Goal: Information Seeking & Learning: Compare options

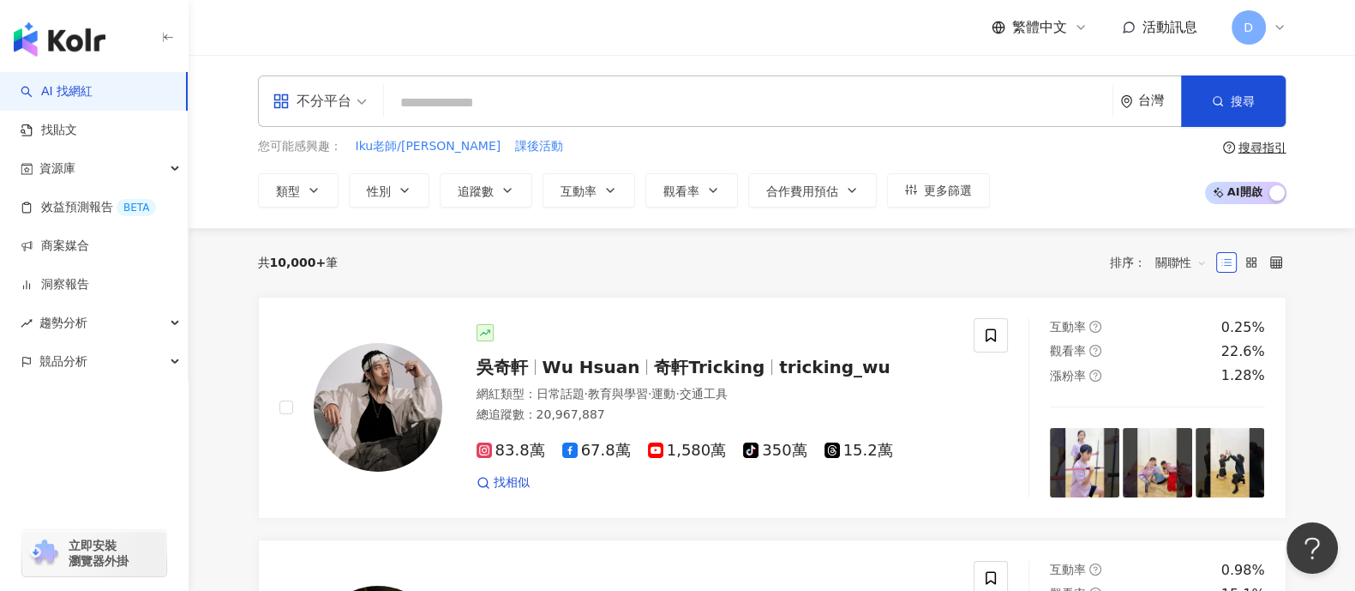
click at [675, 109] on input "search" at bounding box center [748, 103] width 715 height 33
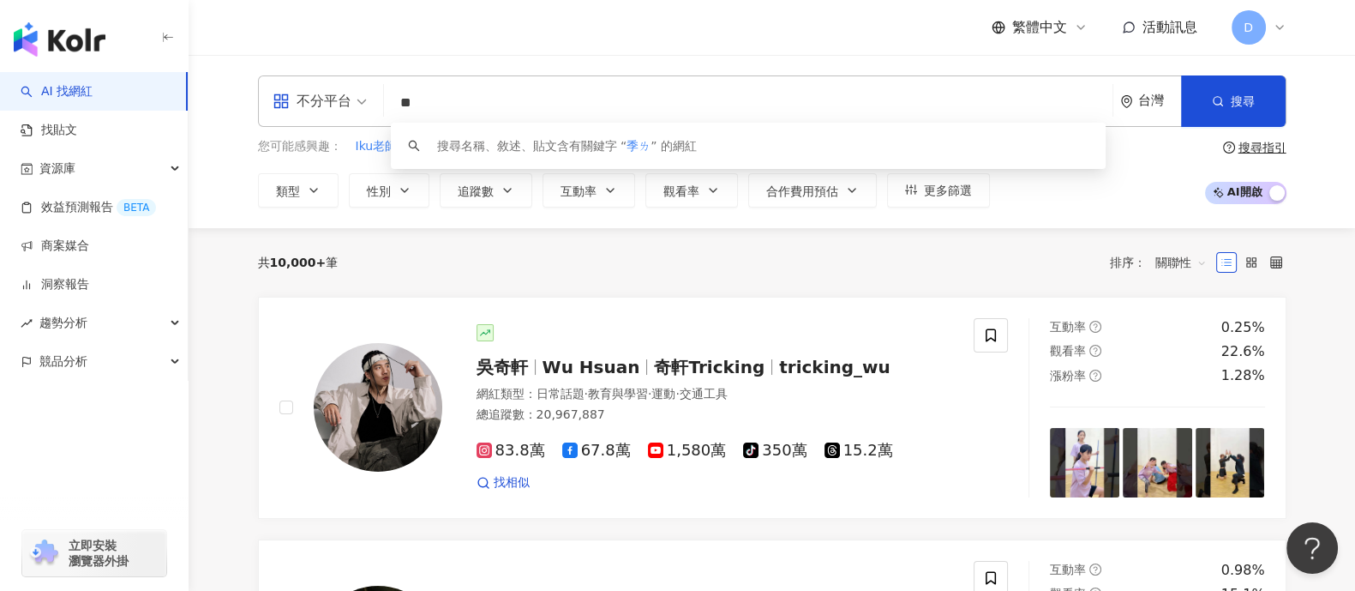
type input "*"
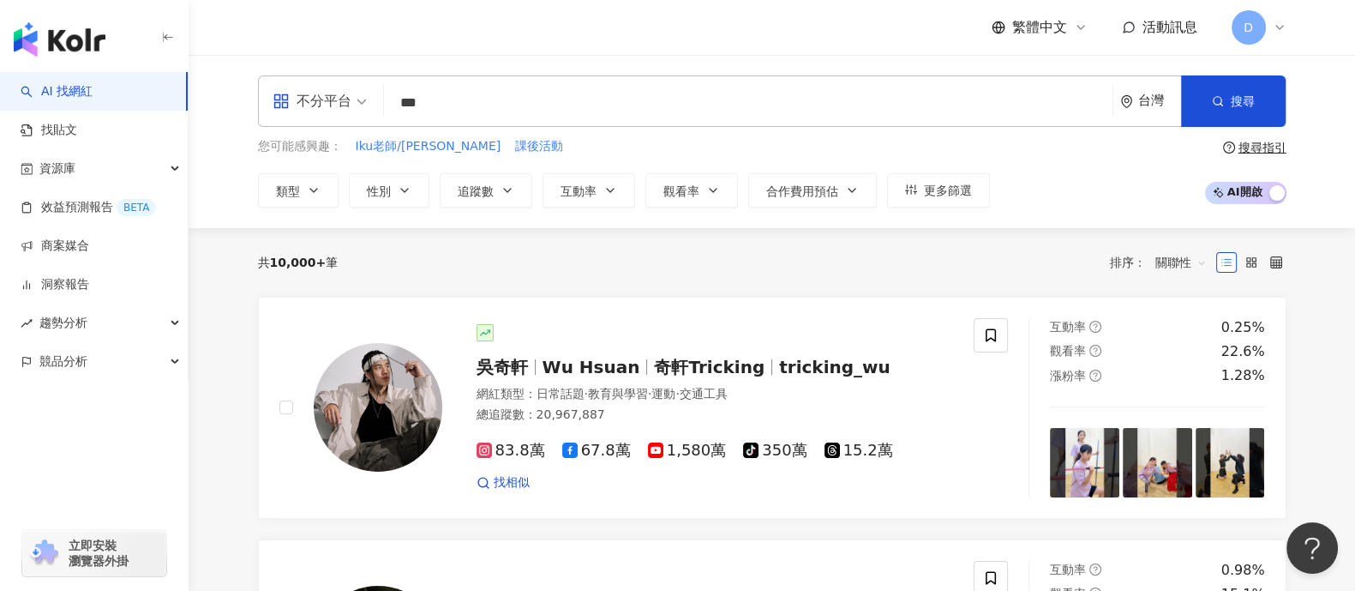
type input "***"
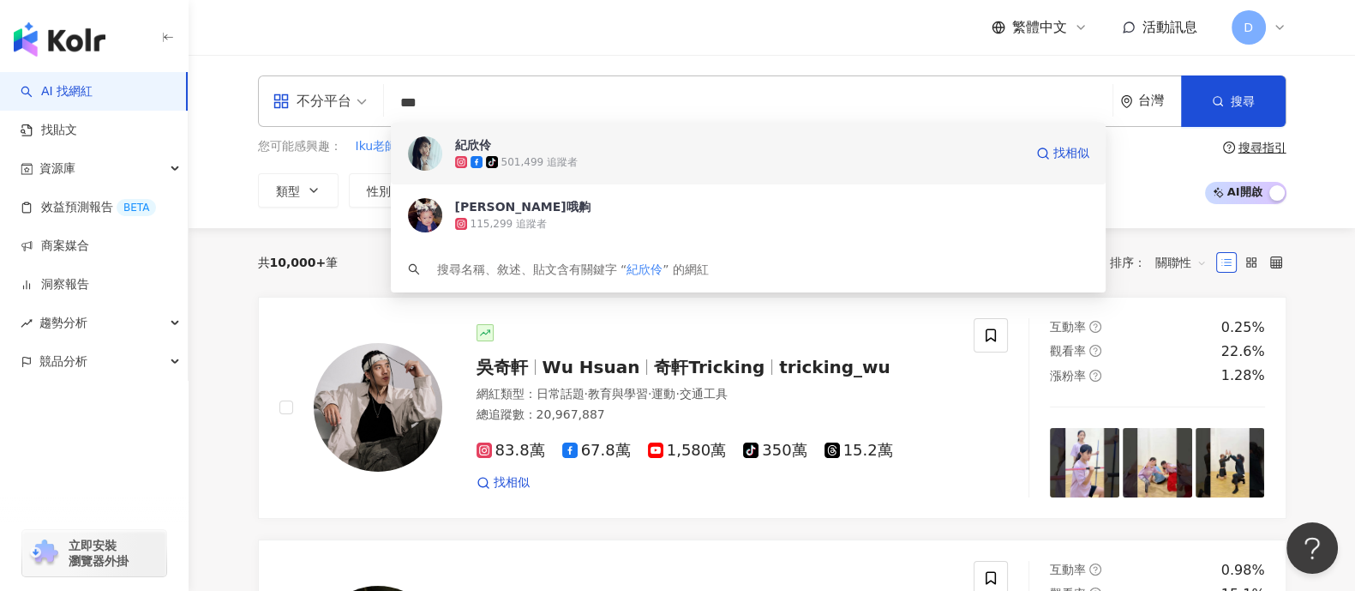
click at [524, 142] on span "紀欣伶" at bounding box center [739, 144] width 568 height 17
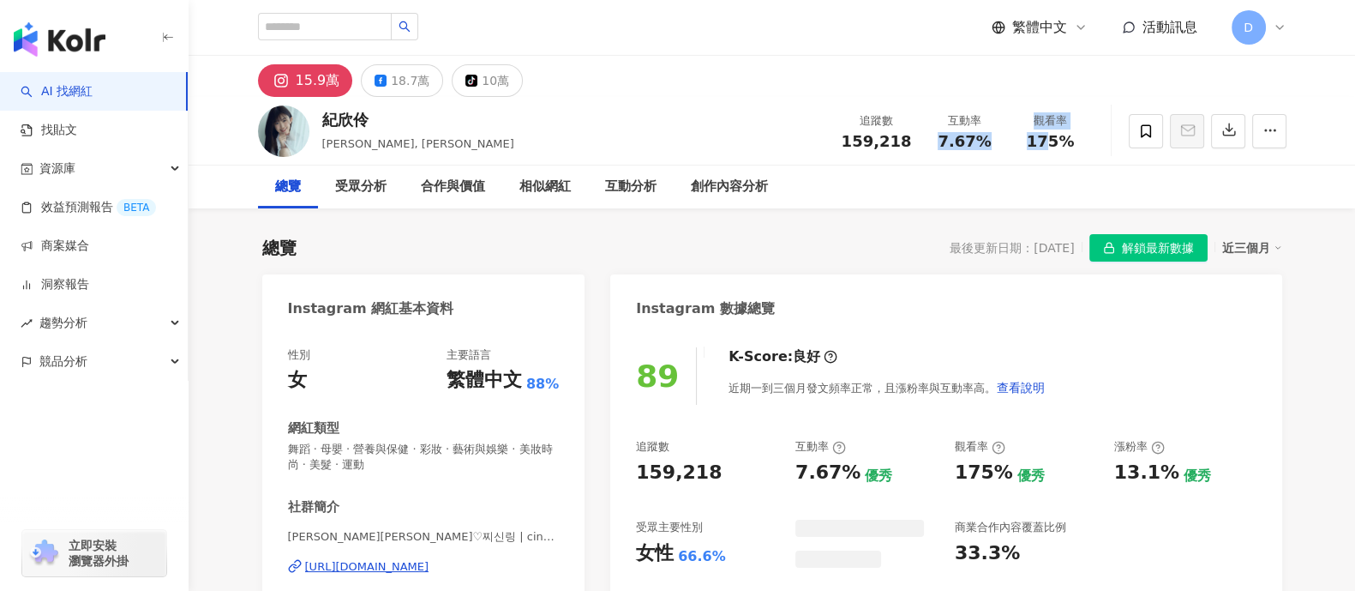
drag, startPoint x: 947, startPoint y: 142, endPoint x: 1109, endPoint y: 138, distance: 162.1
click at [1109, 138] on div "紀欣伶 Cindy, 紀欣伶Cindy 追蹤數 159,218 互動率 7.67% 觀看率 175%" at bounding box center [772, 131] width 1097 height 68
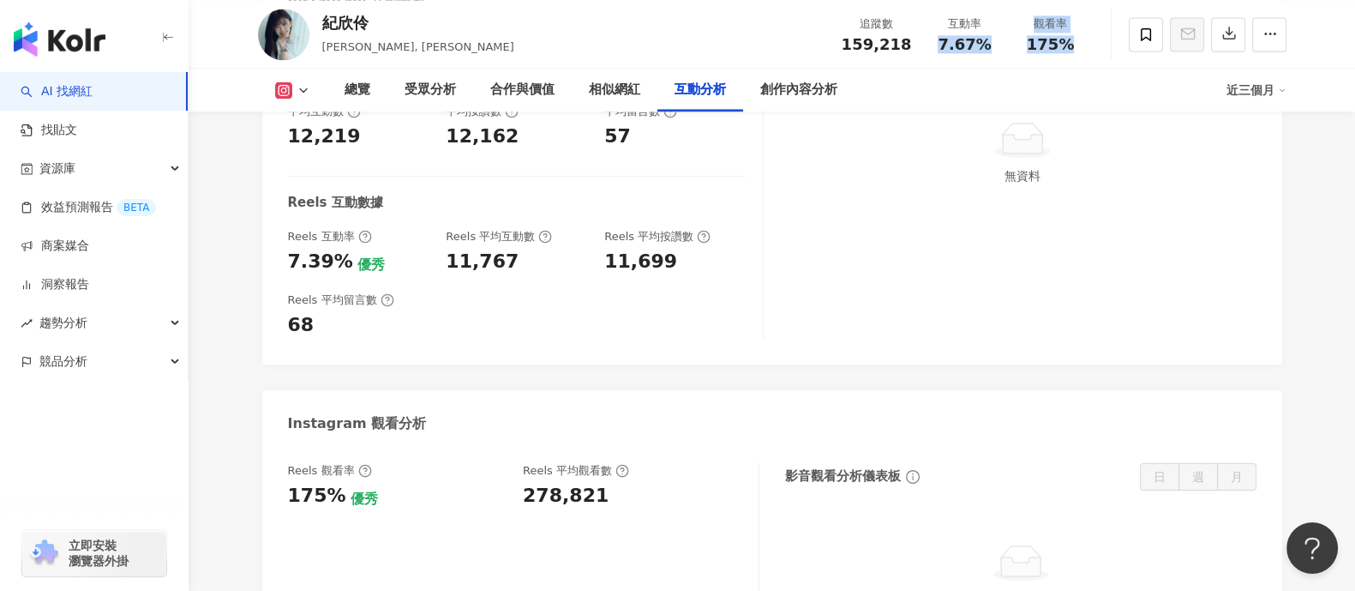
scroll to position [3536, 0]
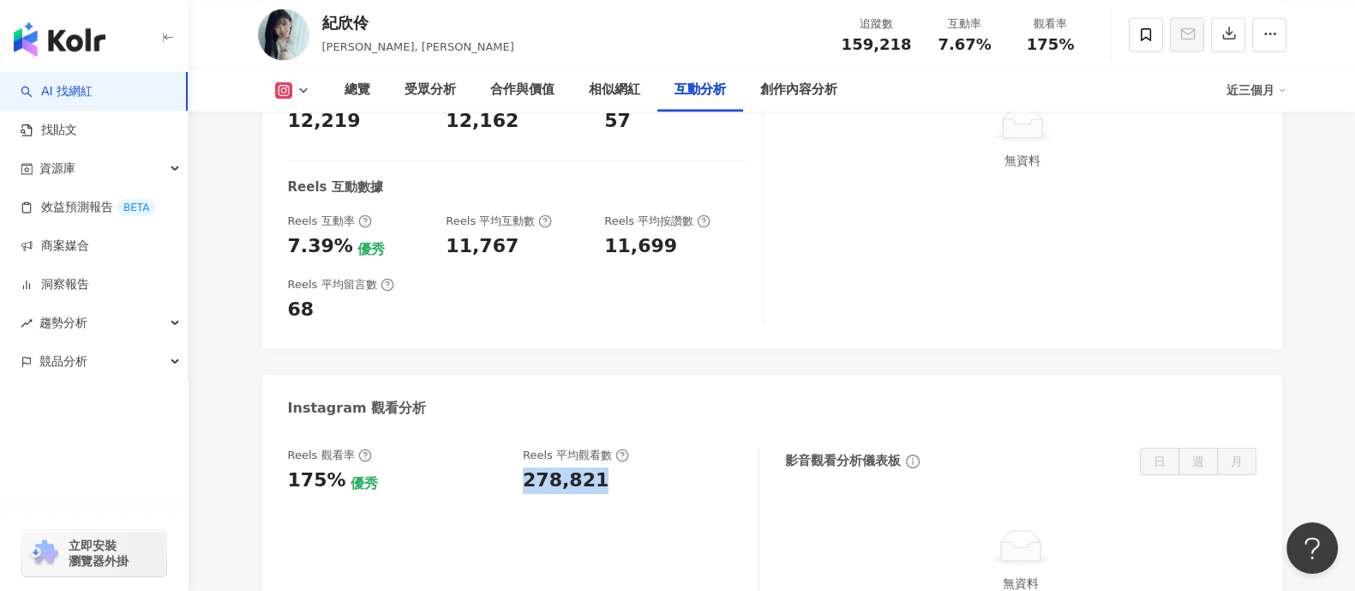
drag, startPoint x: 520, startPoint y: 444, endPoint x: 603, endPoint y: 465, distance: 84.8
click at [608, 447] on div "Reels 觀看率 175% 優秀 Reels 平均觀看數 278,821" at bounding box center [514, 470] width 453 height 46
copy div "278,821"
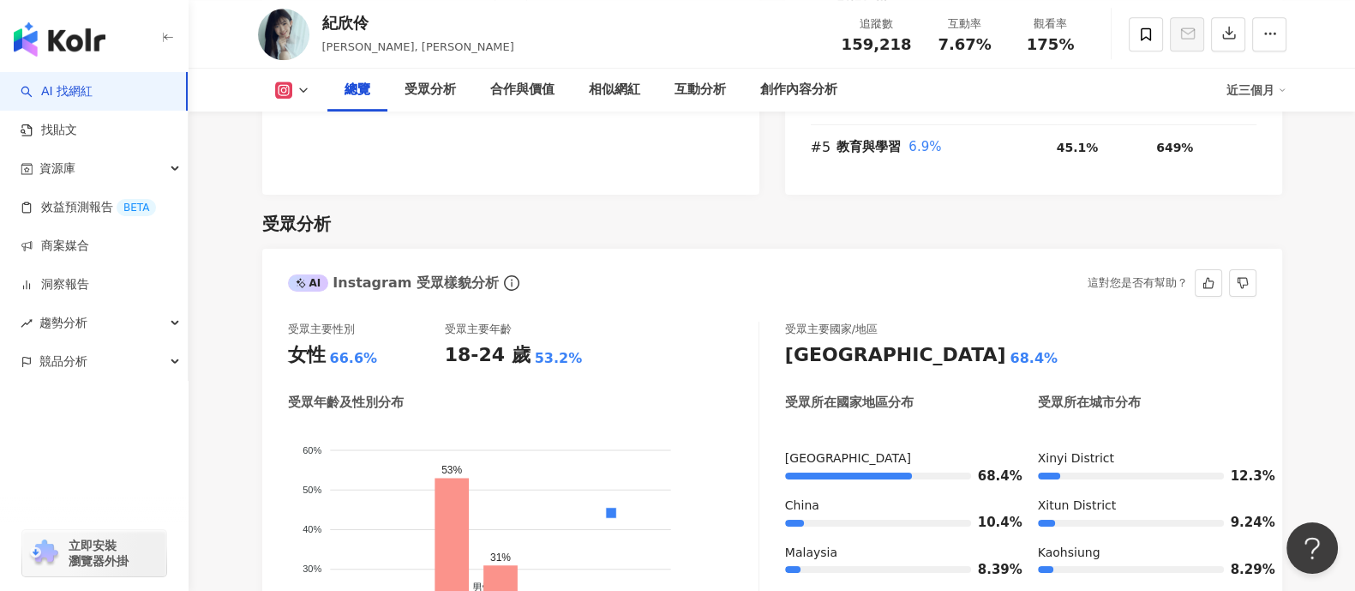
scroll to position [1392, 0]
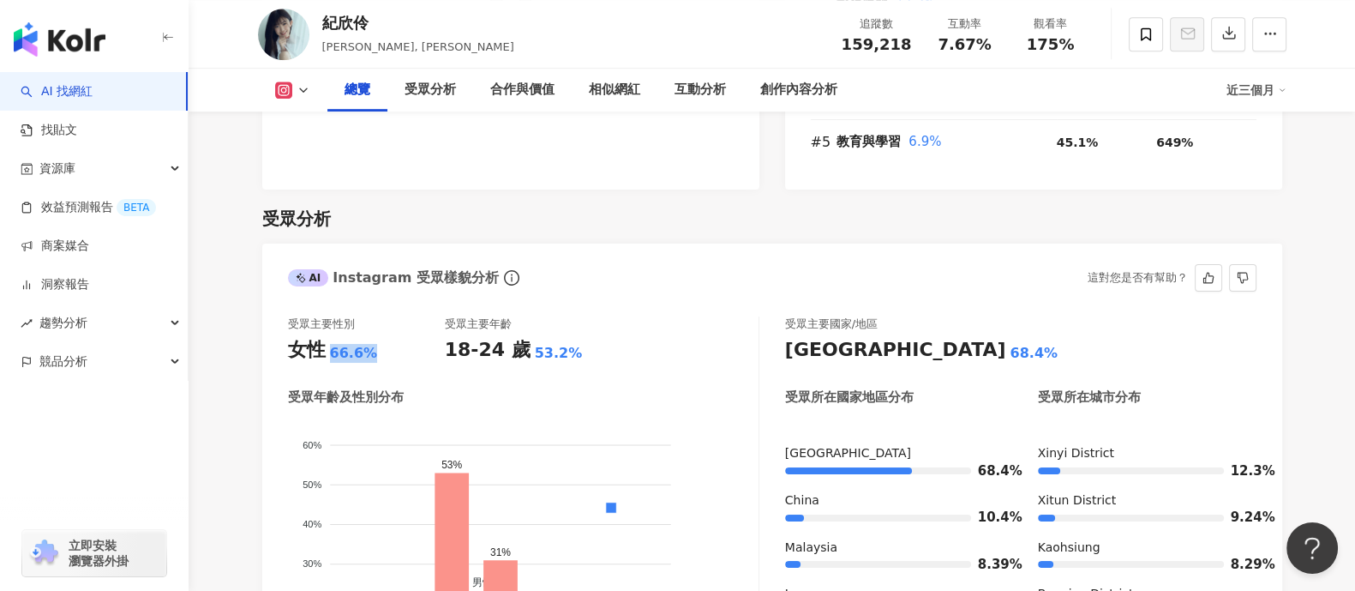
drag, startPoint x: 329, startPoint y: 353, endPoint x: 381, endPoint y: 353, distance: 52.3
click at [381, 353] on div "女性 66.6%" at bounding box center [366, 350] width 157 height 27
copy div "66.6%"
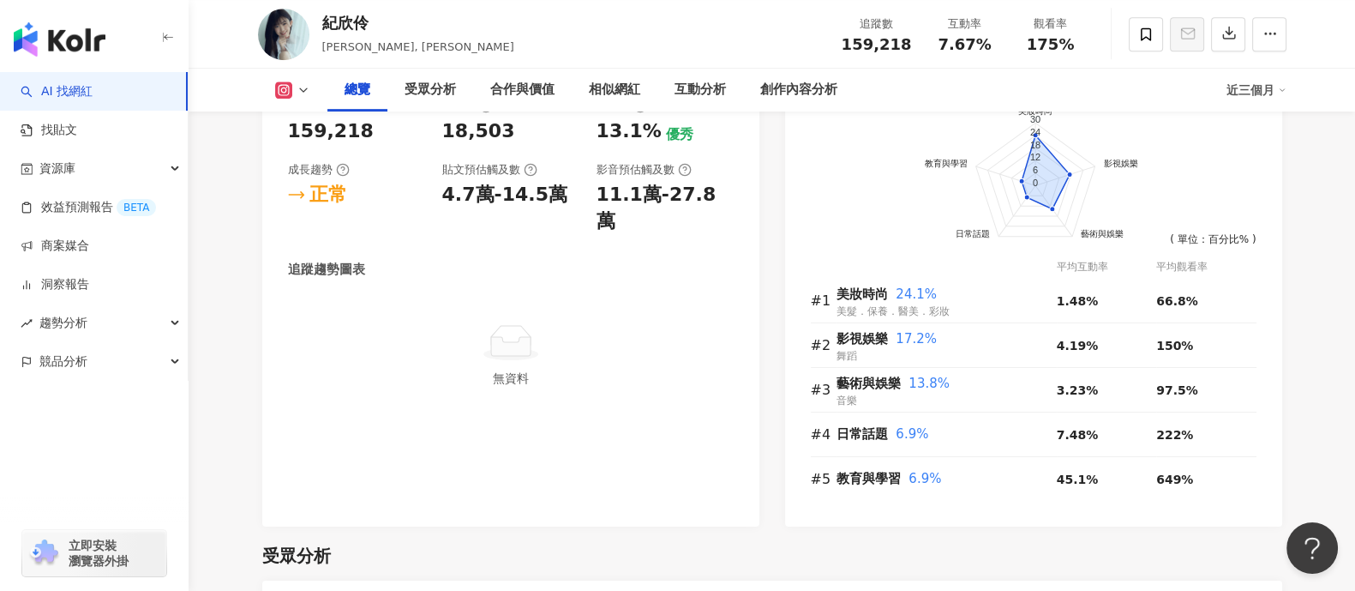
scroll to position [0, 0]
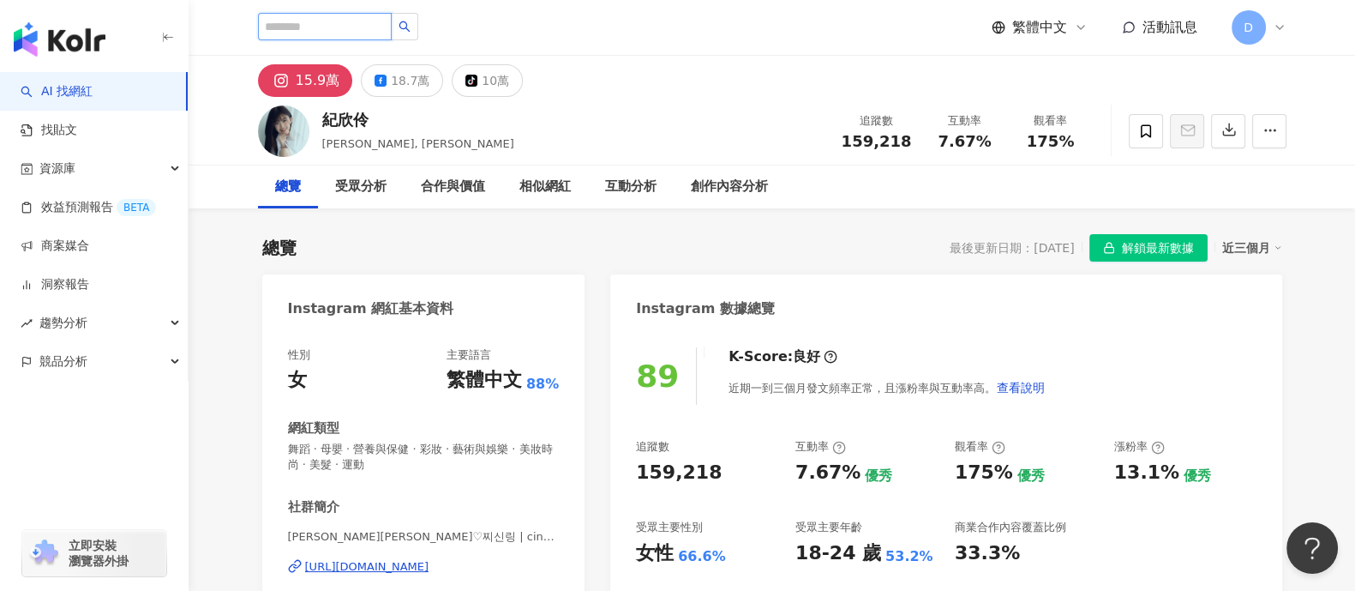
click at [340, 17] on input "search" at bounding box center [325, 26] width 134 height 27
paste input "**********"
type input "**********"
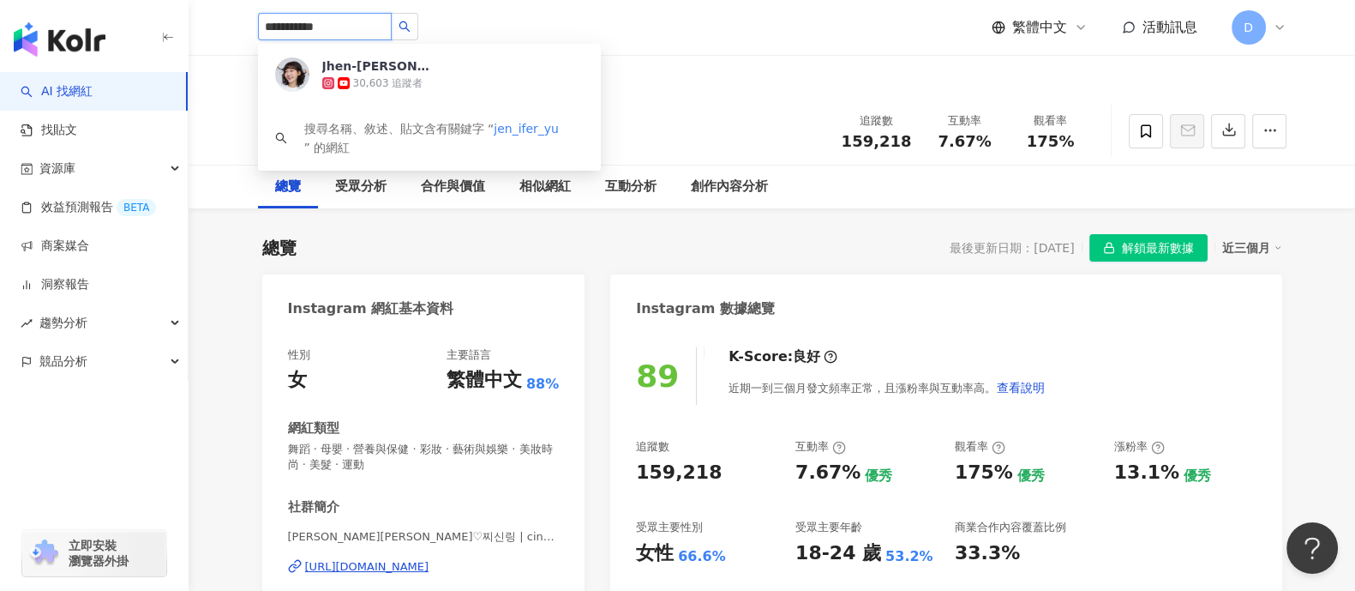
click at [427, 81] on div "30,603 追蹤者" at bounding box center [452, 83] width 261 height 17
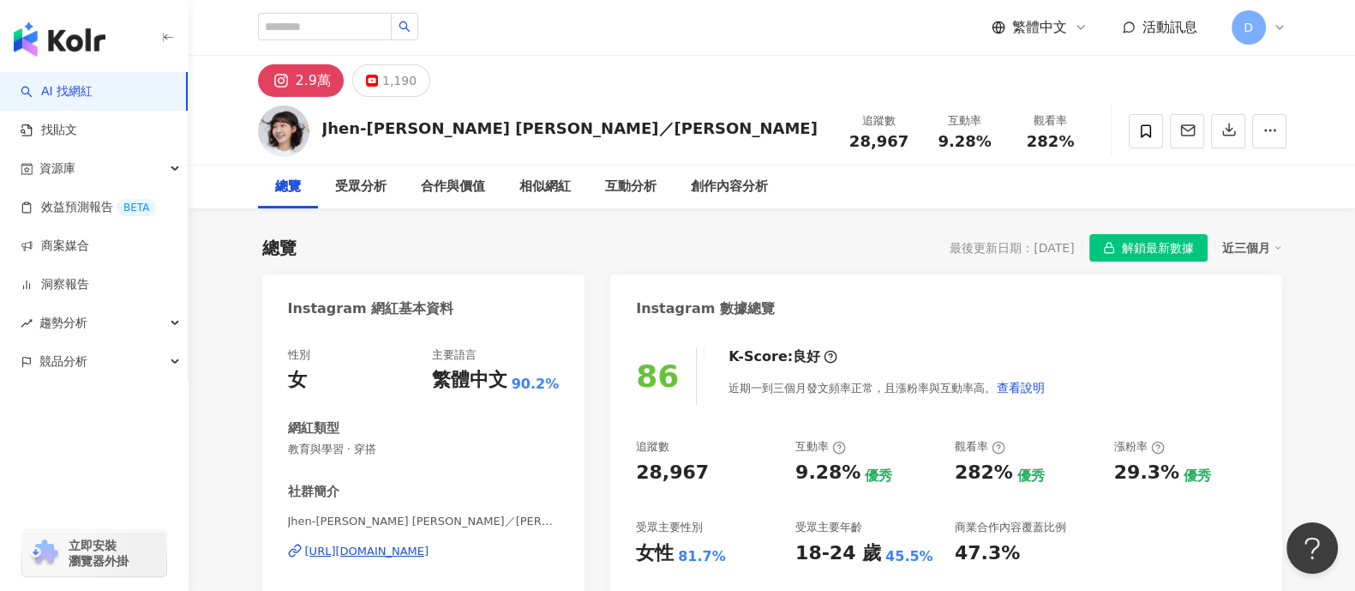
drag, startPoint x: 990, startPoint y: 150, endPoint x: 985, endPoint y: 234, distance: 84.2
click at [1000, 151] on div "追蹤數 28,967 互動率 9.28% 觀看率 282%" at bounding box center [965, 130] width 257 height 51
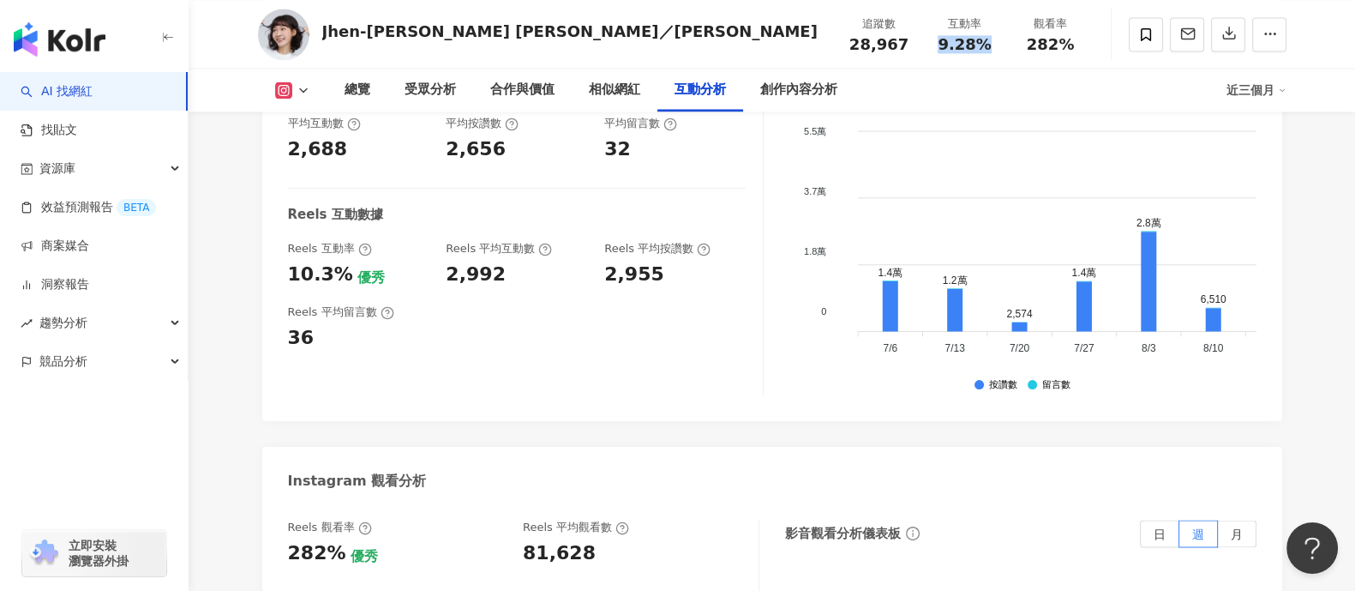
scroll to position [3643, 0]
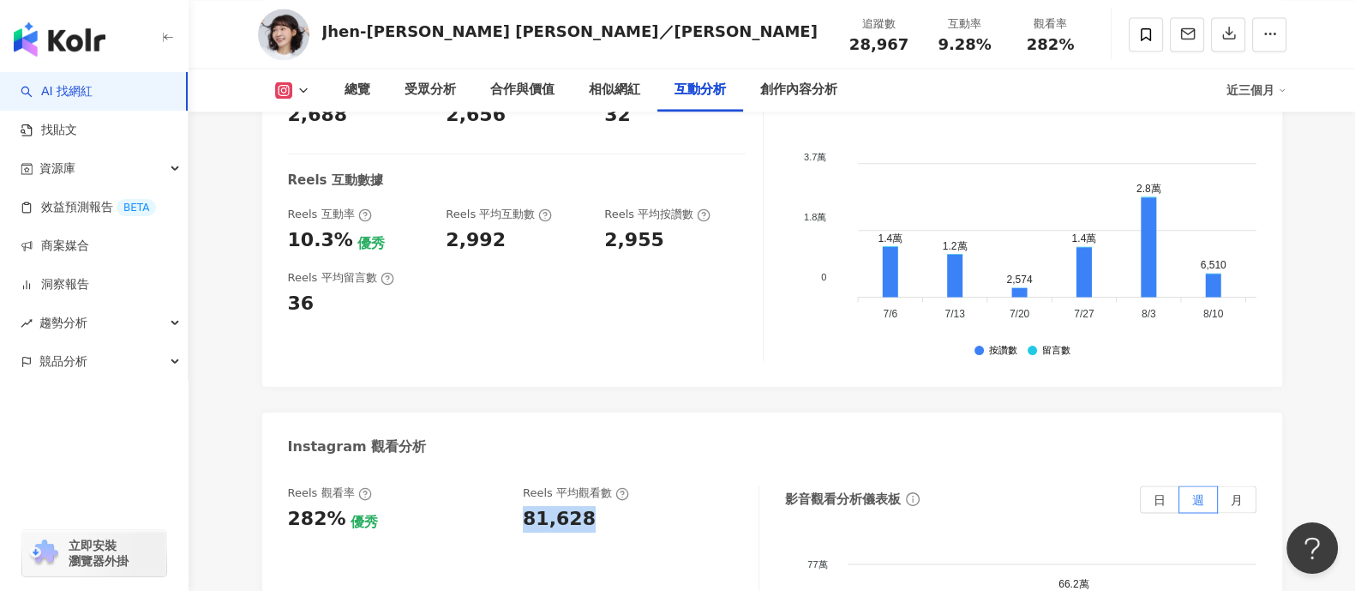
drag, startPoint x: 520, startPoint y: 477, endPoint x: 609, endPoint y: 490, distance: 90.2
click at [610, 486] on div "Reels 觀看率 282% 優秀 Reels 平均觀看數 81,628" at bounding box center [514, 508] width 453 height 46
copy div "81,628"
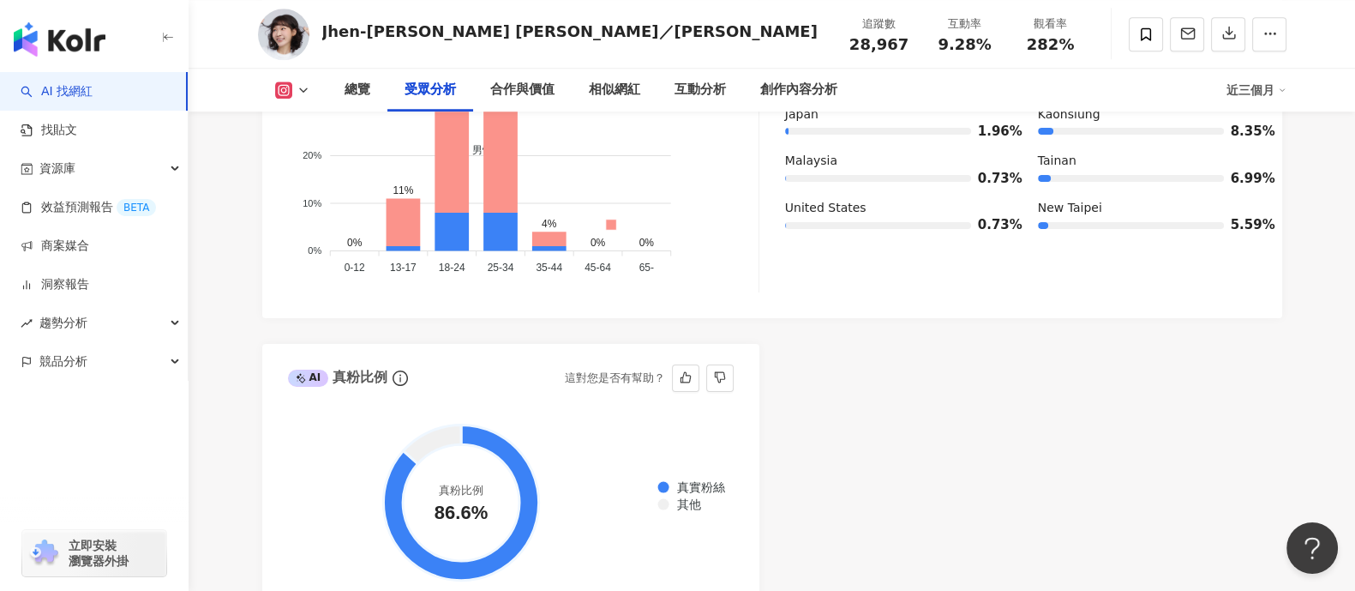
scroll to position [1607, 0]
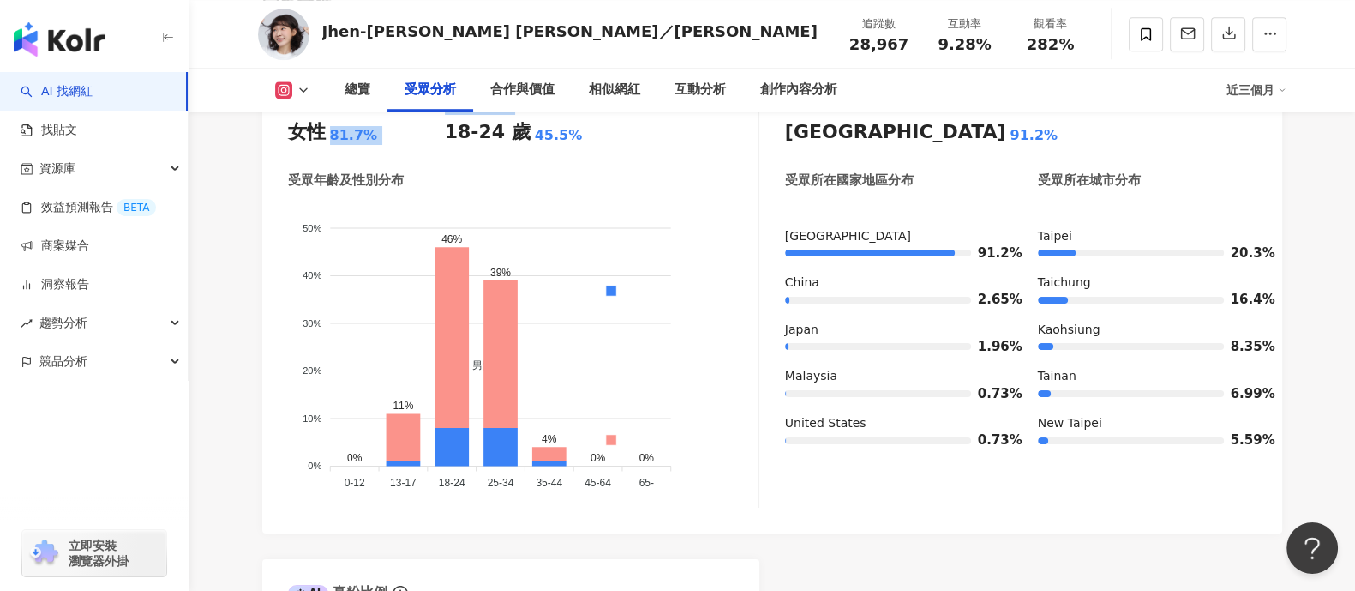
drag, startPoint x: 328, startPoint y: 132, endPoint x: 450, endPoint y: 146, distance: 122.5
click at [448, 146] on div "受眾主要性別 女性 81.7% 受眾主要年齡 18-24 歲 45.5% 受眾年齡及性別分布 男性 女性 50% 50% 40% 40% 30% 30% 20…" at bounding box center [523, 303] width 471 height 408
click at [382, 128] on div "女性 81.7%" at bounding box center [366, 132] width 157 height 27
drag, startPoint x: 378, startPoint y: 130, endPoint x: 321, endPoint y: 134, distance: 56.7
click at [321, 134] on div "女性 81.7%" at bounding box center [366, 132] width 157 height 27
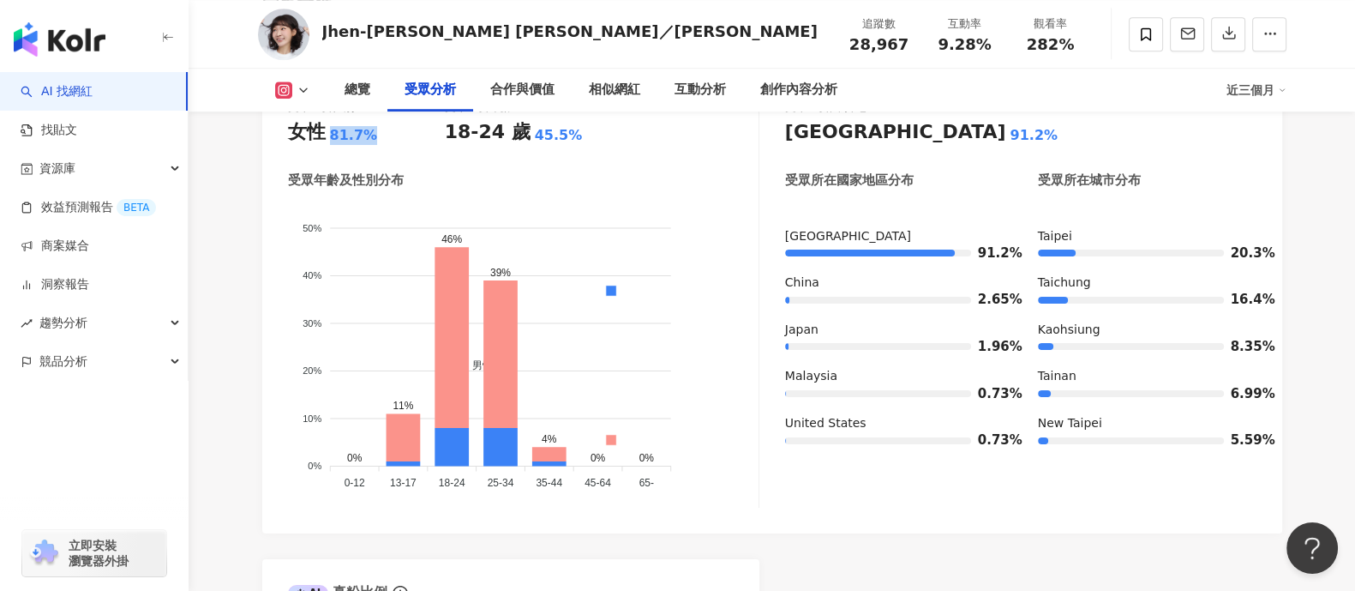
copy div "女性 81.7%"
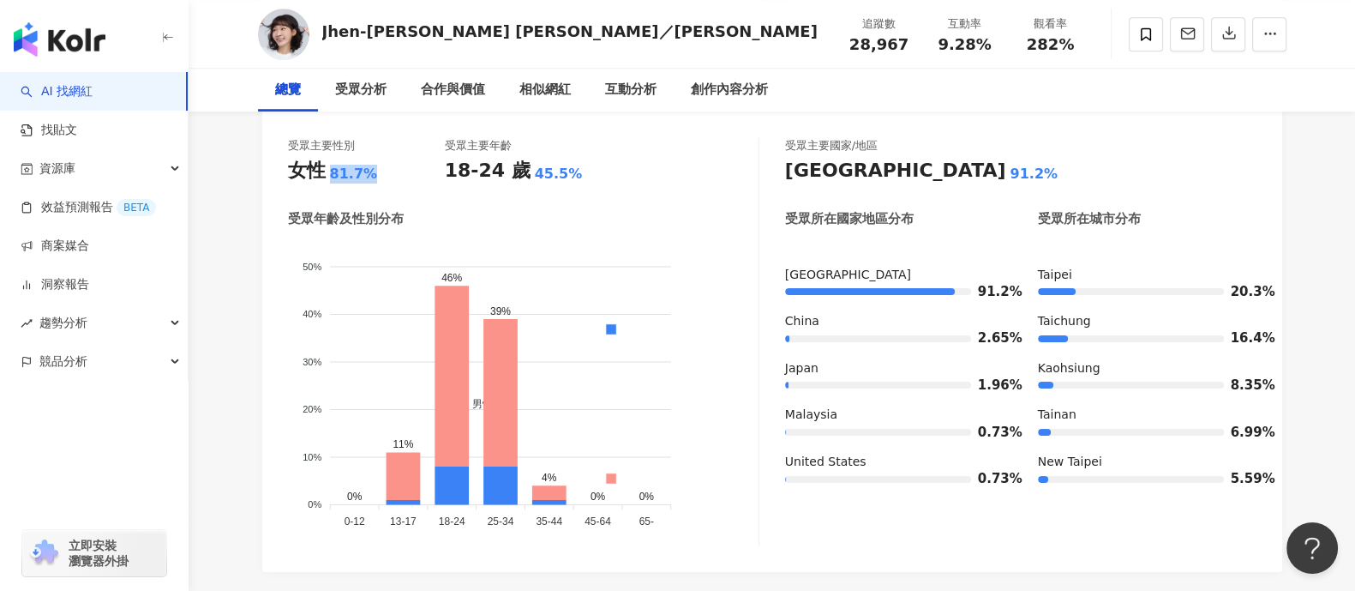
scroll to position [0, 0]
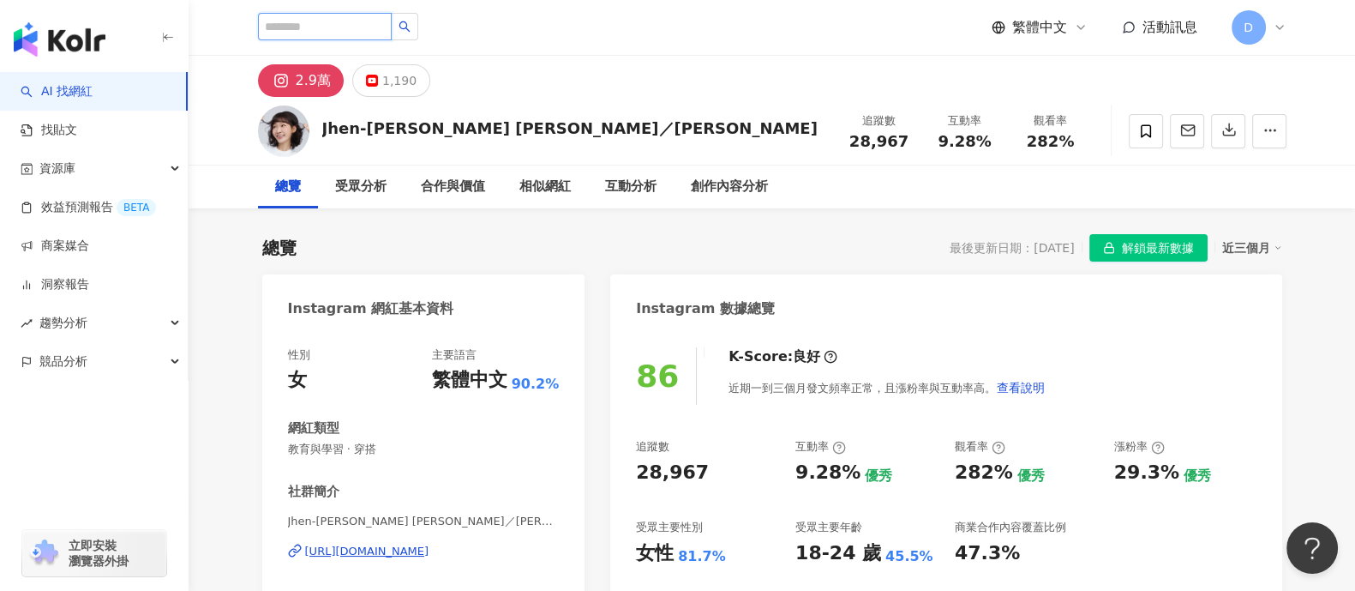
click at [362, 33] on input "search" at bounding box center [325, 26] width 134 height 27
type input "**"
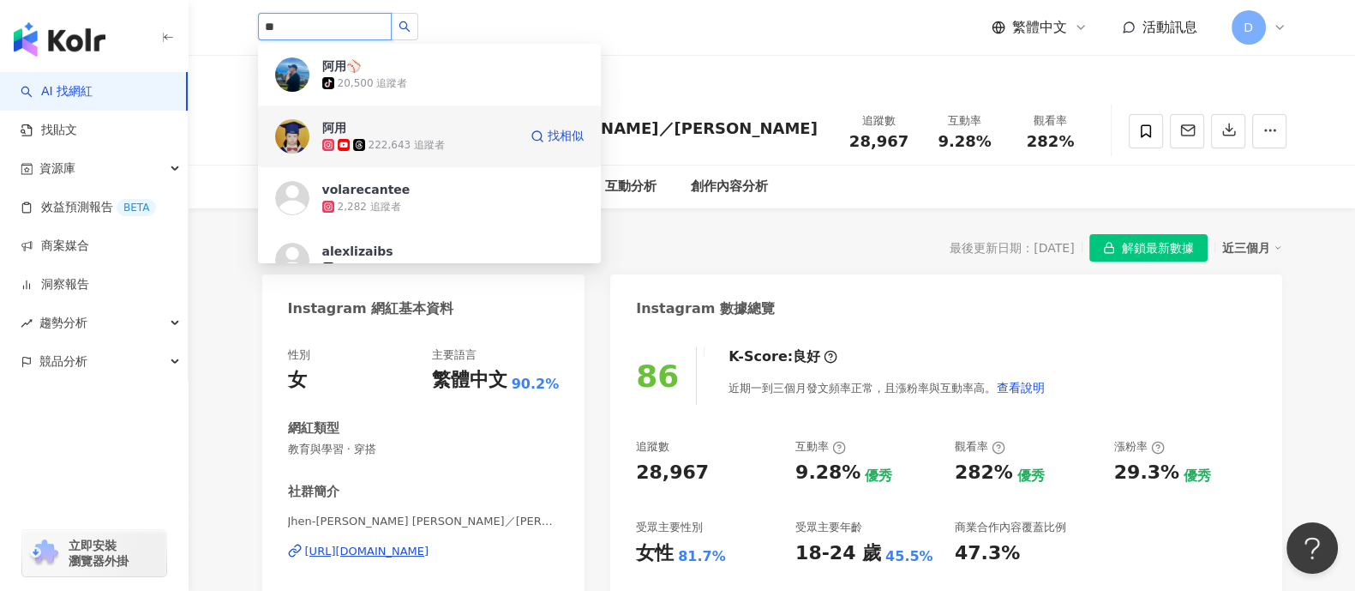
click at [416, 144] on div "222,643 追蹤者" at bounding box center [407, 145] width 76 height 15
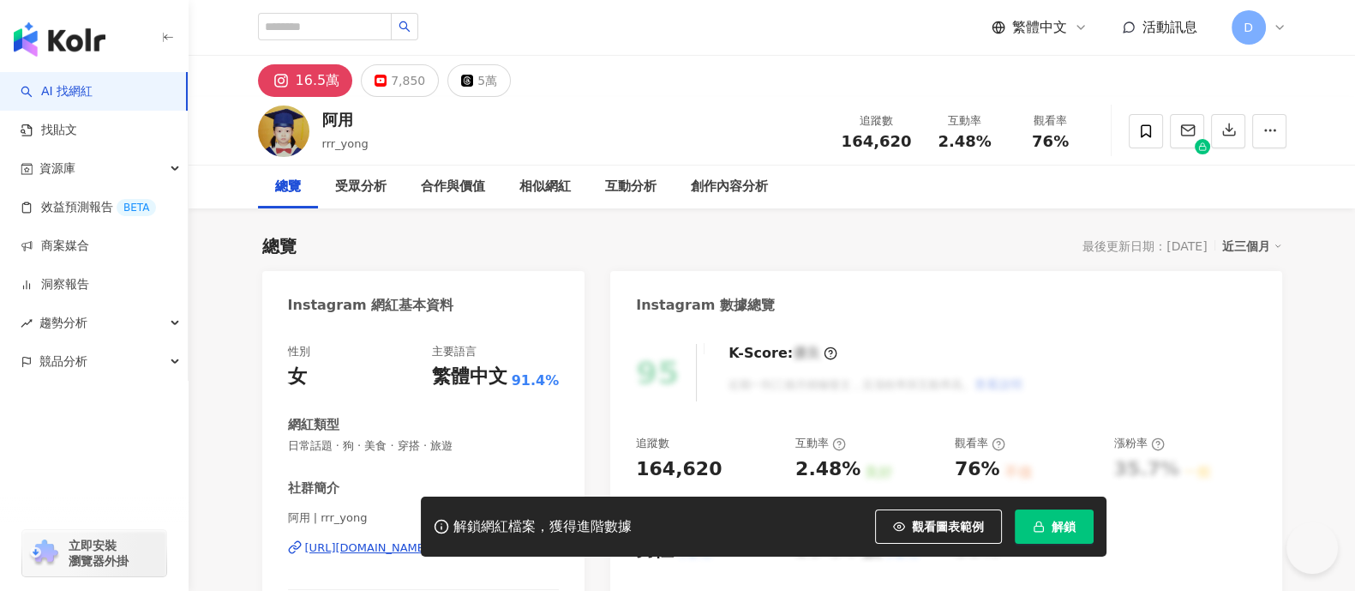
click at [1056, 529] on span "解鎖" at bounding box center [1064, 527] width 24 height 14
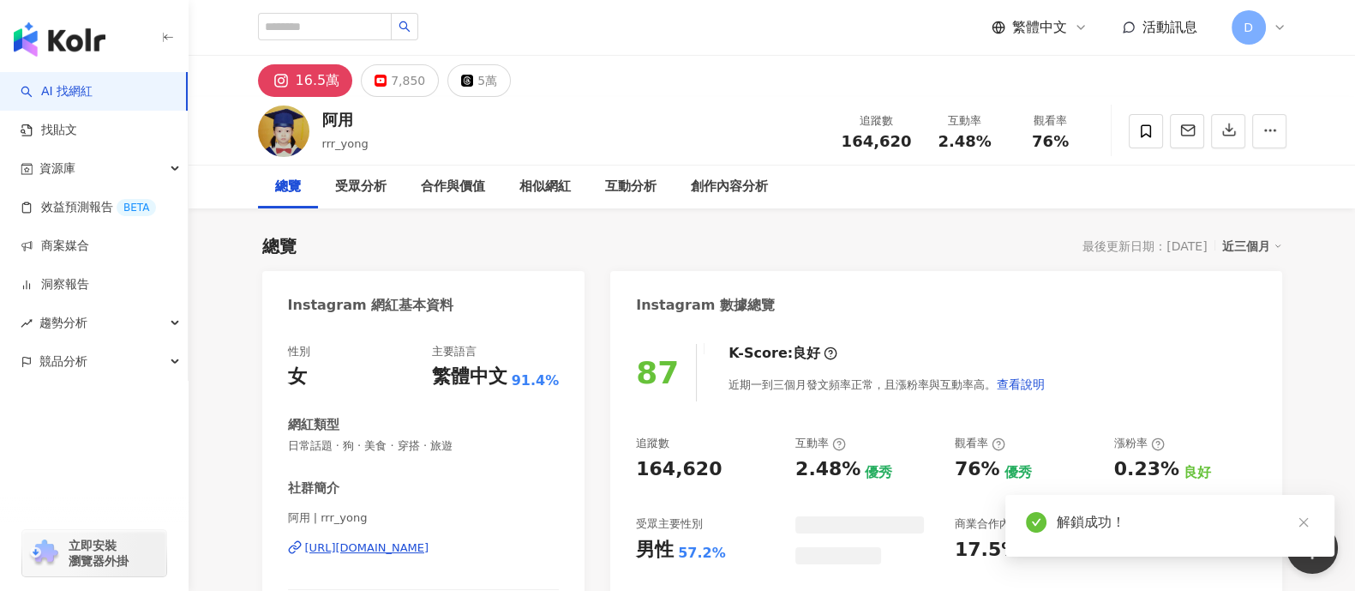
drag, startPoint x: 1020, startPoint y: 138, endPoint x: 1036, endPoint y: 137, distance: 16.3
click at [1036, 137] on div "追蹤數 164,620 互動率 2.48% 觀看率 76%" at bounding box center [963, 130] width 262 height 51
click at [1004, 141] on div "互動率 2.48%" at bounding box center [965, 130] width 86 height 37
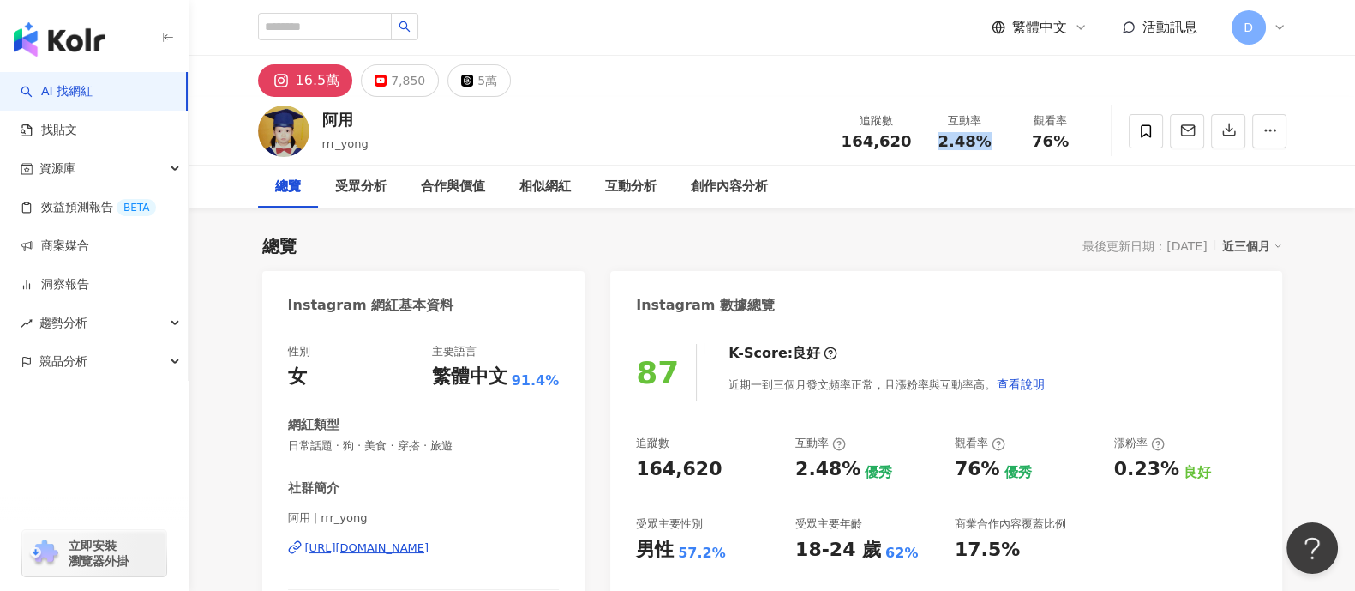
drag, startPoint x: 991, startPoint y: 142, endPoint x: 550, endPoint y: 585, distance: 625.0
click at [930, 144] on div "互動率 2.48%" at bounding box center [965, 130] width 86 height 37
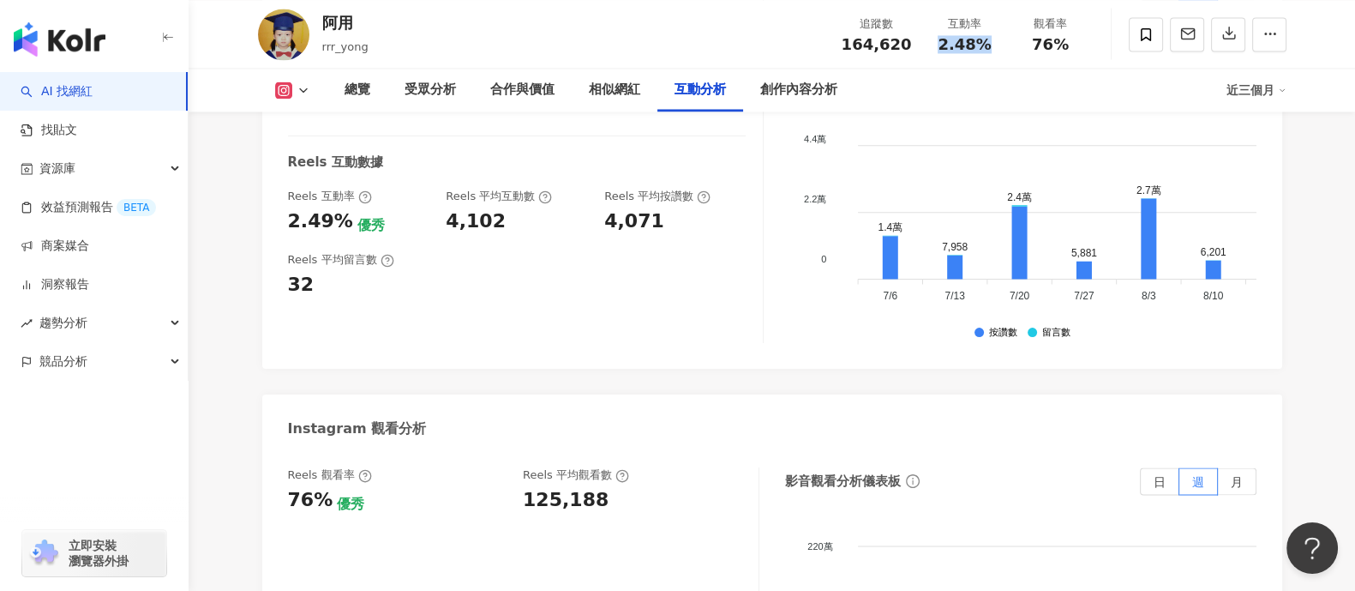
scroll to position [3858, 0]
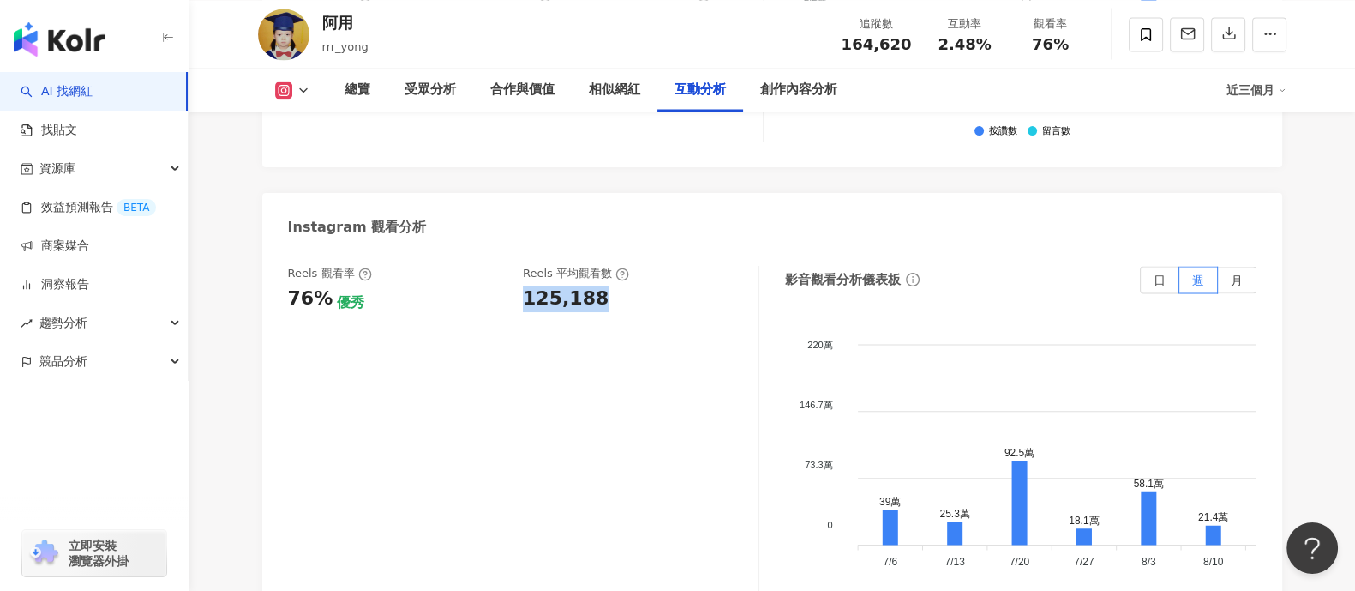
drag, startPoint x: 520, startPoint y: 261, endPoint x: 622, endPoint y: 267, distance: 102.2
click at [622, 267] on div "Reels 觀看率 76% 優秀 Reels 平均觀看數 125,188" at bounding box center [514, 289] width 453 height 46
copy div "125,188"
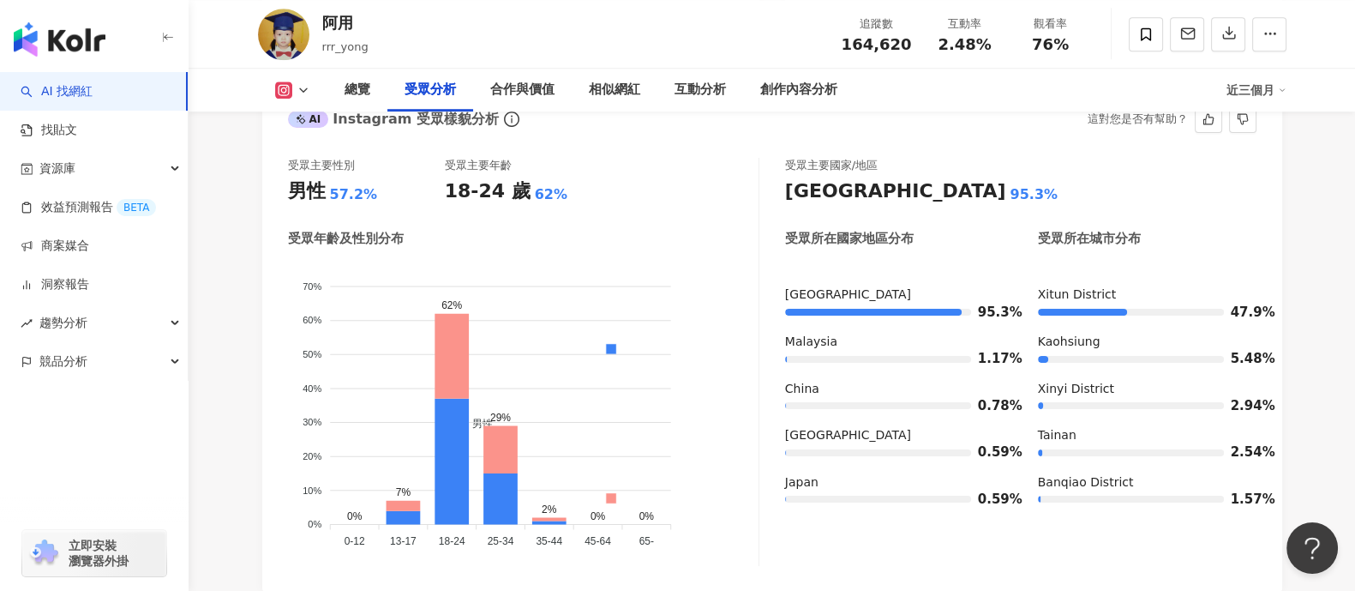
scroll to position [1392, 0]
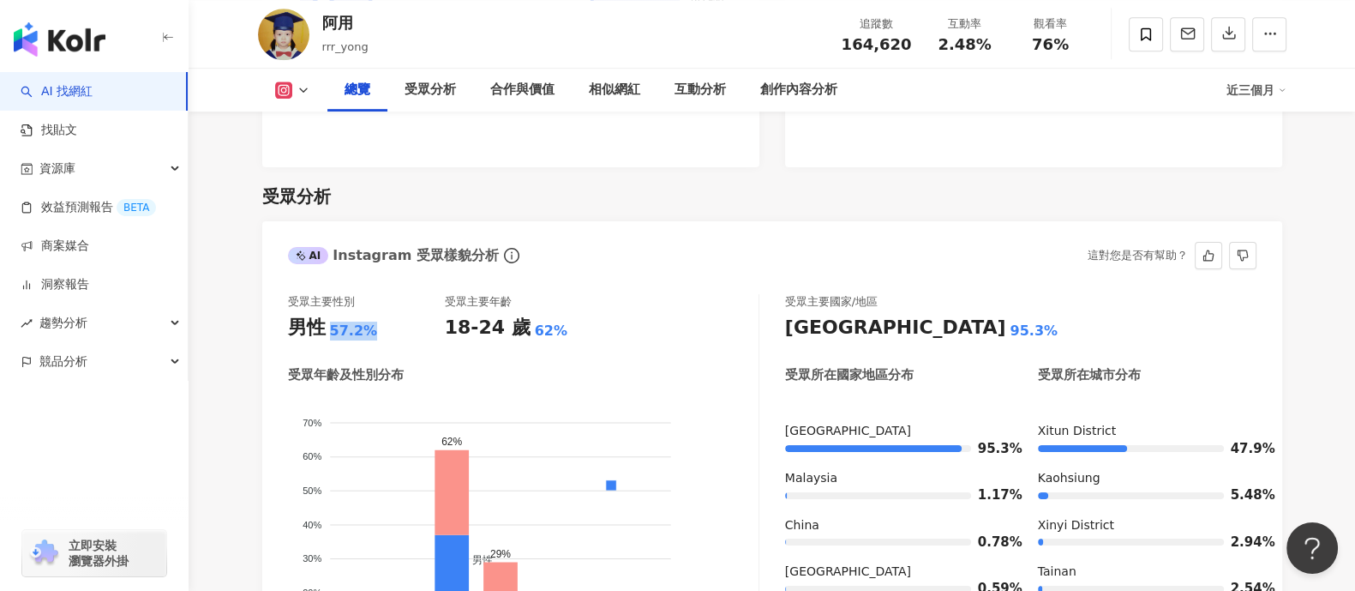
drag, startPoint x: 377, startPoint y: 336, endPoint x: 402, endPoint y: 335, distance: 24.9
click at [402, 335] on div "男性 57.2%" at bounding box center [366, 328] width 157 height 27
copy div "男性 57.2%"
drag, startPoint x: 435, startPoint y: 399, endPoint x: 584, endPoint y: 375, distance: 150.2
click at [446, 400] on foreignobject "男性 女性" at bounding box center [523, 543] width 471 height 292
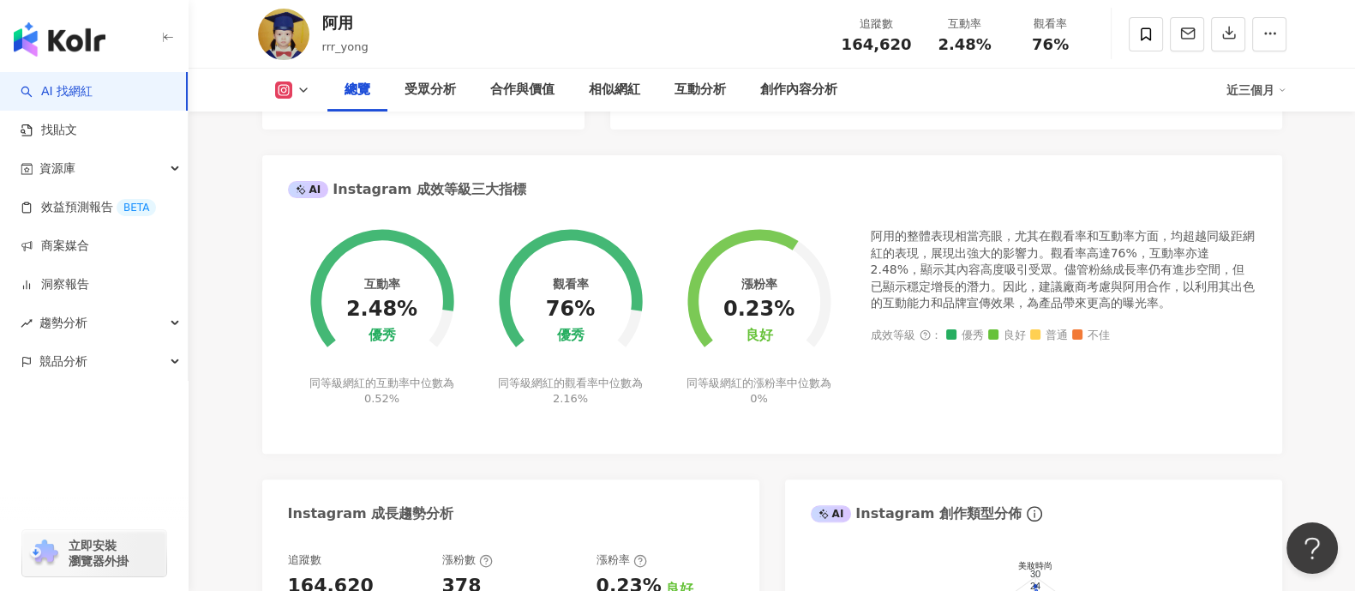
scroll to position [0, 0]
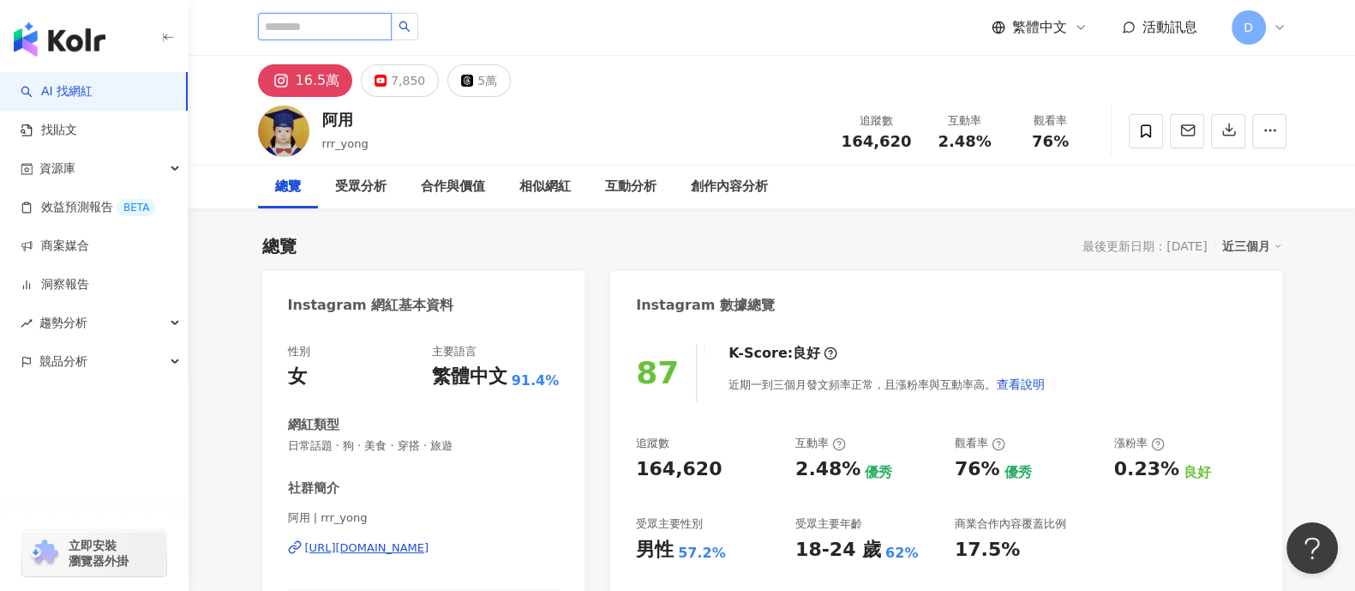
click at [357, 33] on input "search" at bounding box center [325, 26] width 134 height 27
paste input "**********"
type input "**********"
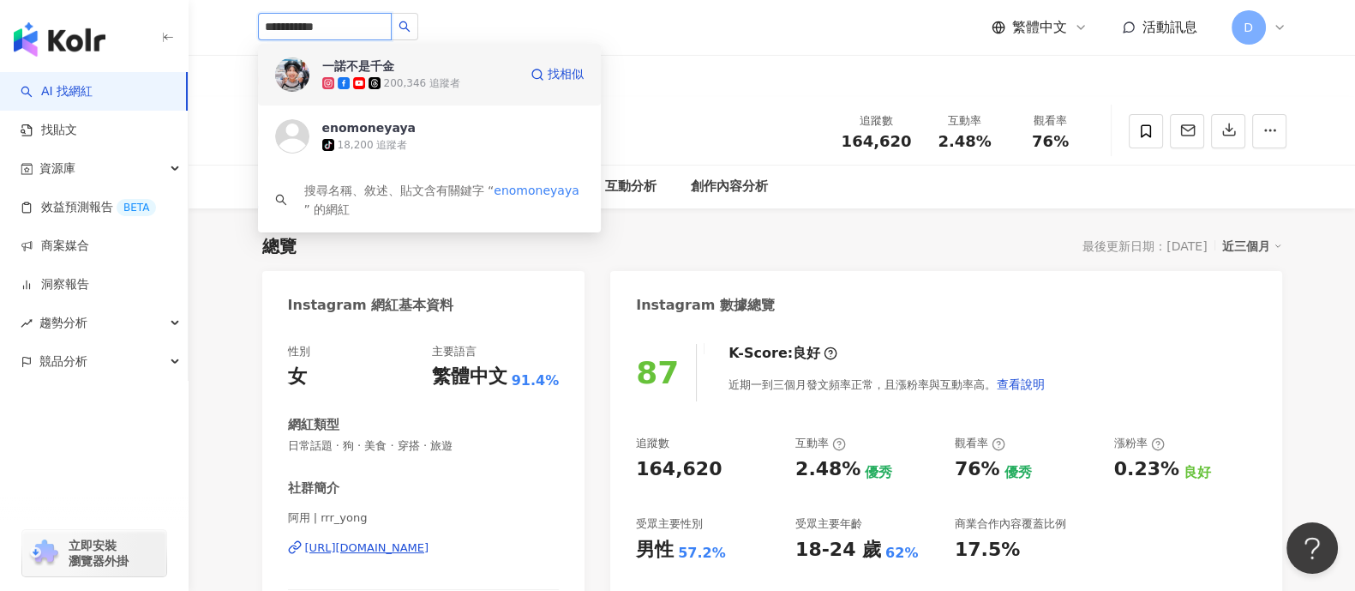
click at [467, 83] on div "200,346 追蹤者" at bounding box center [419, 83] width 195 height 17
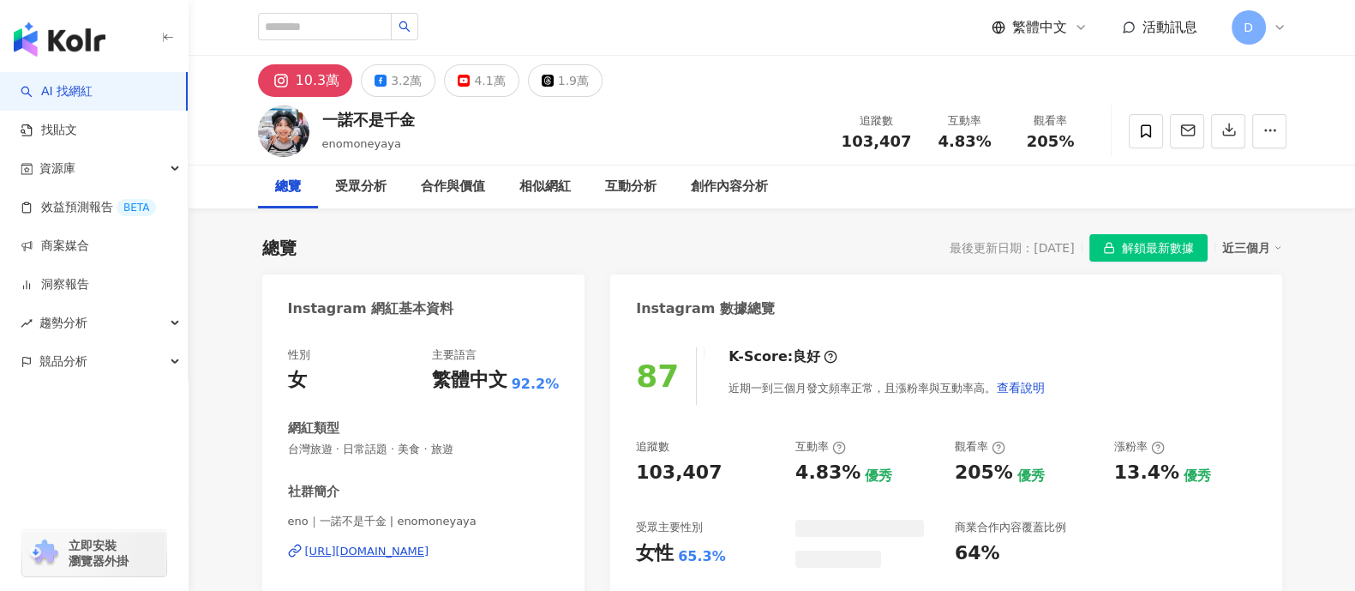
drag, startPoint x: 941, startPoint y: 143, endPoint x: 1019, endPoint y: 135, distance: 78.4
click at [1020, 135] on div "追蹤數 103,407 互動率 4.83% 觀看率 205%" at bounding box center [963, 130] width 262 height 51
click at [994, 135] on div "4.83%" at bounding box center [965, 141] width 65 height 17
click at [929, 137] on div "互動率 4.83%" at bounding box center [965, 130] width 86 height 37
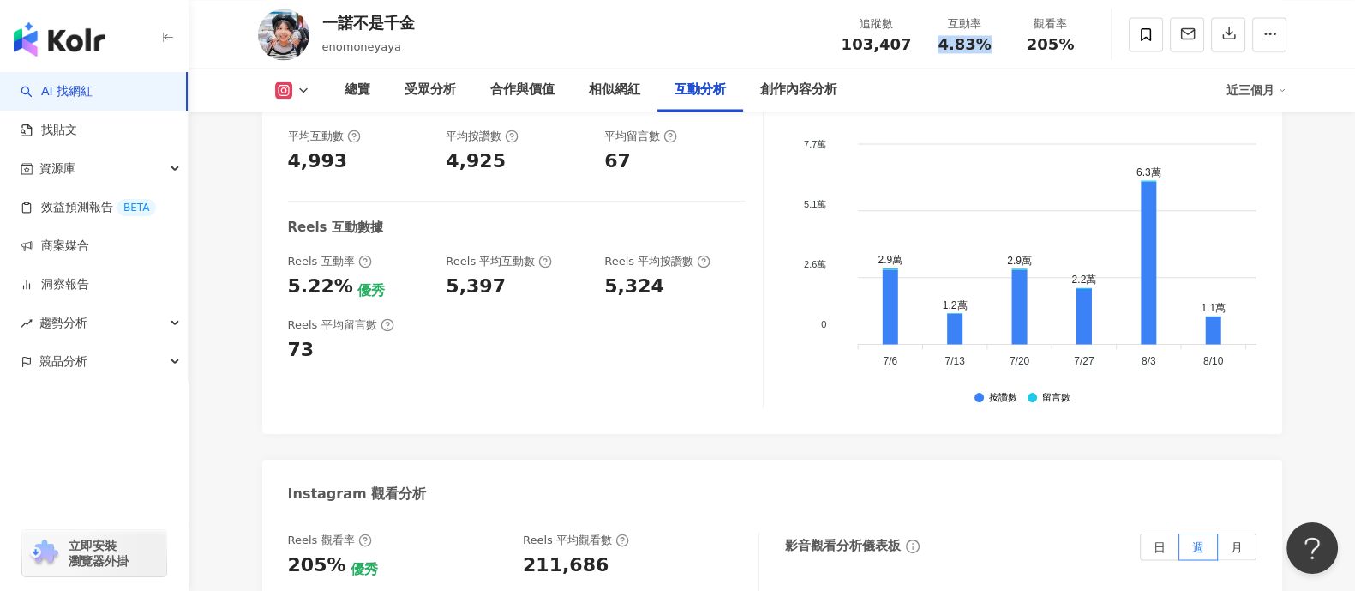
scroll to position [3643, 0]
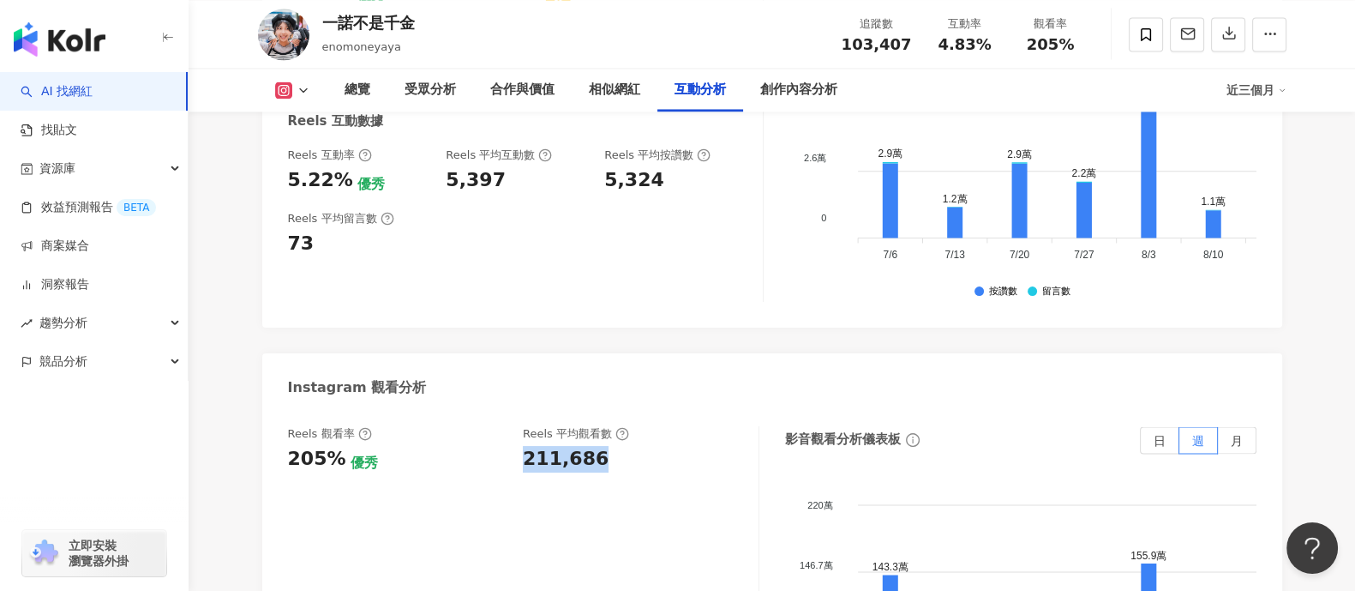
drag, startPoint x: 570, startPoint y: 466, endPoint x: 618, endPoint y: 468, distance: 48.0
click at [618, 468] on div "Reels 觀看率 205% 優秀 Reels 平均觀看數 211,686" at bounding box center [514, 449] width 453 height 46
copy div "211,686"
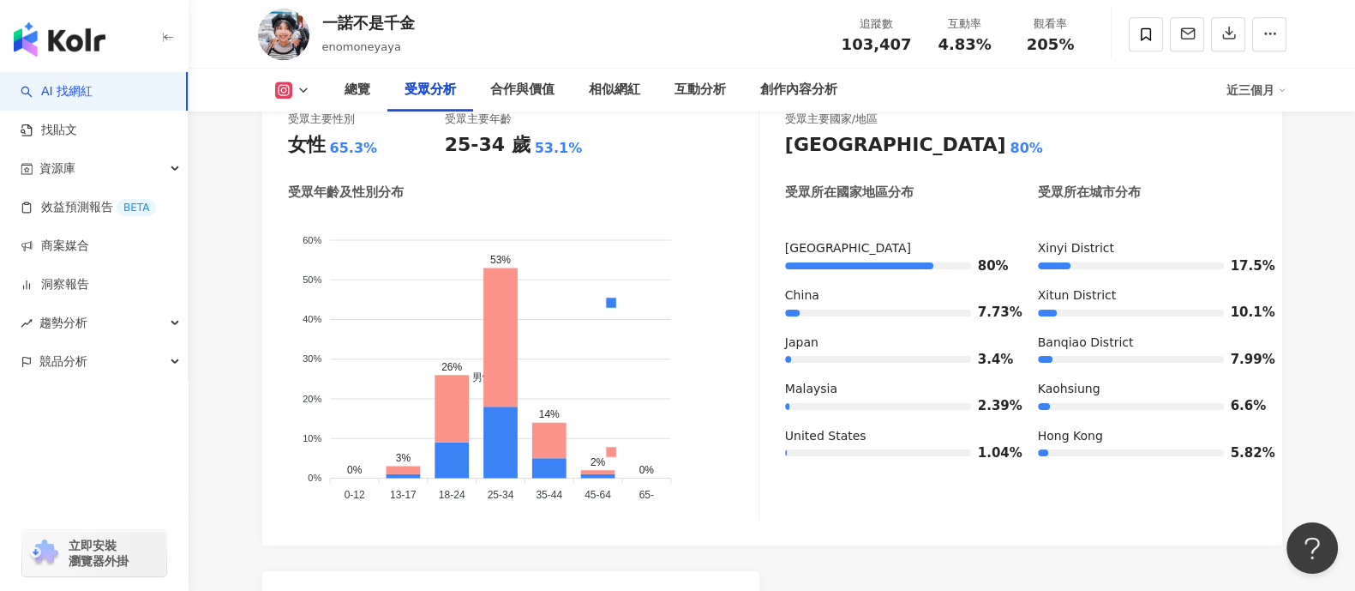
scroll to position [1607, 0]
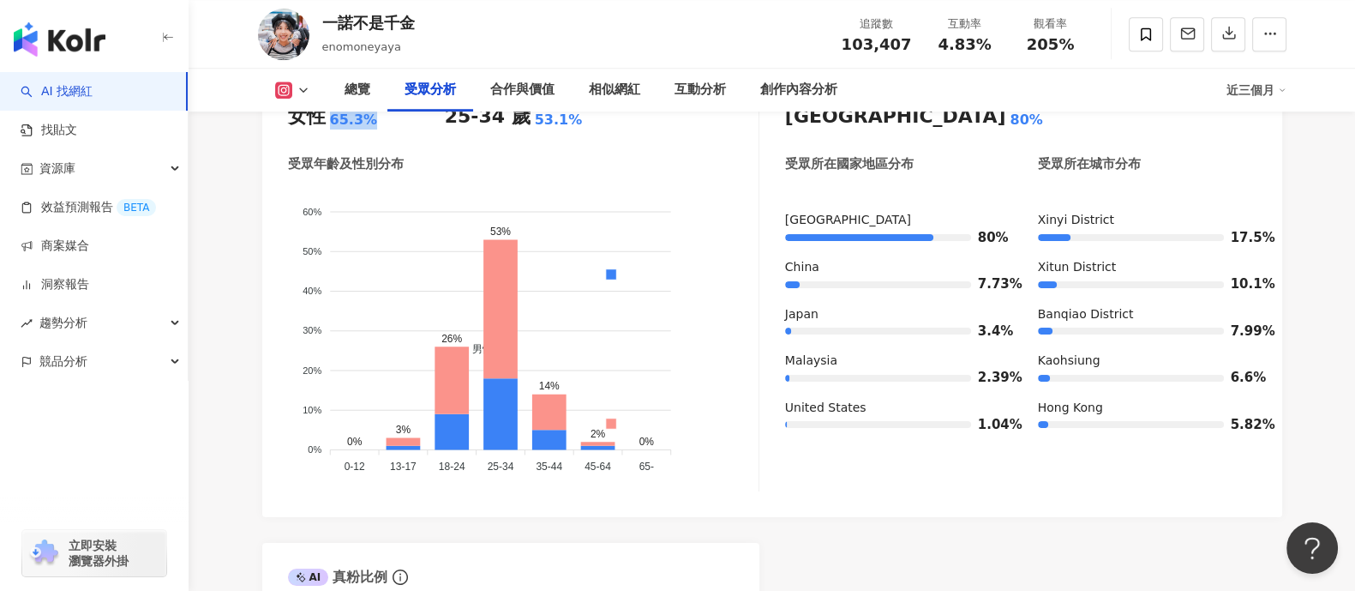
drag, startPoint x: 327, startPoint y: 126, endPoint x: 407, endPoint y: 137, distance: 80.5
click at [407, 137] on div "受眾主要性別 女性 65.3% 受眾主要年齡 25-34 歲 53.1% 受眾年齡及性別分布 男性 女性 60% 60% 50% 50% 40% 40% 30…" at bounding box center [523, 287] width 471 height 408
copy div "65.3%"
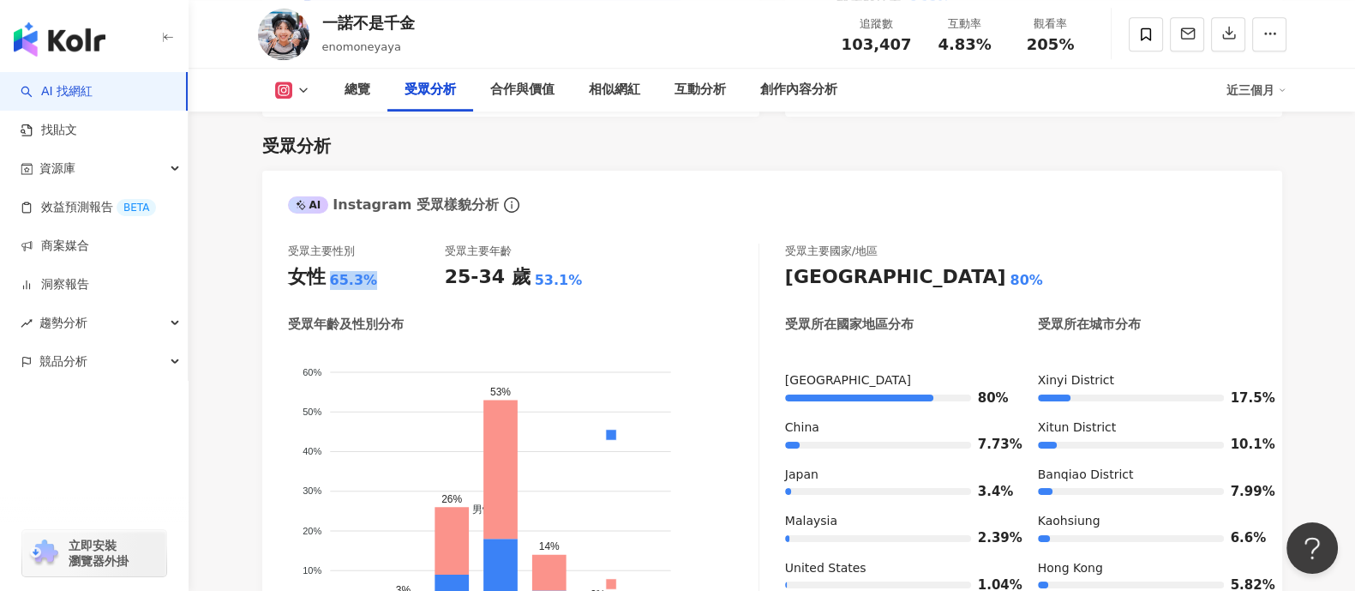
scroll to position [0, 0]
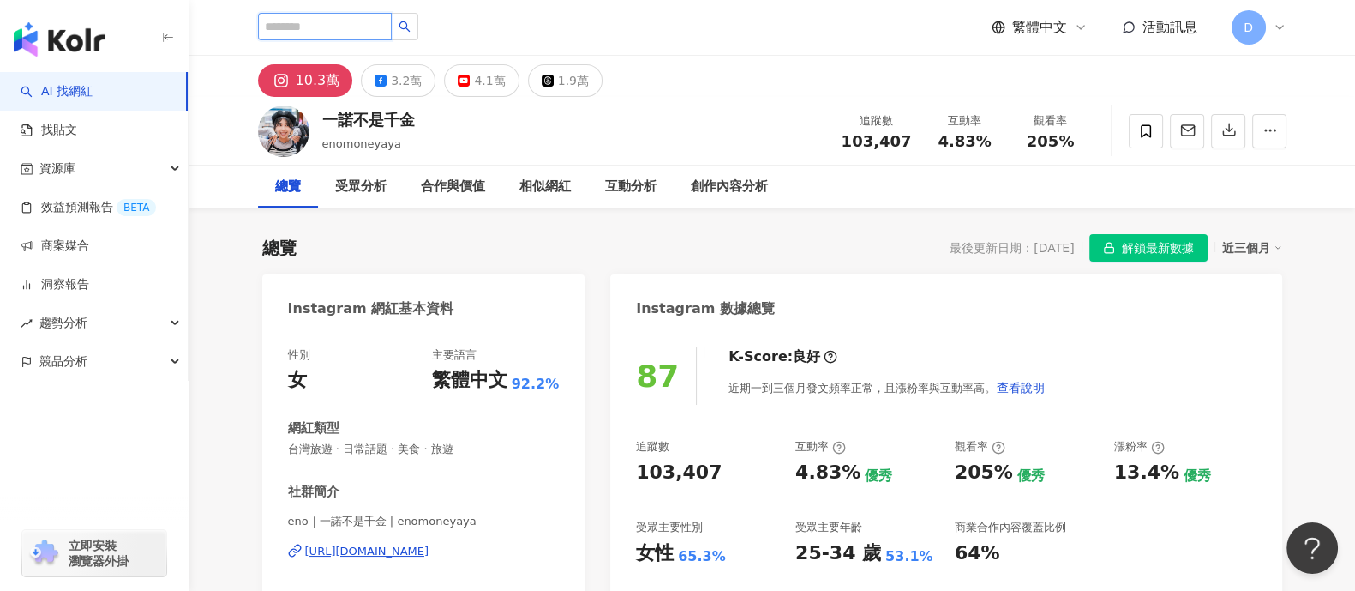
click at [332, 32] on input "search" at bounding box center [325, 26] width 134 height 27
paste input "**********"
type input "**********"
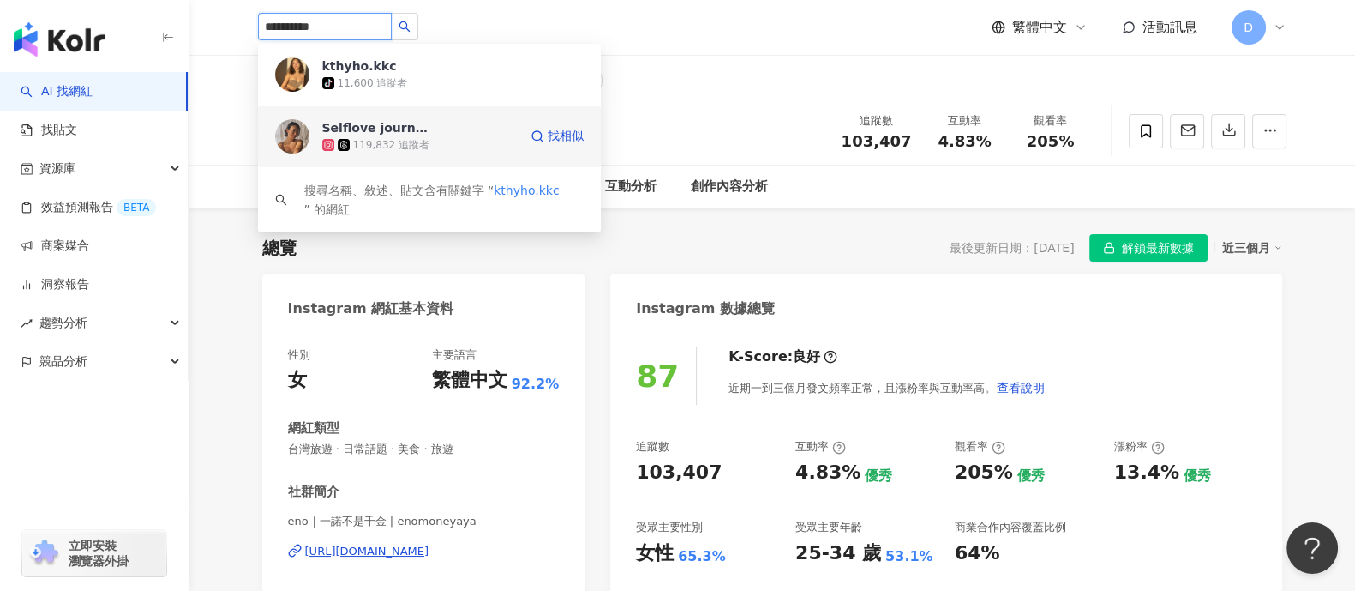
drag, startPoint x: 429, startPoint y: 134, endPoint x: 436, endPoint y: 126, distance: 10.9
click at [434, 128] on div "Selflove journey 凱凱西 119,832 追蹤者" at bounding box center [419, 136] width 195 height 34
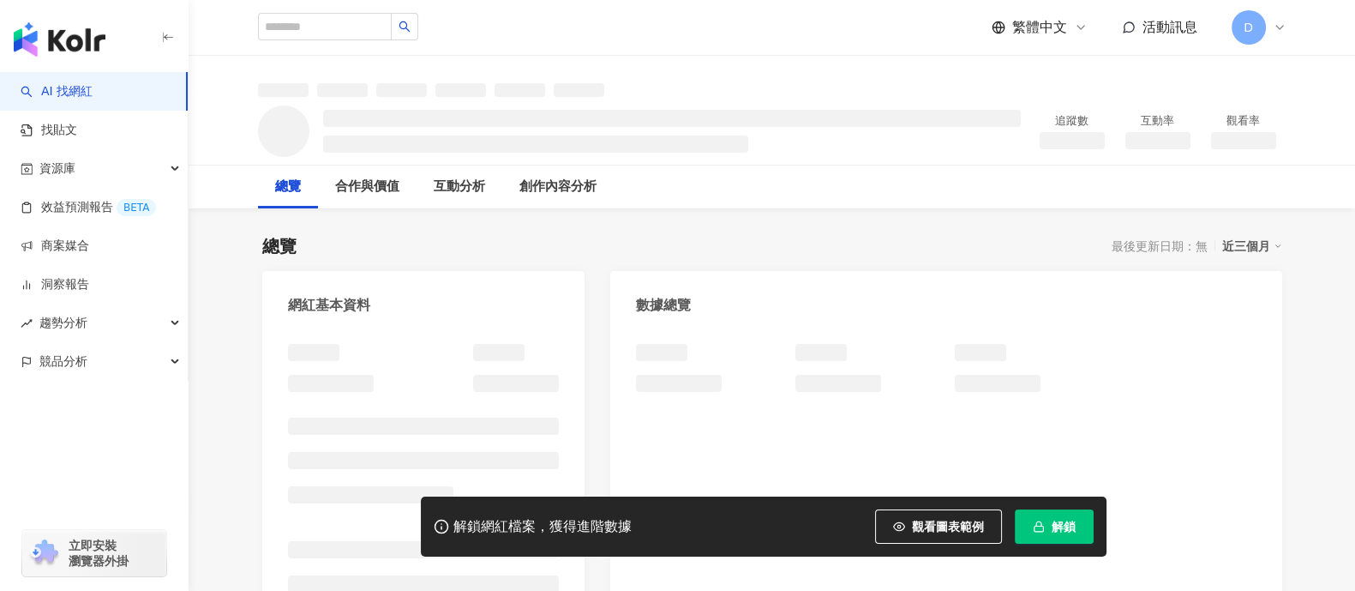
click at [1060, 525] on span "解鎖" at bounding box center [1064, 527] width 24 height 14
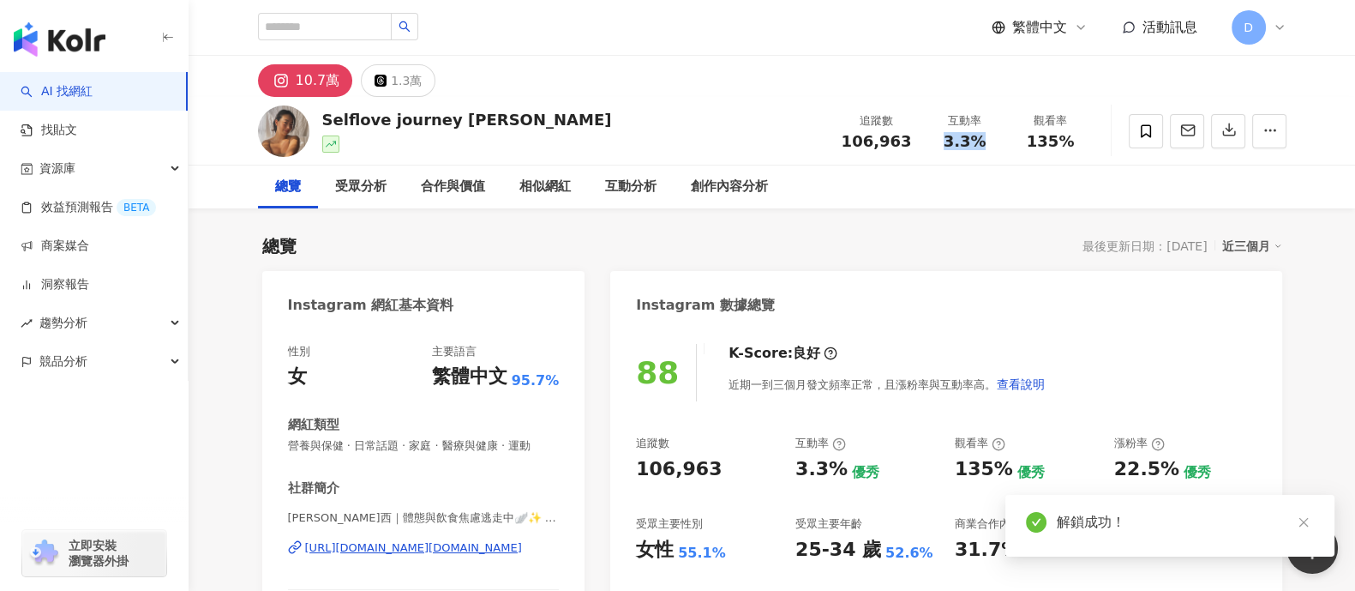
drag, startPoint x: 941, startPoint y: 140, endPoint x: 1004, endPoint y: 148, distance: 63.2
click at [1004, 148] on div "互動率 3.3%" at bounding box center [965, 130] width 86 height 37
copy span "3.3%"
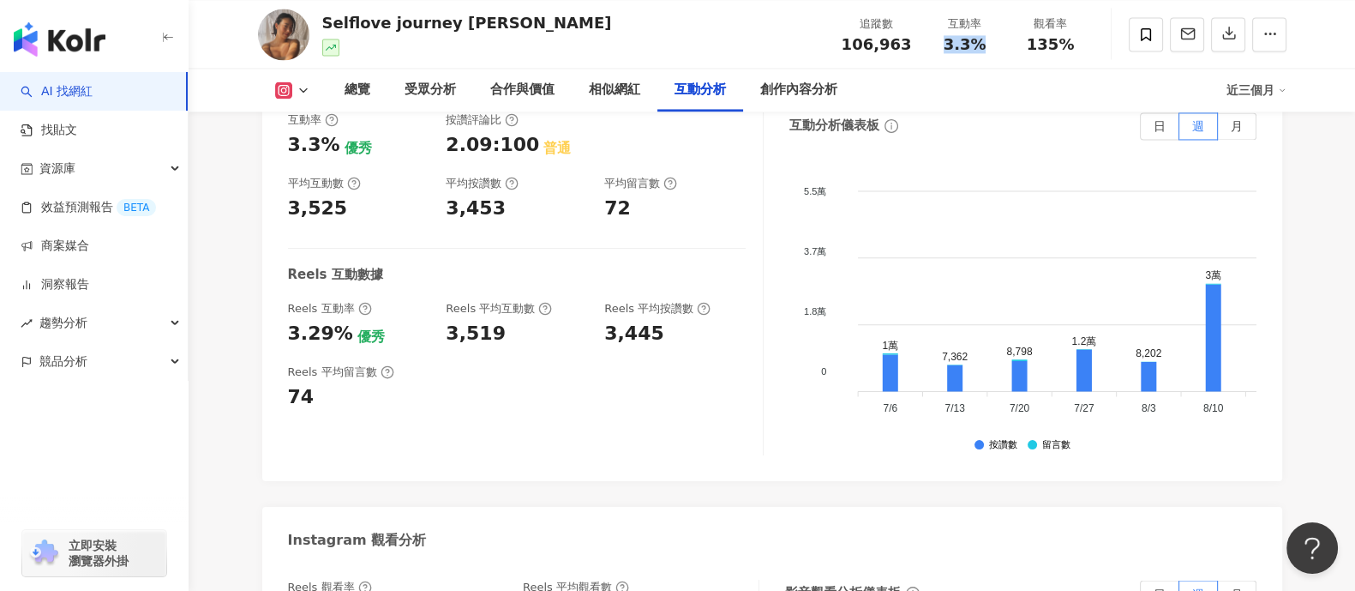
scroll to position [3643, 0]
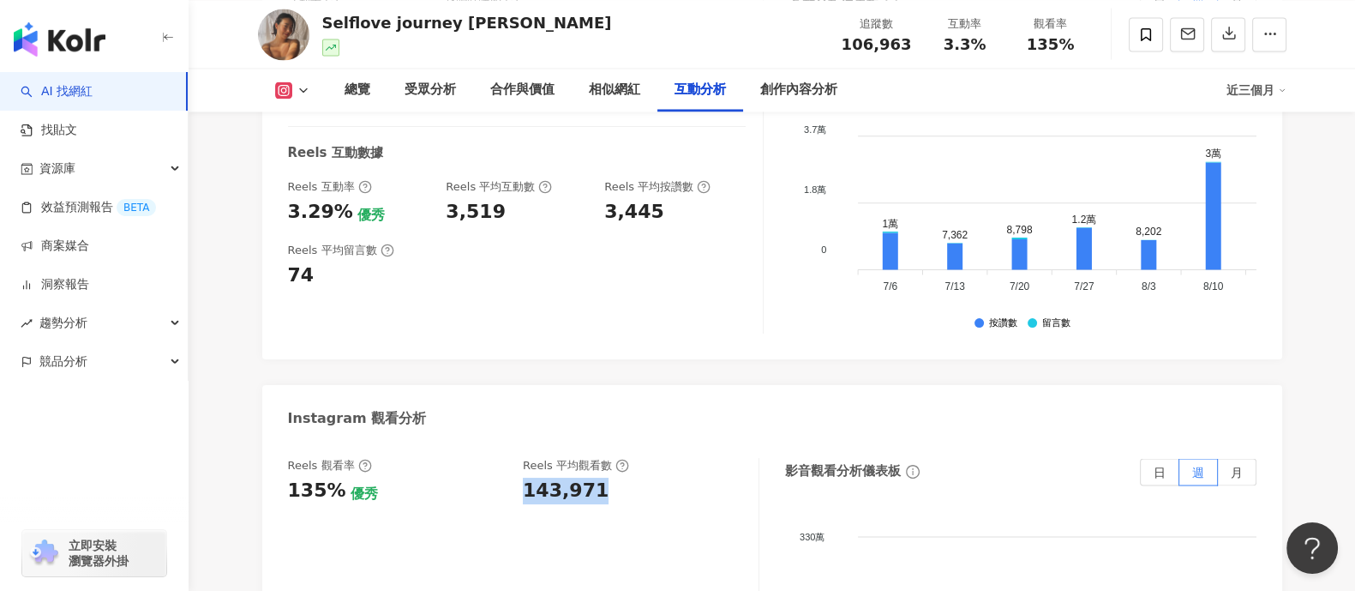
drag, startPoint x: 527, startPoint y: 486, endPoint x: 620, endPoint y: 494, distance: 92.9
click at [621, 494] on div "Reels 觀看率 135% 優秀 Reels 平均觀看數 143,971" at bounding box center [514, 481] width 453 height 46
copy div "143,971"
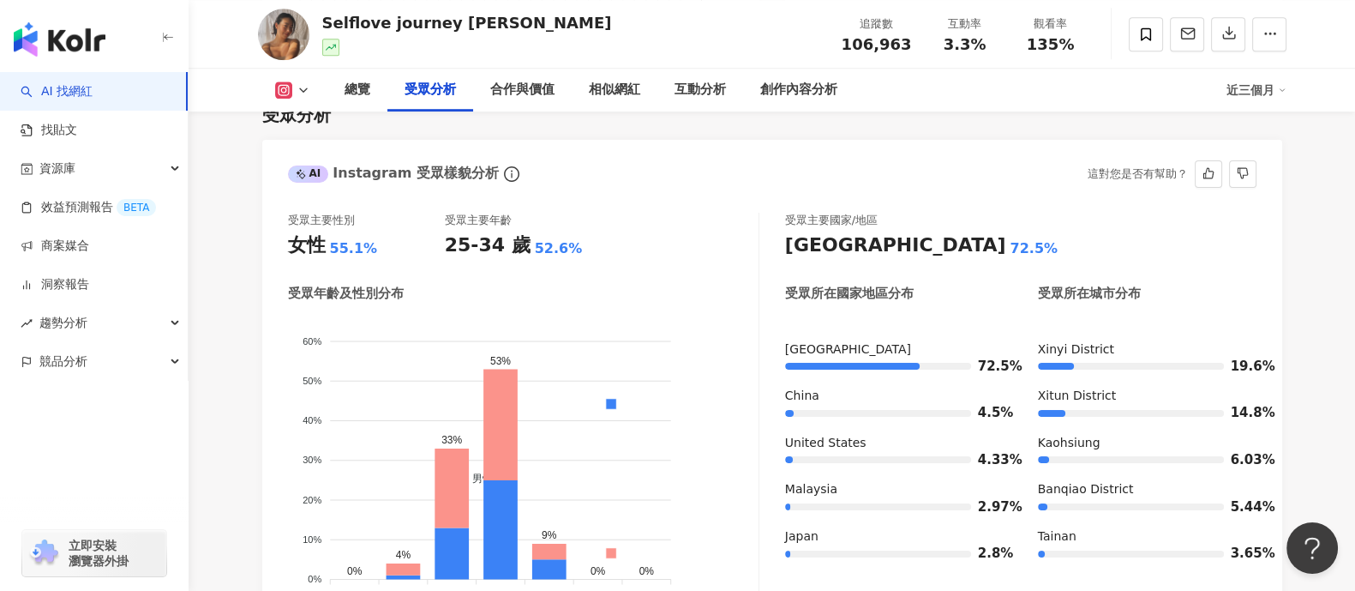
scroll to position [1499, 0]
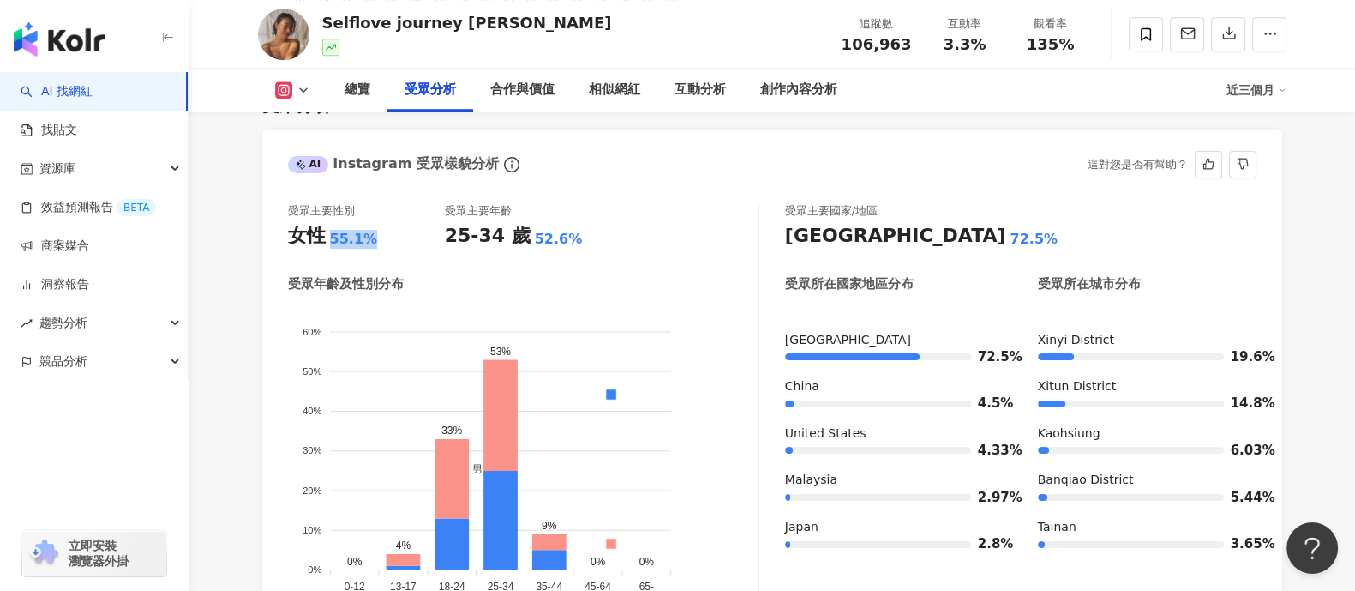
drag, startPoint x: 330, startPoint y: 242, endPoint x: 391, endPoint y: 250, distance: 61.5
click at [391, 250] on div "受眾主要性別 女性 55.1% 受眾主要年齡 25-34 歲 52.6% 受眾年齡及性別分布 男性 女性 60% 60% 50% 50% 40% 40% 30…" at bounding box center [523, 407] width 471 height 408
copy div "55.1%"
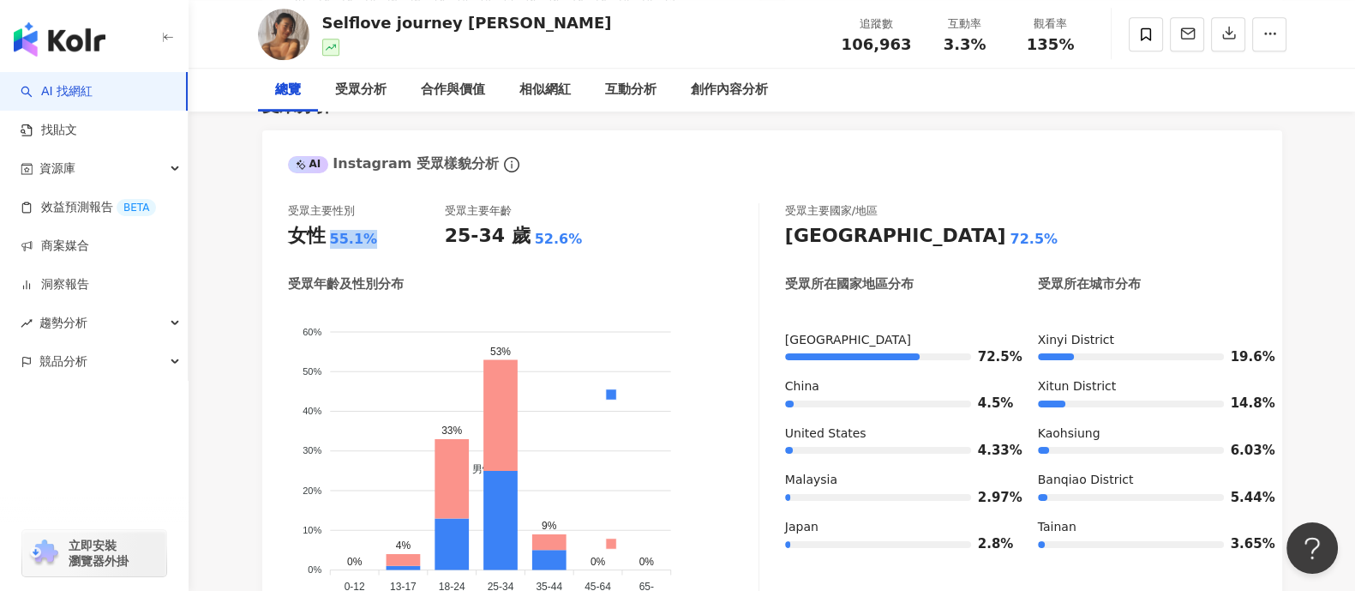
scroll to position [0, 0]
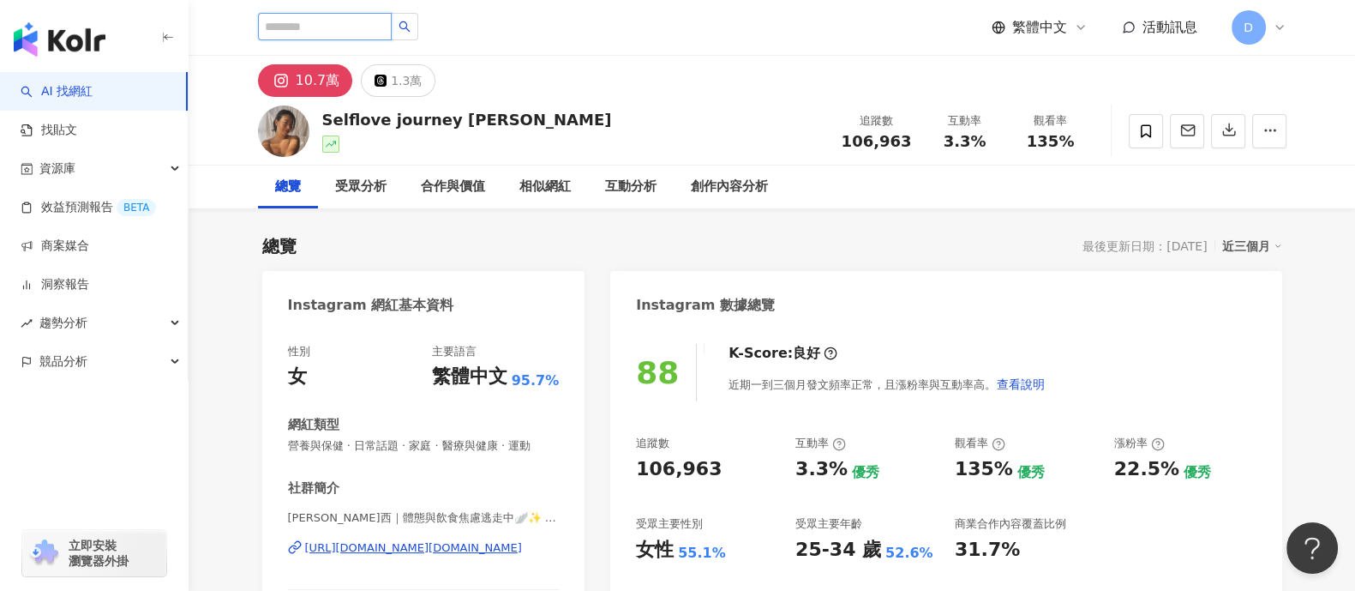
click at [377, 25] on input "search" at bounding box center [325, 26] width 134 height 27
paste input "**********"
type input "**********"
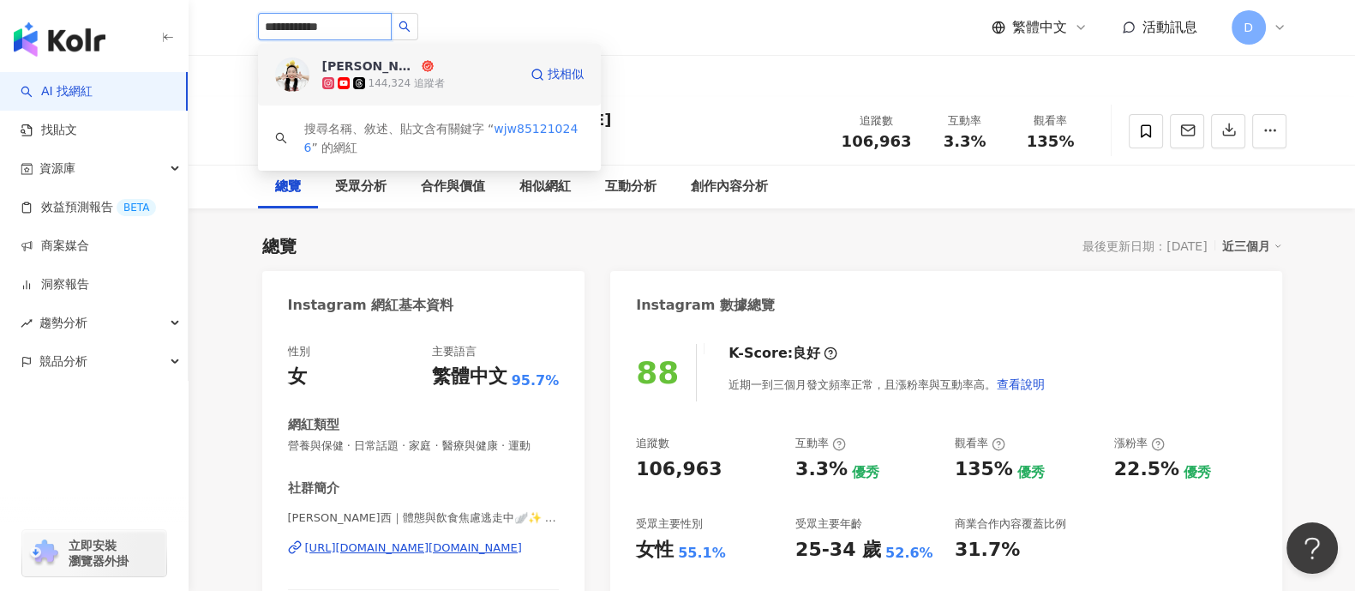
click at [458, 92] on div "靖雯 144,324 追蹤者 找相似" at bounding box center [429, 75] width 343 height 62
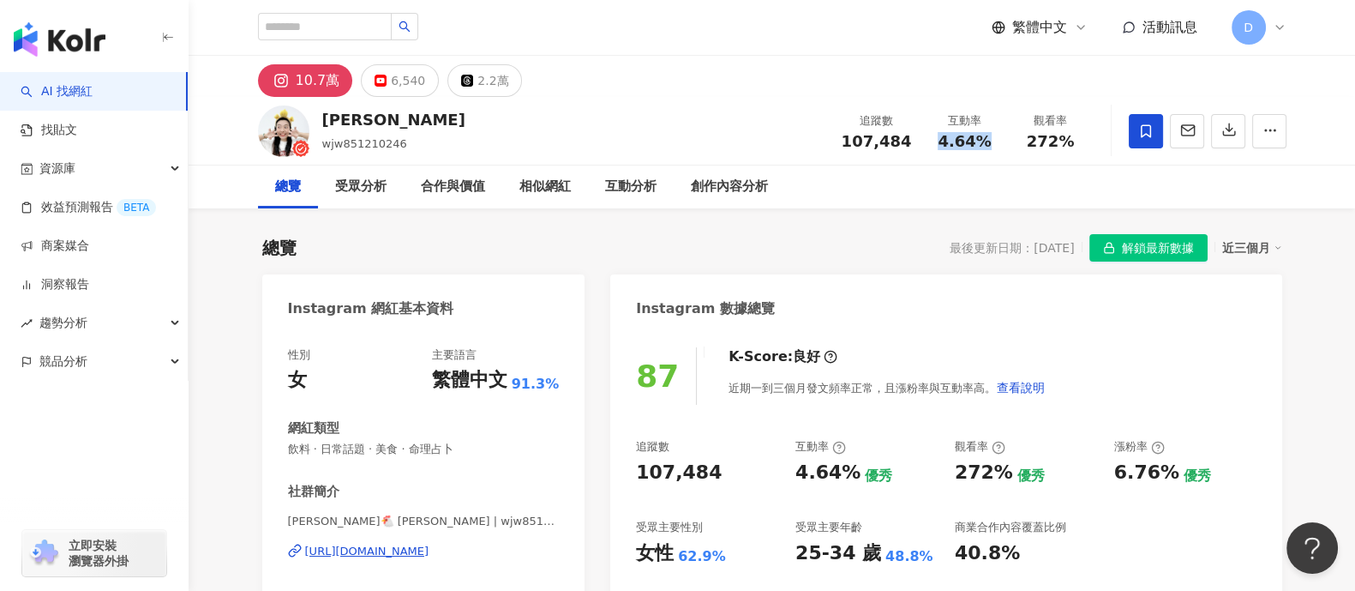
drag, startPoint x: 940, startPoint y: 141, endPoint x: 964, endPoint y: 218, distance: 80.6
click at [996, 147] on div "4.64%" at bounding box center [965, 141] width 65 height 17
copy span "4.64%"
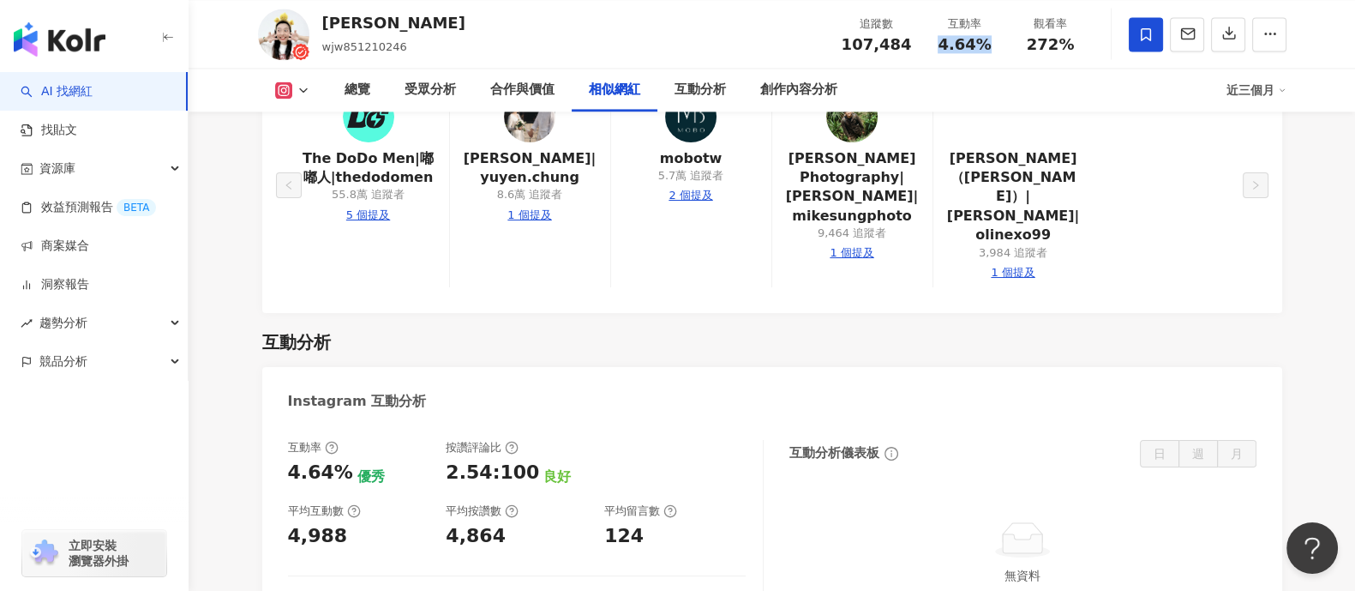
scroll to position [3643, 0]
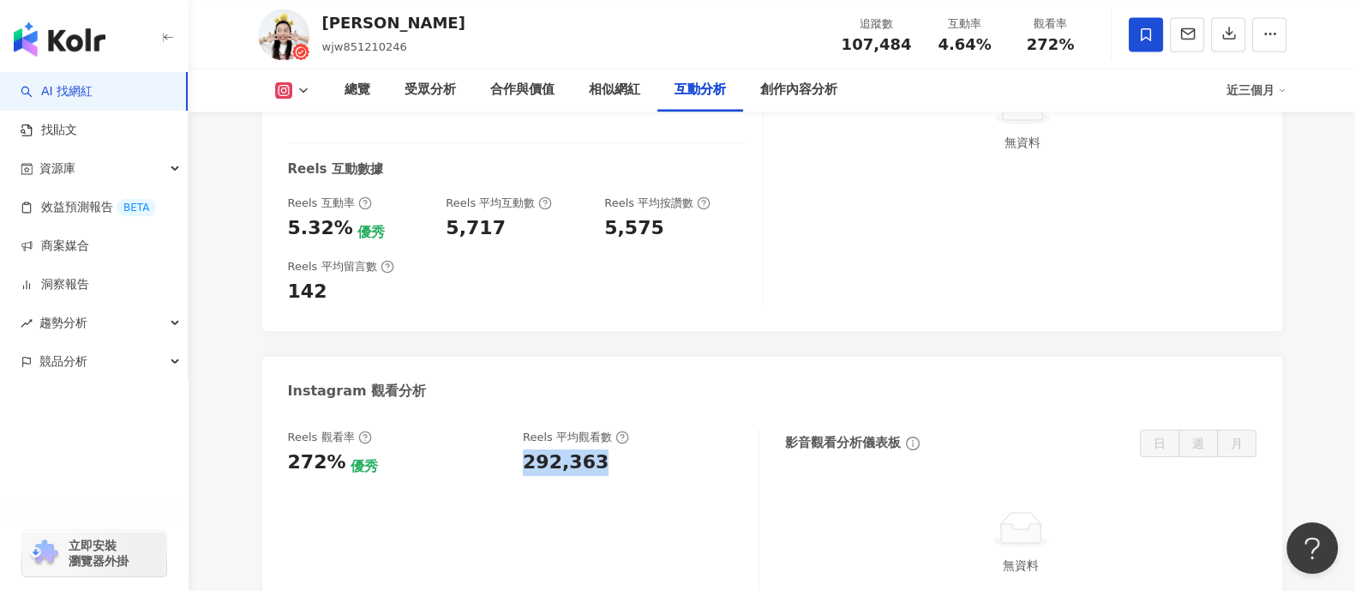
drag, startPoint x: 519, startPoint y: 442, endPoint x: 610, endPoint y: 452, distance: 92.2
click at [610, 452] on div "Reels 觀看率 272% 優秀 [PERSON_NAME] 平均觀看數 292,363" at bounding box center [514, 452] width 453 height 46
copy div "292,363"
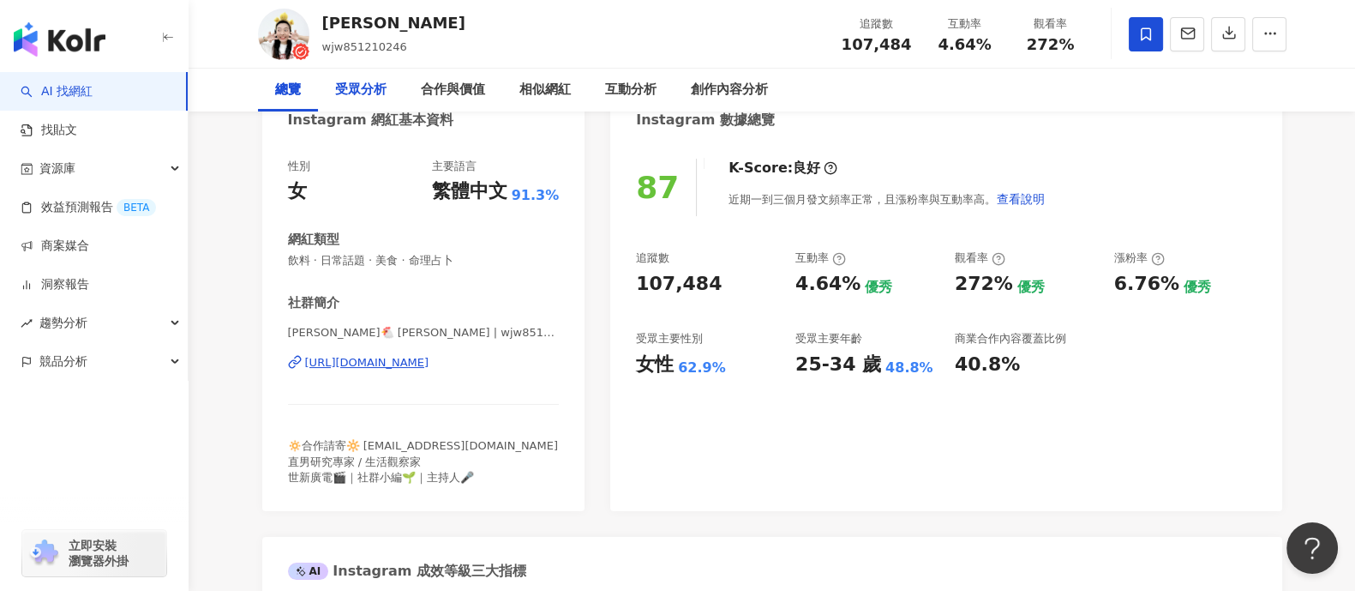
scroll to position [0, 0]
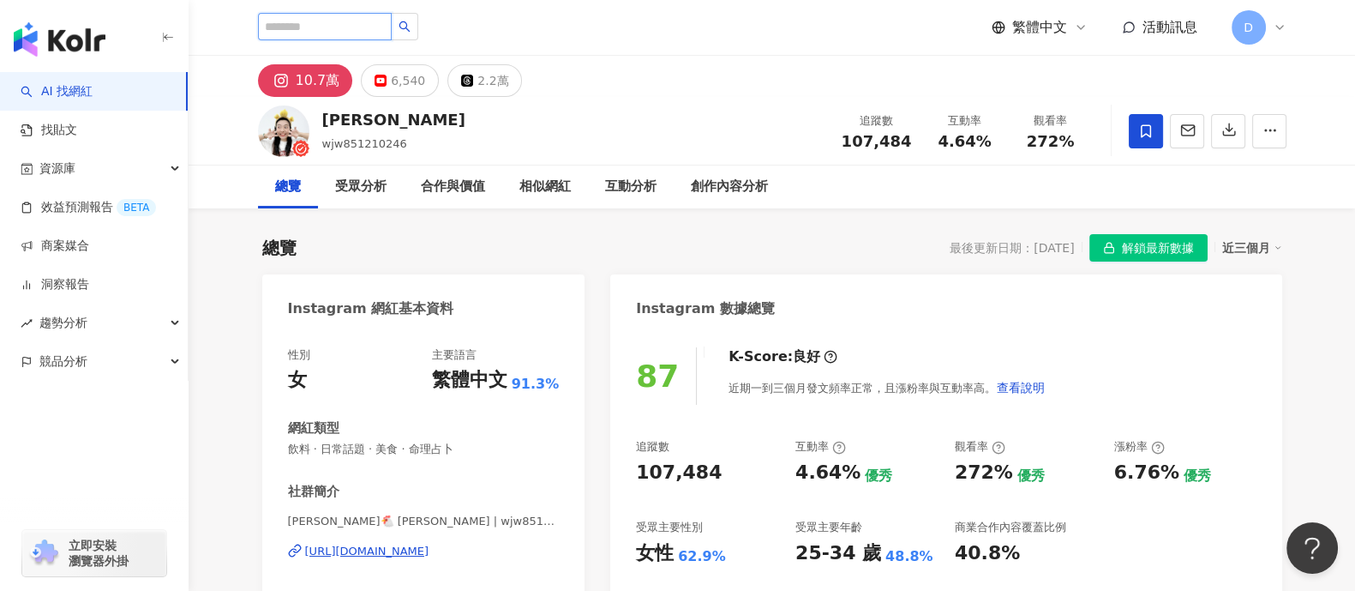
click at [381, 21] on input "search" at bounding box center [325, 26] width 134 height 27
paste input "**********"
click at [418, 24] on button "button" at bounding box center [404, 26] width 27 height 27
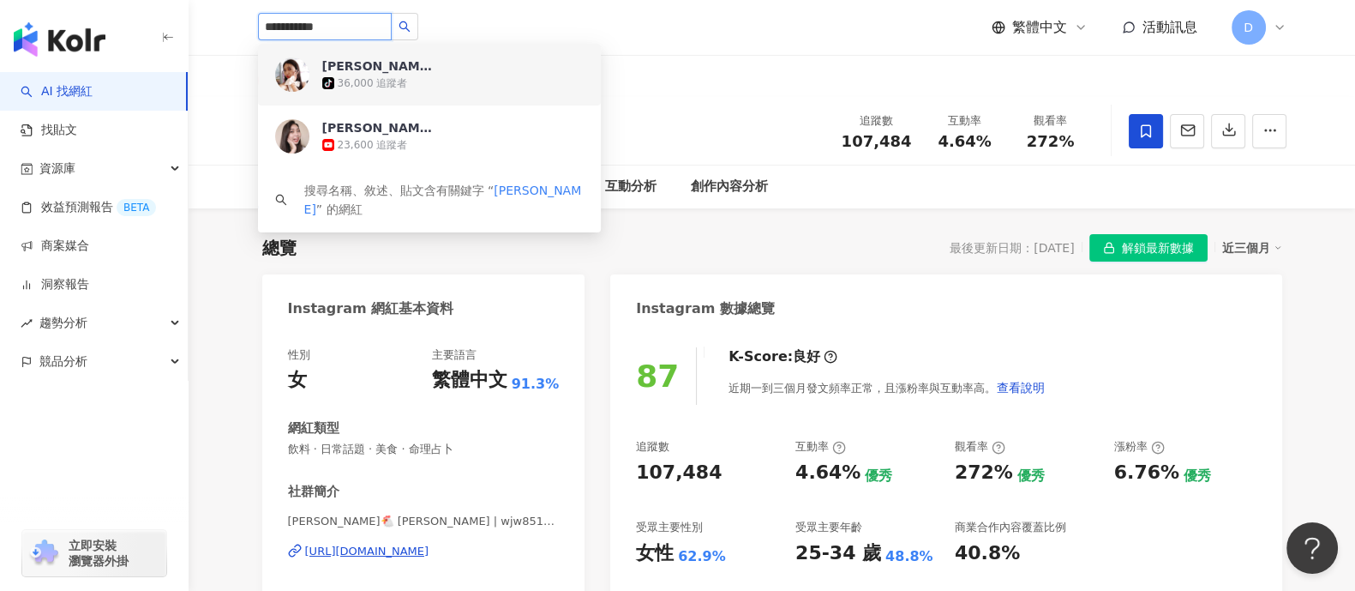
type input "**********"
drag, startPoint x: 438, startPoint y: 75, endPoint x: 368, endPoint y: 75, distance: 70.3
click at [368, 76] on div "36,000 追蹤者" at bounding box center [373, 83] width 70 height 15
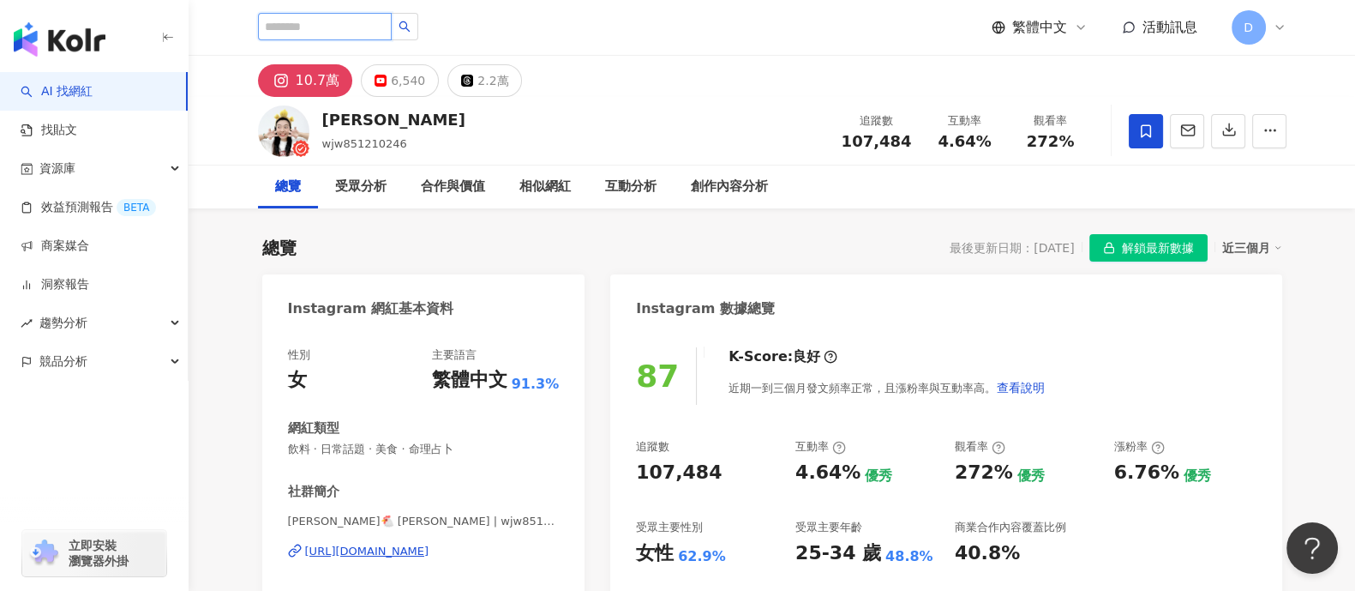
click at [375, 21] on input "search" at bounding box center [325, 26] width 134 height 27
paste input "**********"
type input "**********"
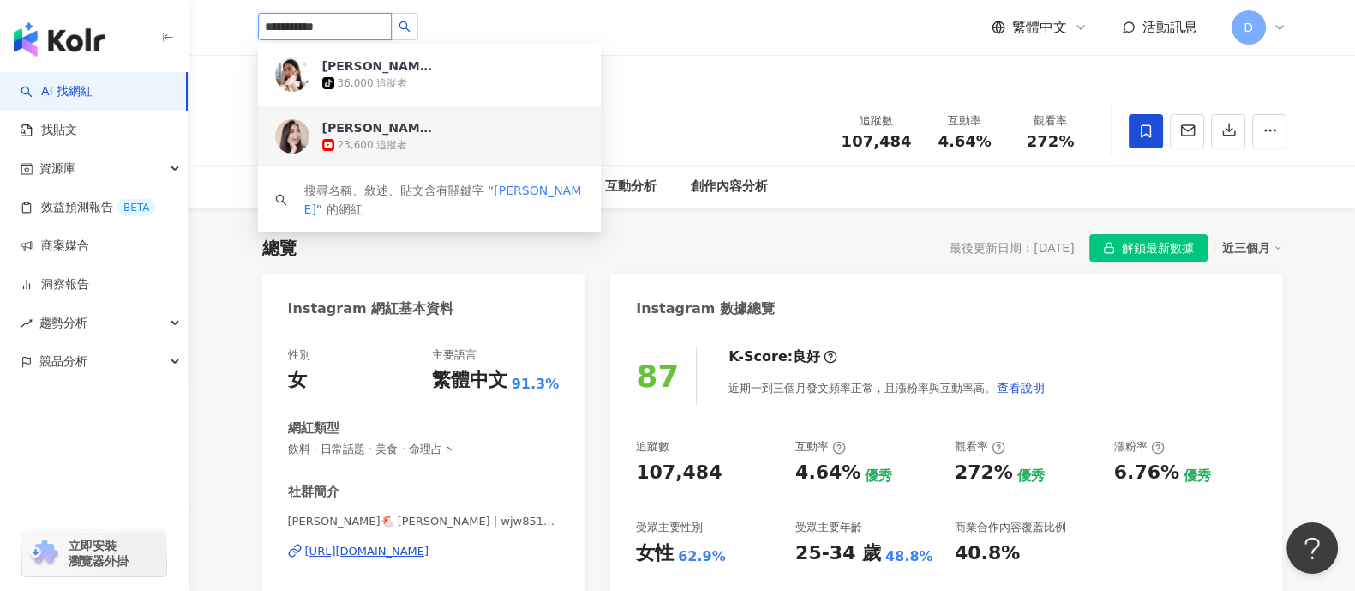
click at [425, 124] on span "[PERSON_NAME]" at bounding box center [377, 127] width 111 height 17
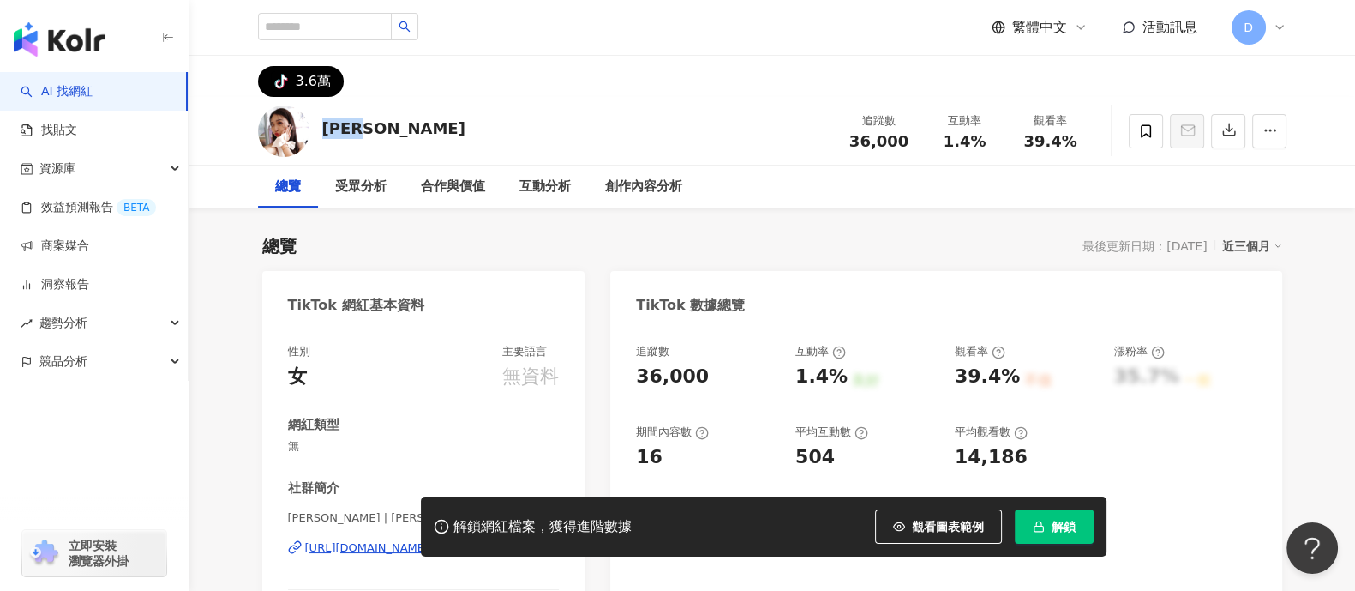
drag, startPoint x: 321, startPoint y: 127, endPoint x: 423, endPoint y: 132, distance: 103.0
click at [423, 132] on div "木木子瑜 追蹤數 36,000 互動率 1.4% 觀看率 39.4%" at bounding box center [772, 131] width 1097 height 68
copy div "[PERSON_NAME]"
click at [337, 34] on input "search" at bounding box center [325, 26] width 134 height 27
paste input "****"
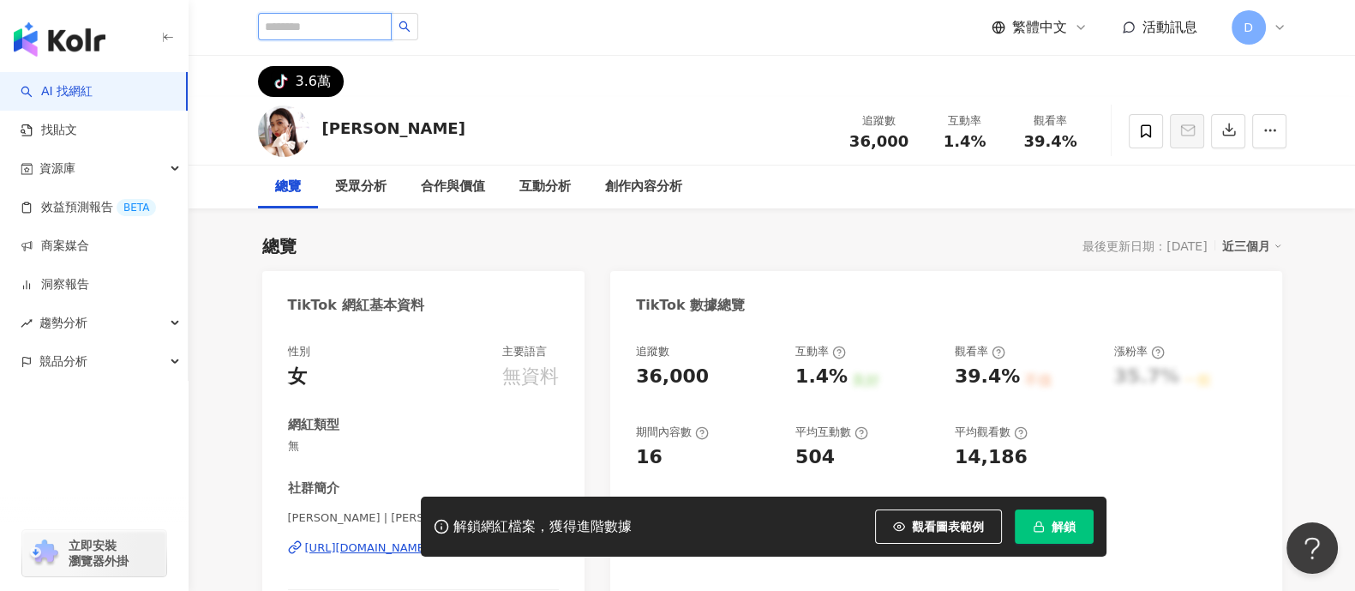
type input "****"
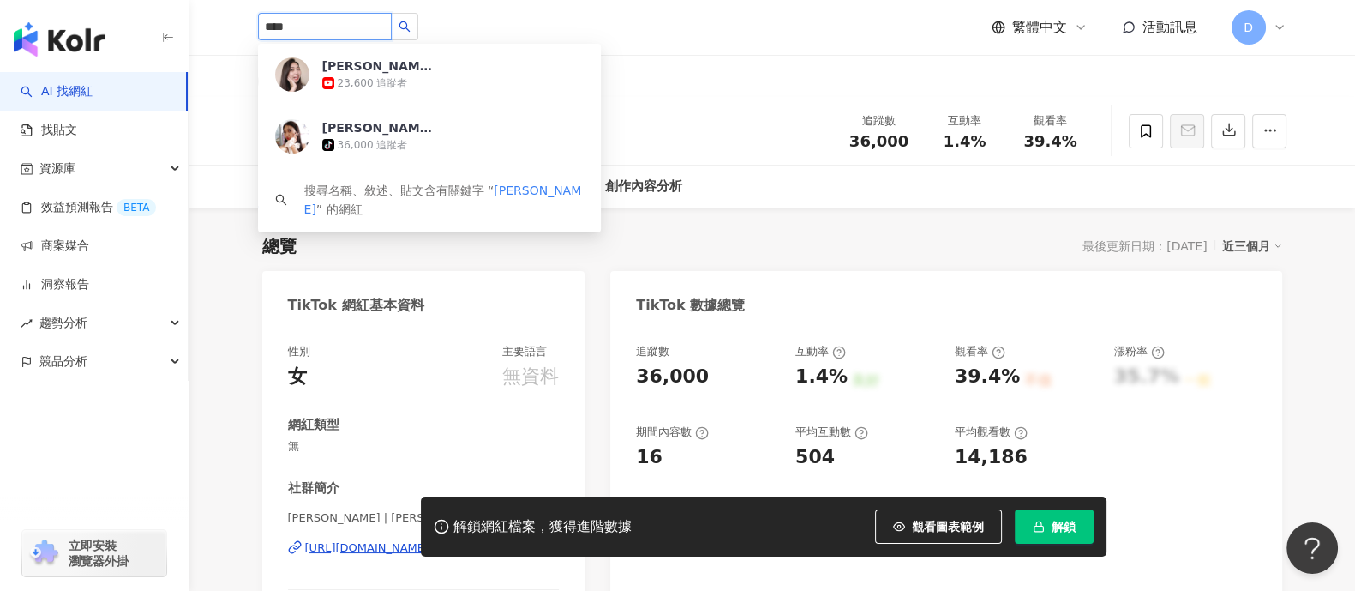
click at [410, 27] on icon "search" at bounding box center [404, 26] width 11 height 11
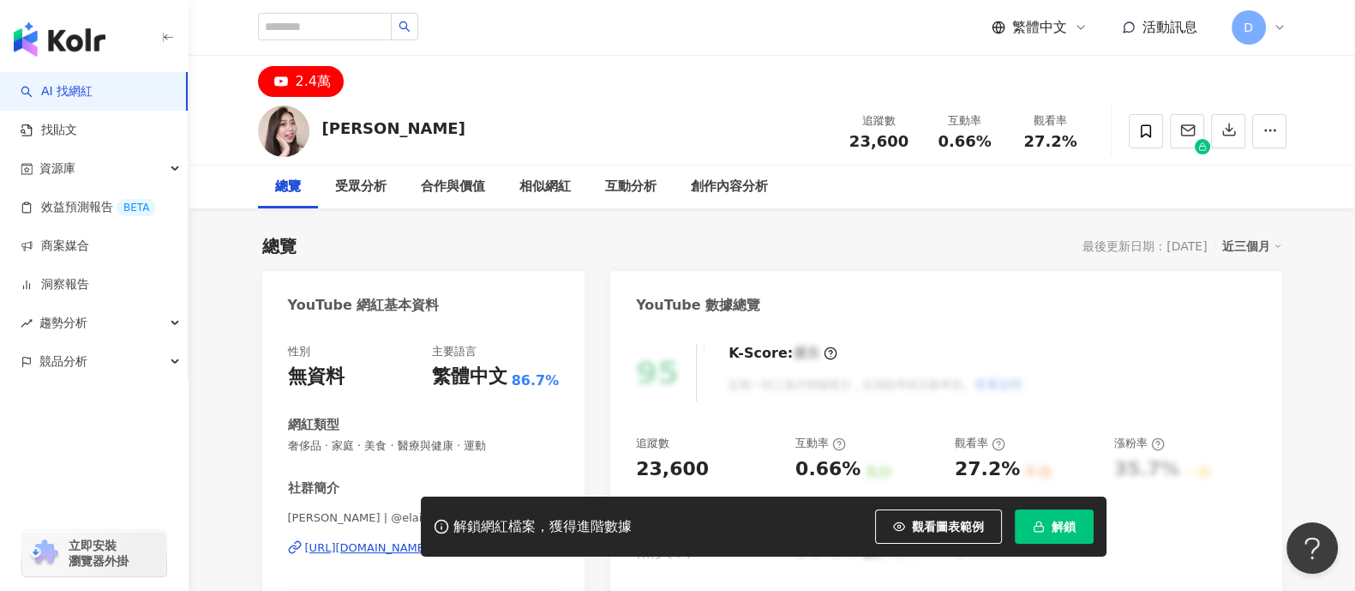
click at [299, 123] on img at bounding box center [283, 130] width 51 height 51
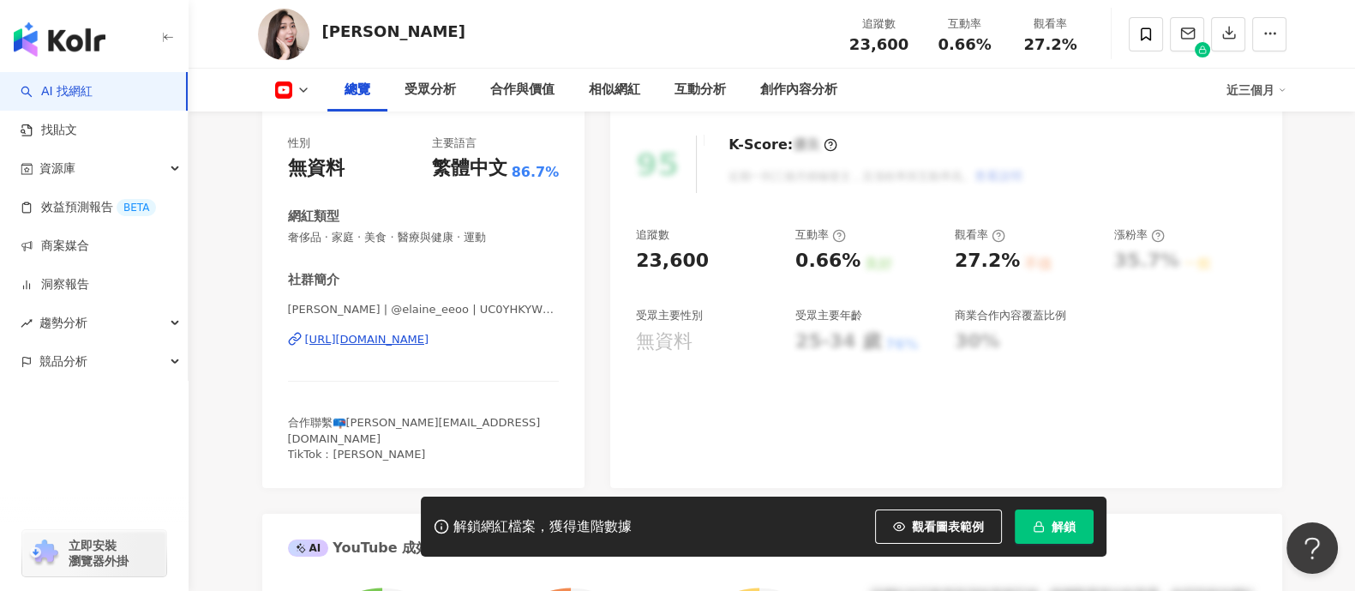
scroll to position [213, 0]
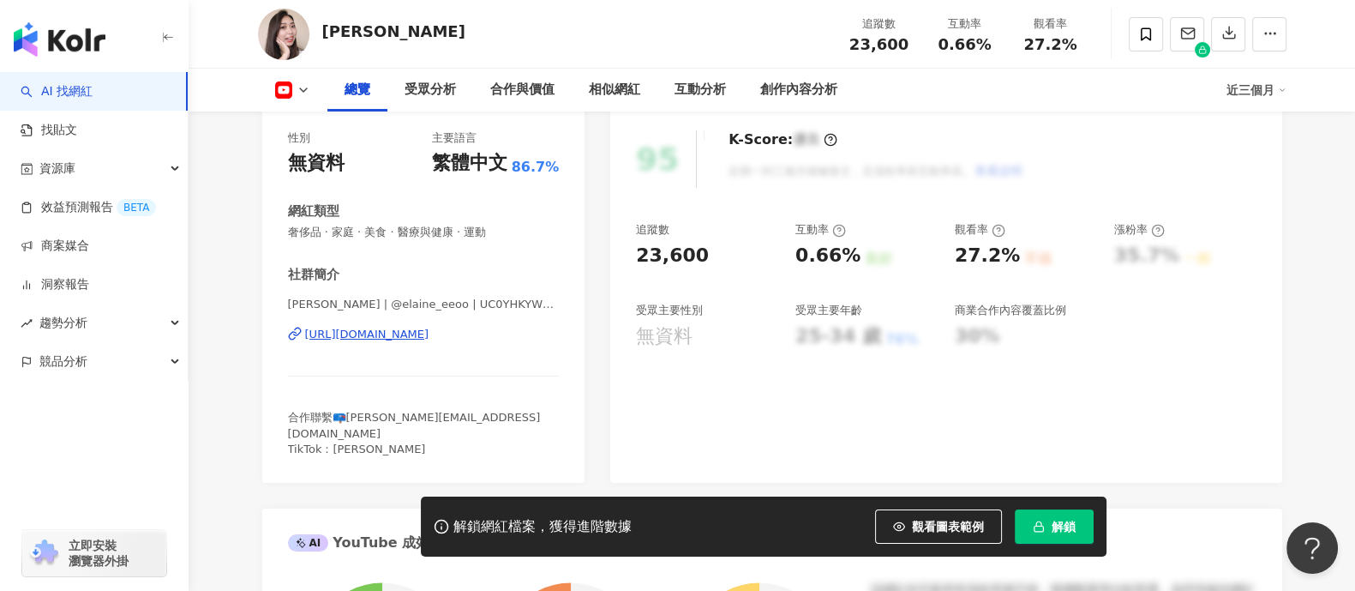
click at [1086, 527] on button "解鎖" at bounding box center [1054, 526] width 79 height 34
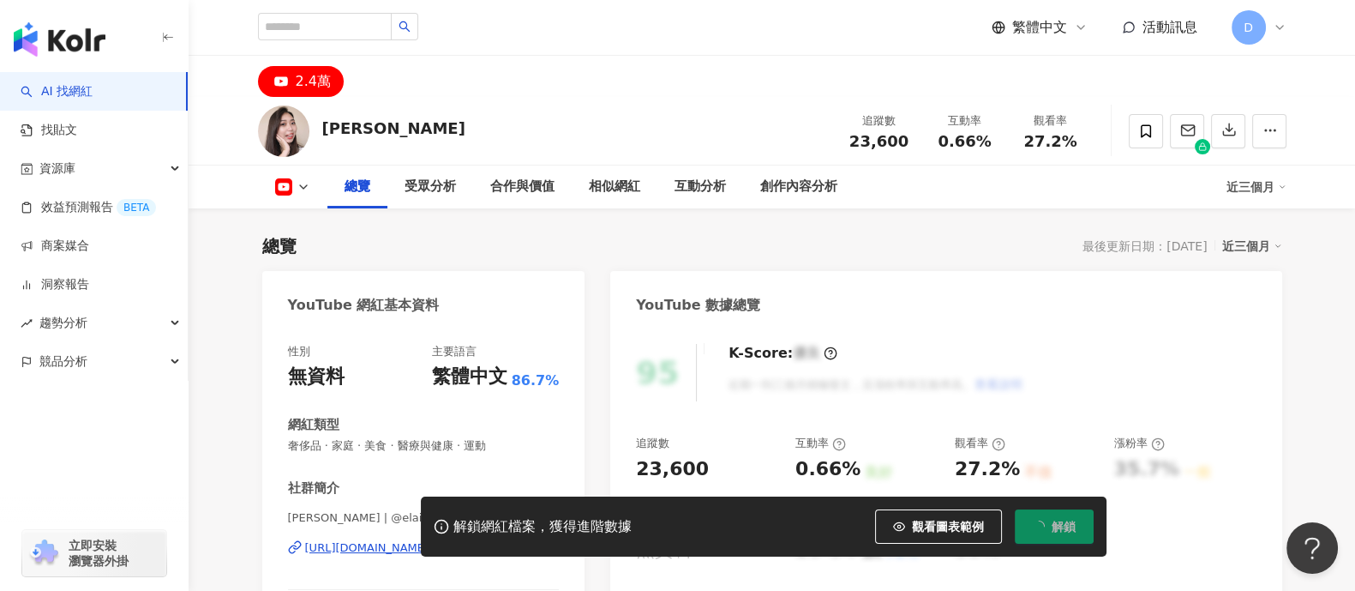
scroll to position [0, 0]
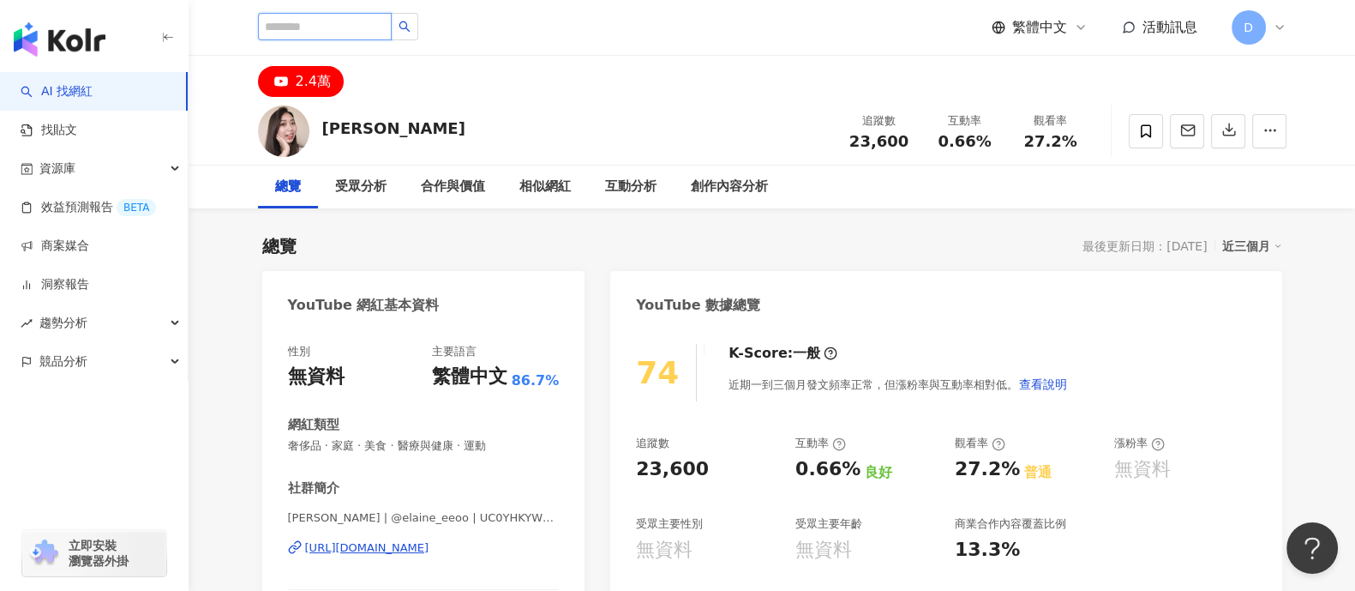
click at [372, 24] on input "search" at bounding box center [325, 26] width 134 height 27
paste input "*********"
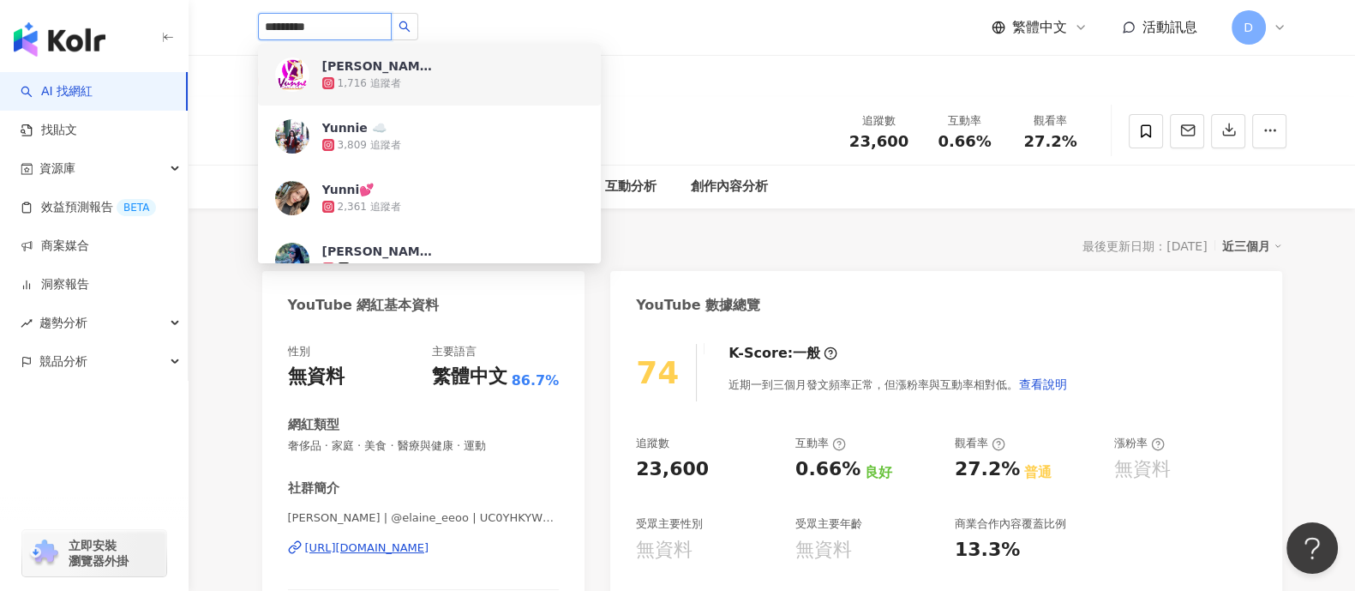
drag, startPoint x: 324, startPoint y: 27, endPoint x: 159, endPoint y: 23, distance: 165.5
paste input "search"
type input "***"
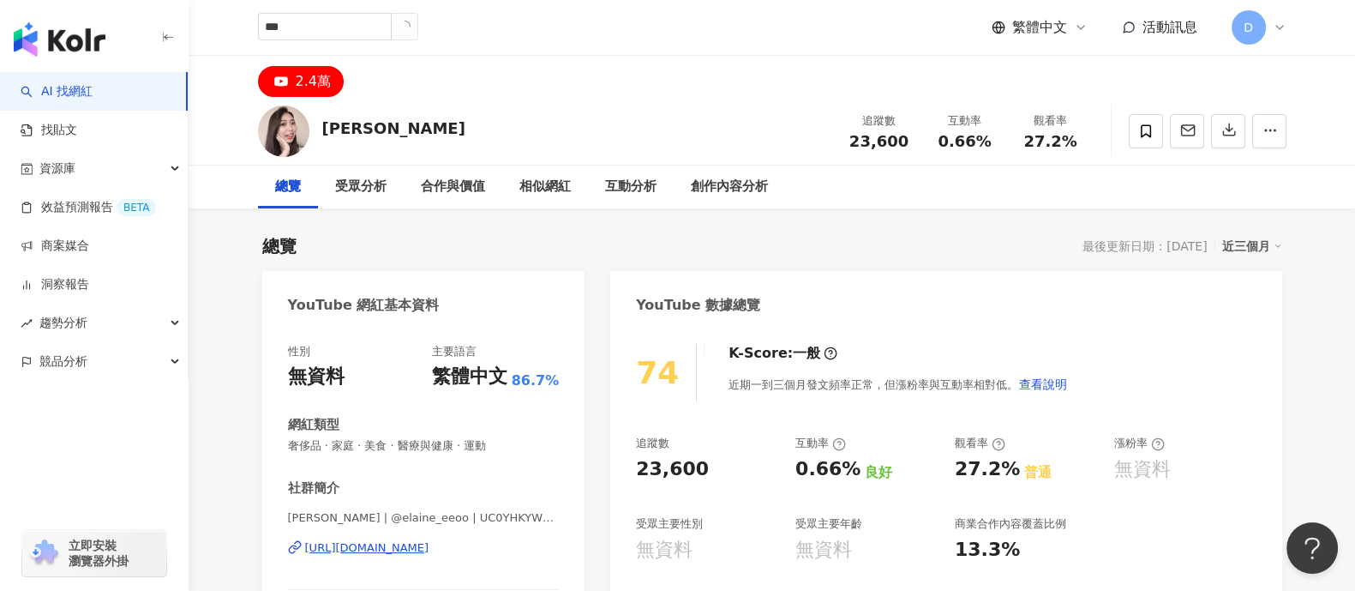
click at [411, 41] on div "***" at bounding box center [338, 27] width 160 height 29
click at [411, 32] on icon "search" at bounding box center [405, 27] width 12 height 12
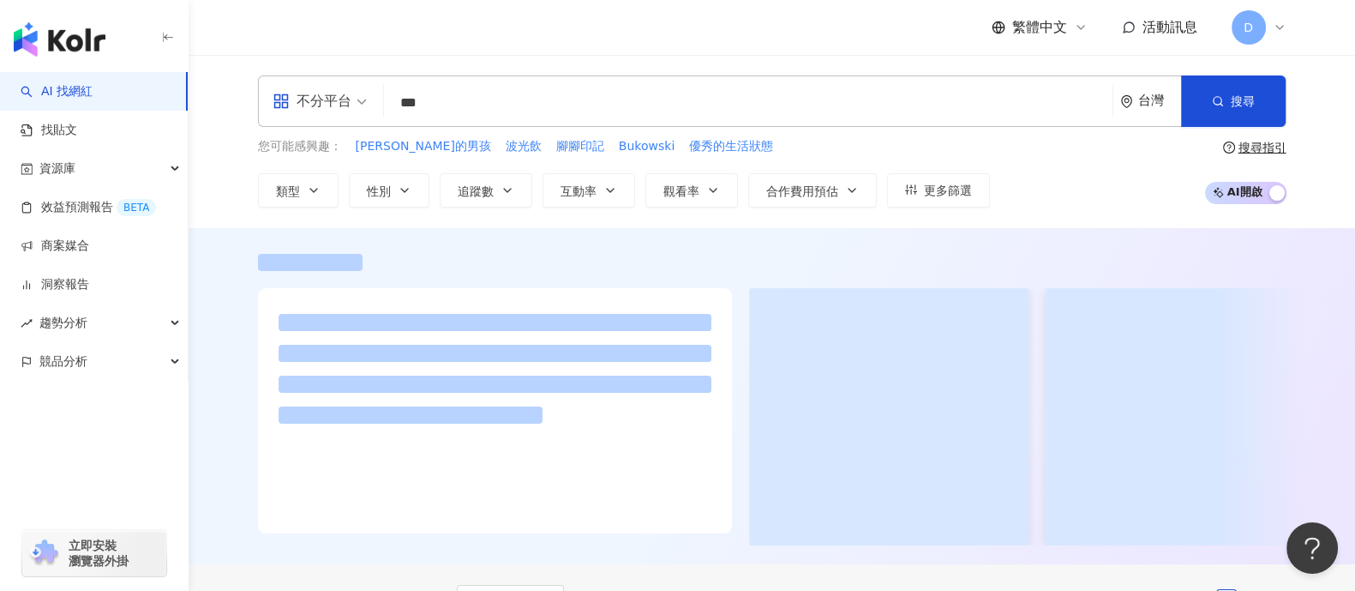
drag, startPoint x: 429, startPoint y: 100, endPoint x: 293, endPoint y: 75, distance: 138.7
click at [298, 85] on div "不分平台 *** 台灣 搜尋 647294f0-f27a-46f3-b2b5-62e784ada58c 詩芸ᥫᩣ tiktok-icon 17,000 追蹤者…" at bounding box center [772, 100] width 1029 height 51
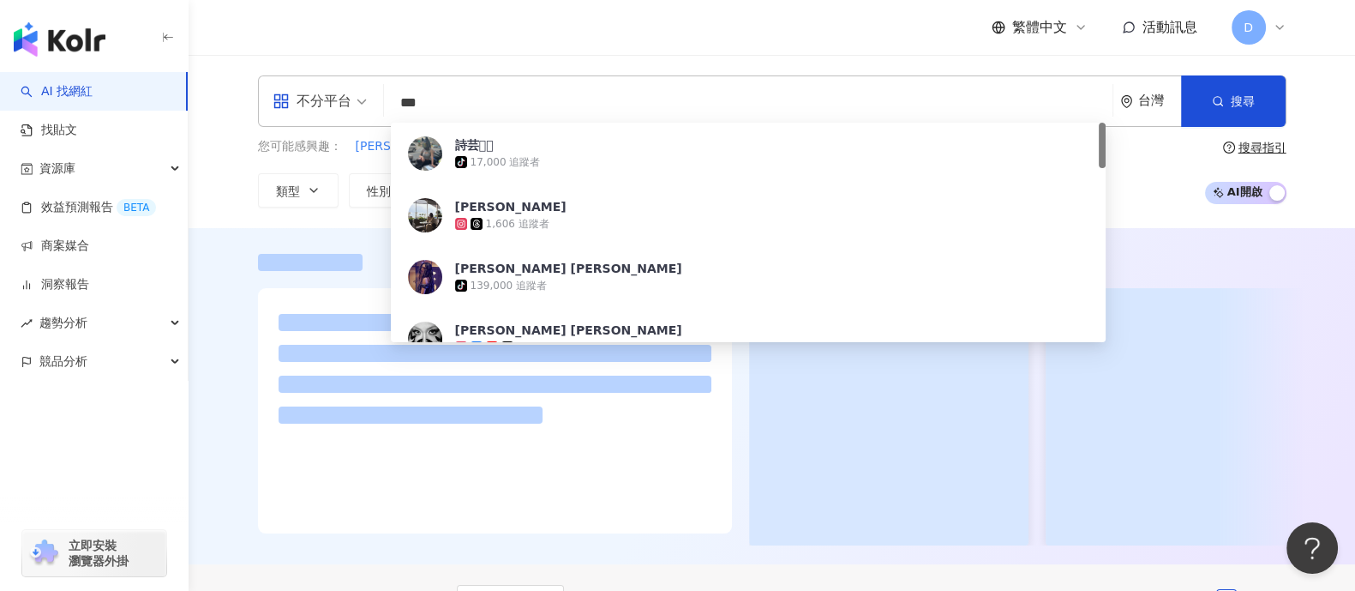
paste input "******"
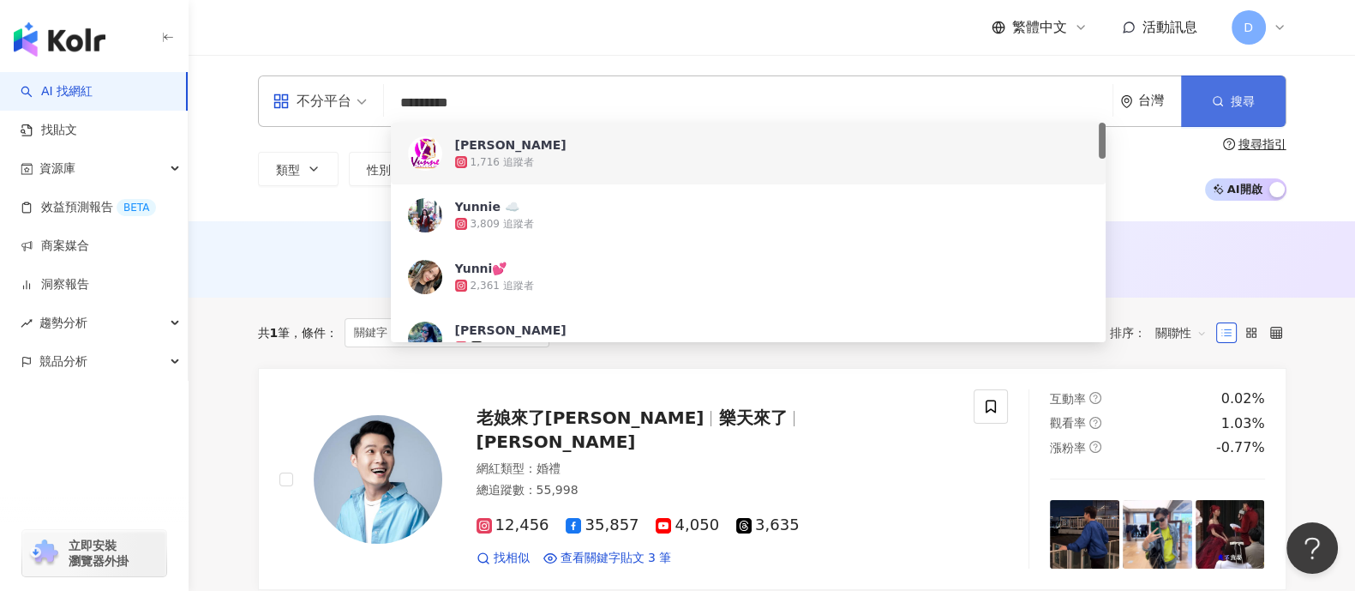
type input "*********"
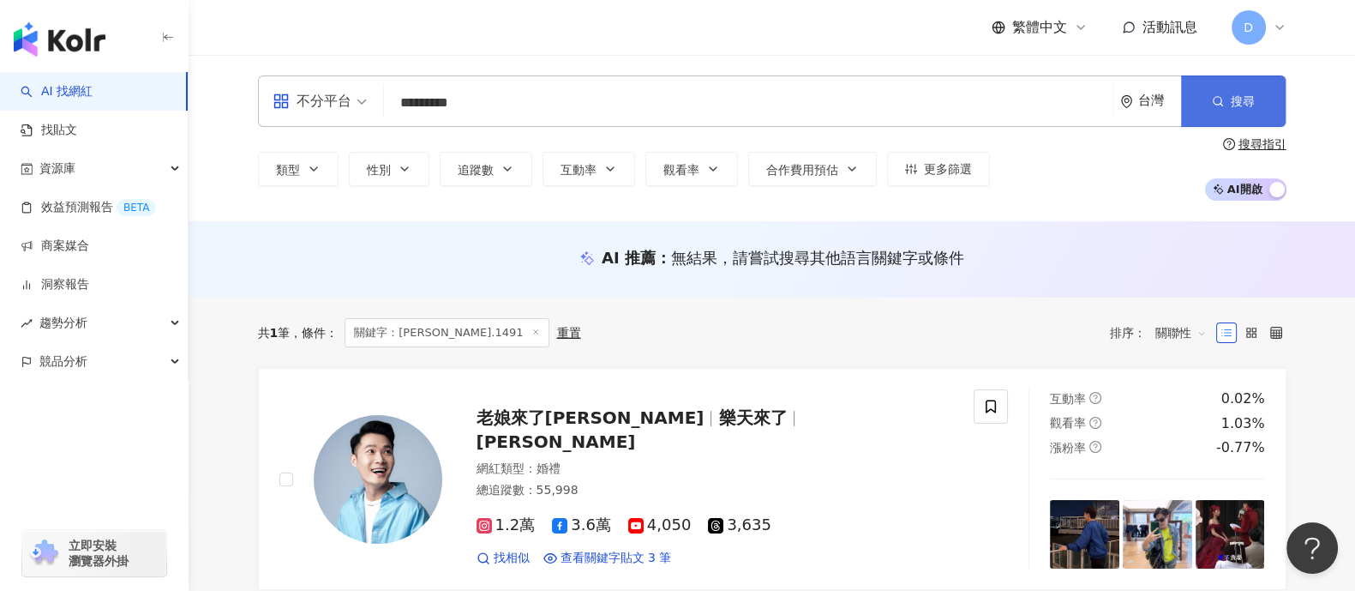
click at [1241, 100] on span "搜尋" at bounding box center [1243, 101] width 24 height 14
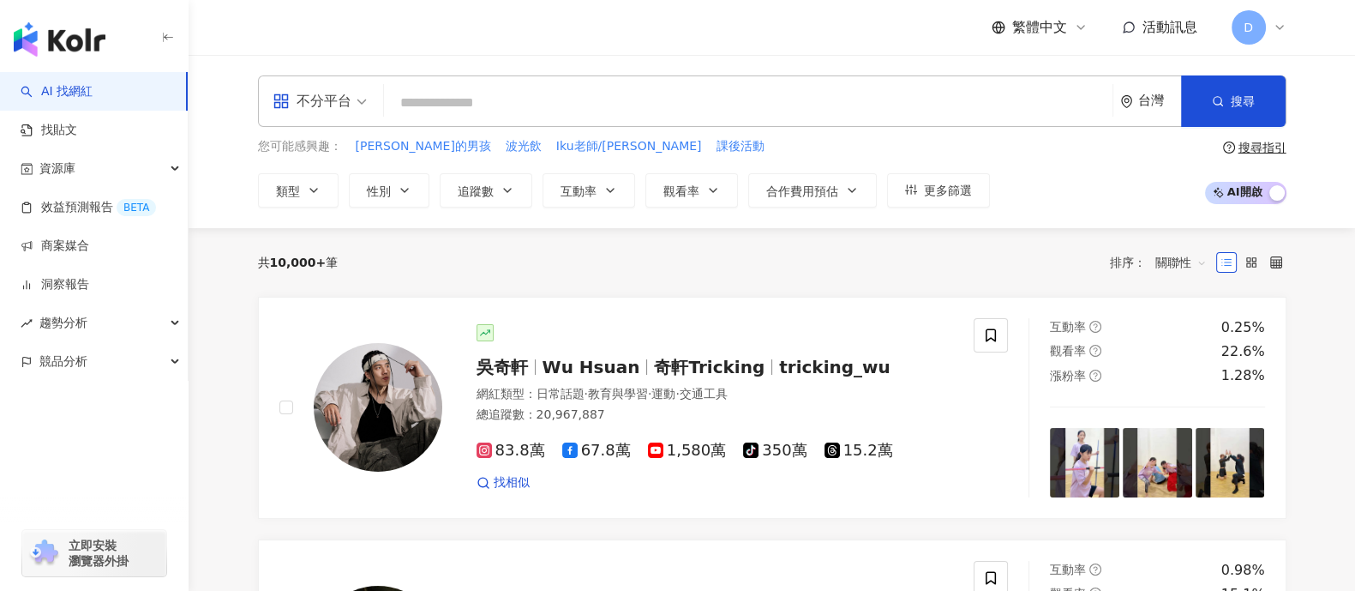
click at [848, 105] on input "search" at bounding box center [748, 103] width 715 height 33
paste input "********"
type input "********"
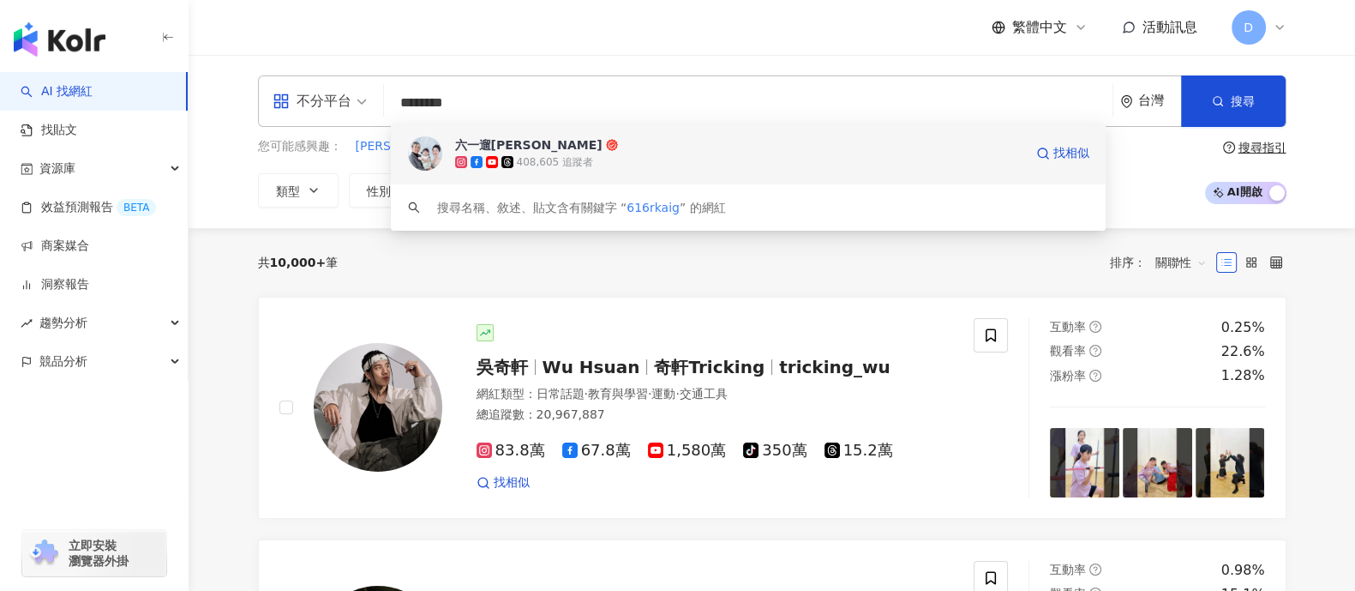
click at [544, 161] on div "408,605 追蹤者" at bounding box center [555, 162] width 76 height 15
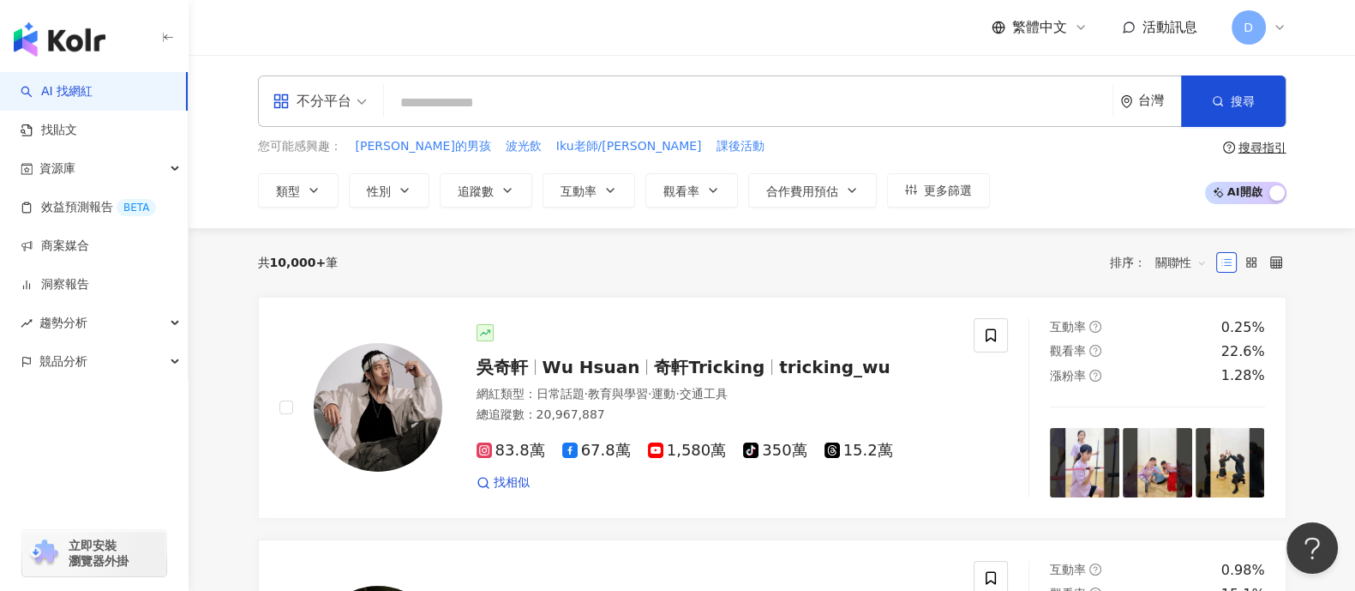
click at [599, 107] on input "search" at bounding box center [748, 103] width 715 height 33
paste input "******"
type input "******"
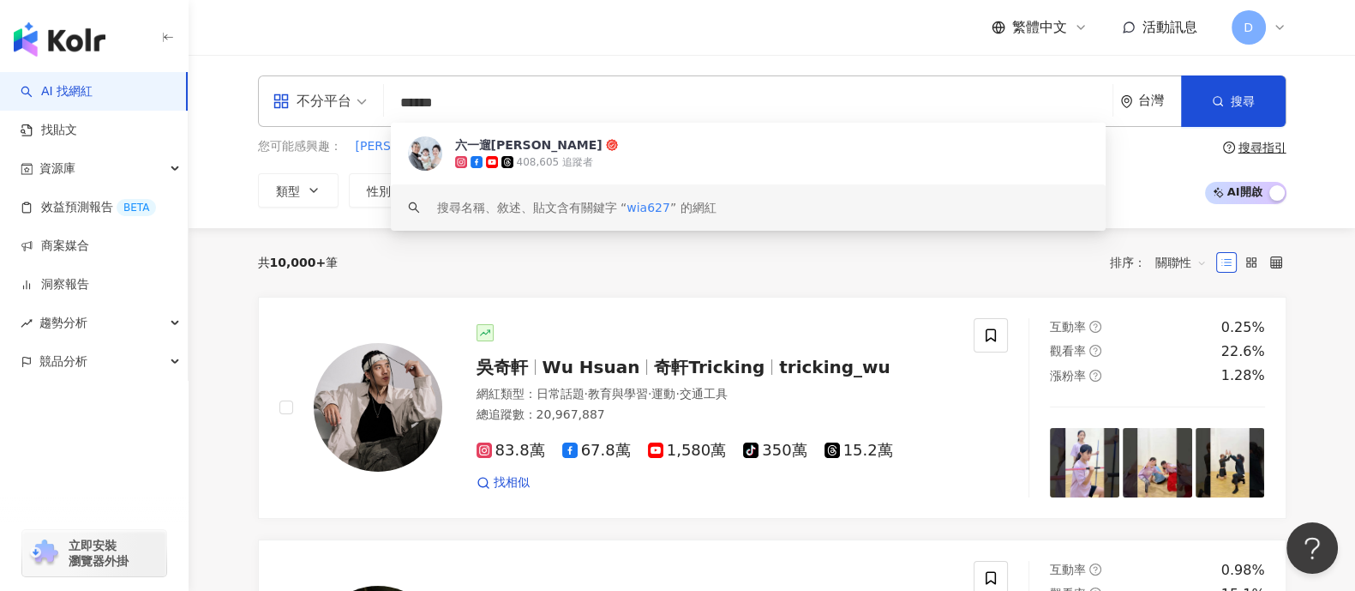
click at [461, 229] on div "六一遛阿寬 408,605 追蹤者 搜尋名稱、敘述、貼文含有關鍵字 “ wia627 ” 的網紅" at bounding box center [749, 177] width 716 height 108
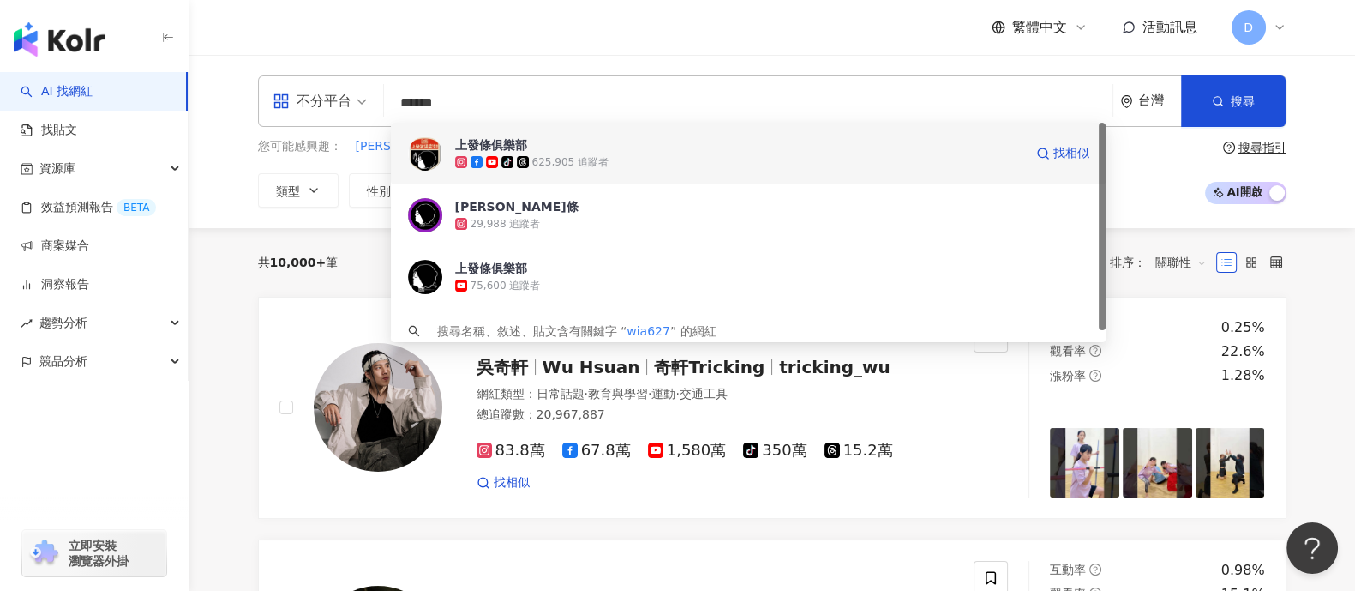
click at [546, 173] on div "上發條俱樂部 tiktok-icon 625,905 追蹤者 找相似" at bounding box center [749, 154] width 716 height 62
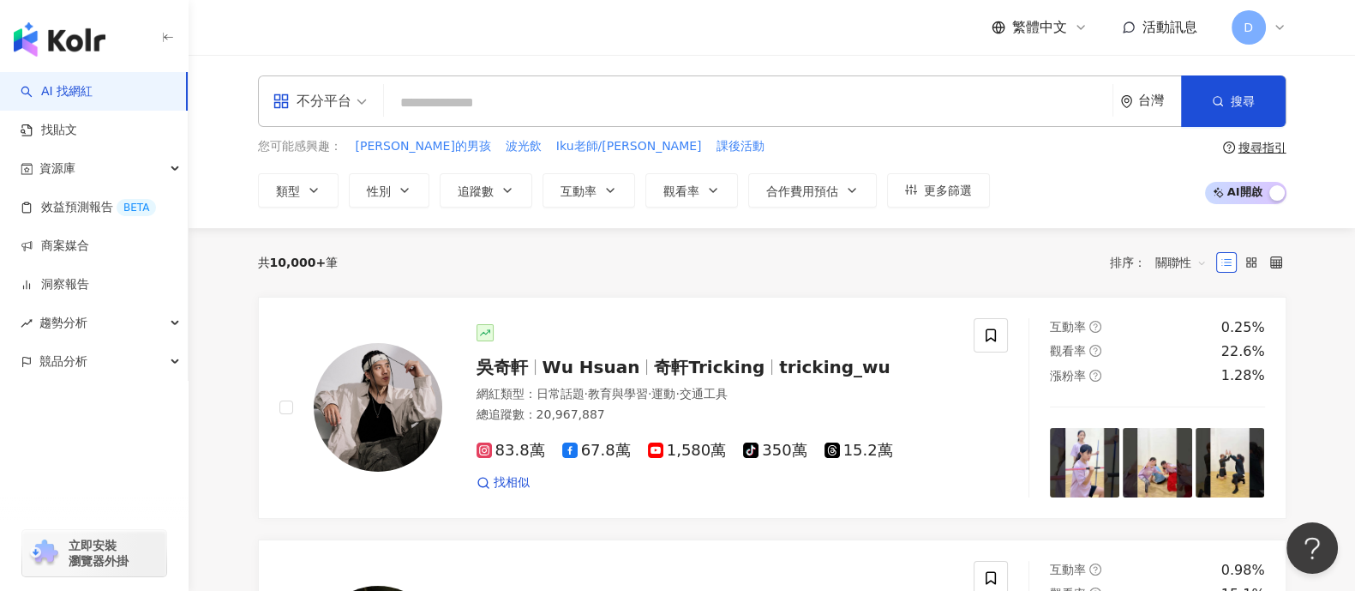
click at [594, 99] on input "search" at bounding box center [748, 103] width 715 height 33
paste input "*********"
type input "*********"
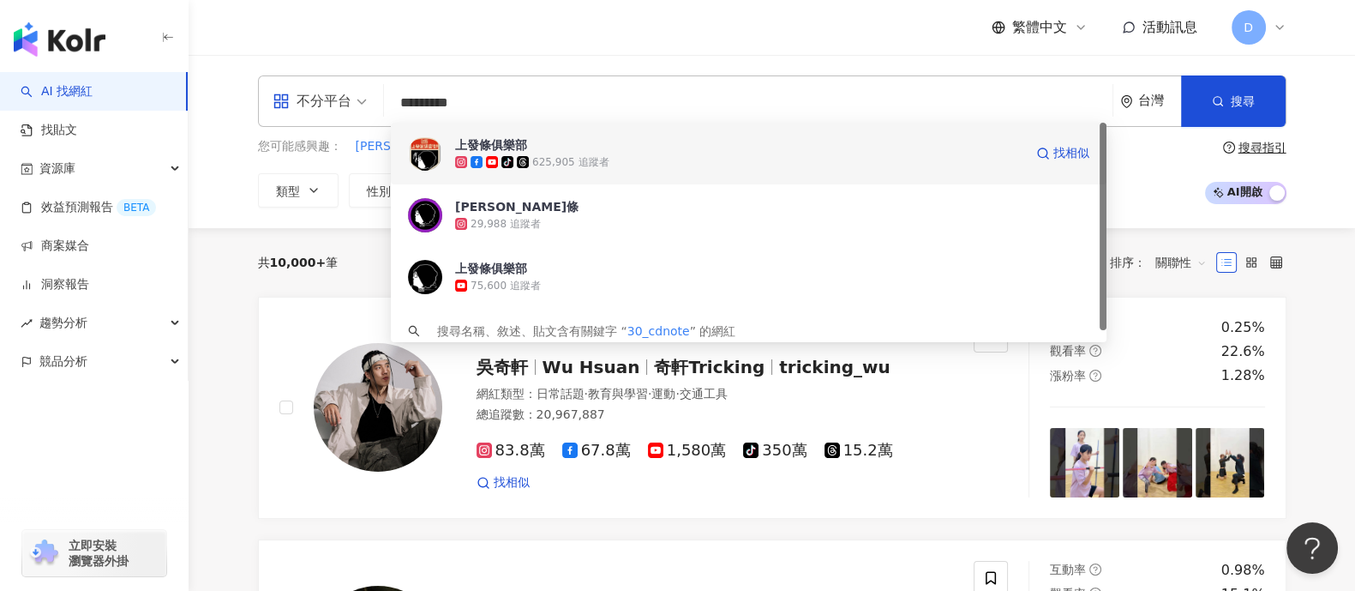
drag, startPoint x: 616, startPoint y: 124, endPoint x: 593, endPoint y: 135, distance: 24.9
click at [613, 127] on div "不分平台 ********* 台灣 搜尋 e57a47ba-dd04-4871-8030-a530cea33e07 63111025-d380-4d3c-8b…" at bounding box center [772, 100] width 1029 height 51
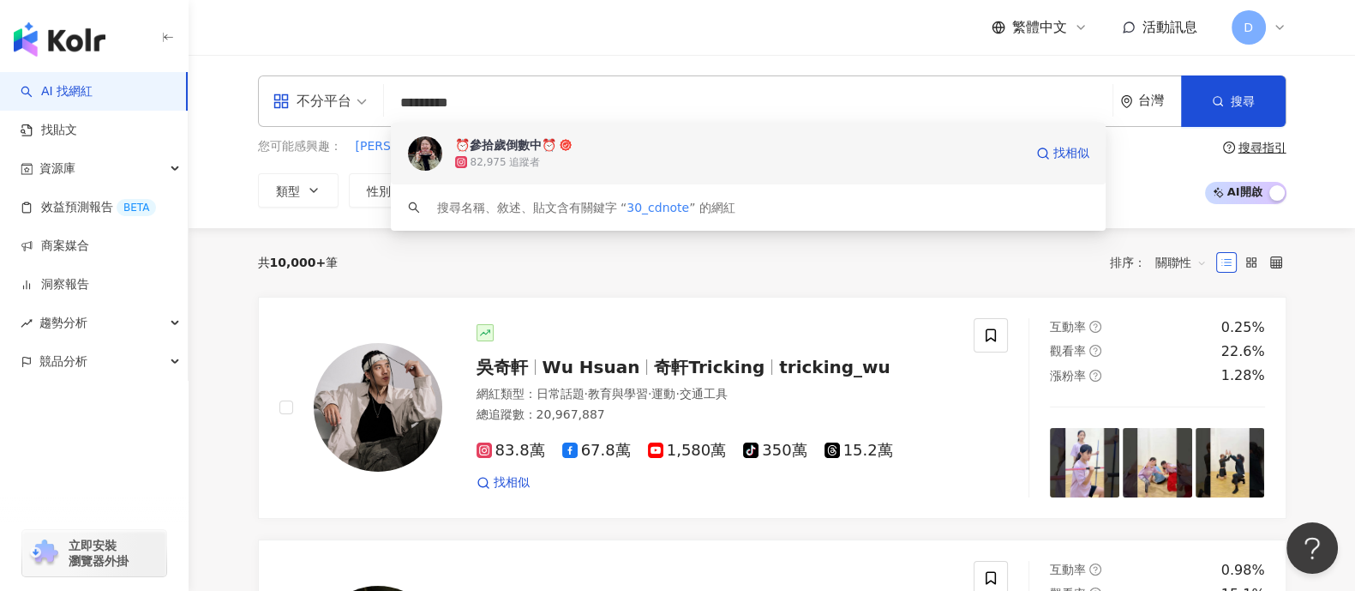
click at [527, 152] on div "⏰參拾歲倒數中⏰" at bounding box center [505, 144] width 101 height 17
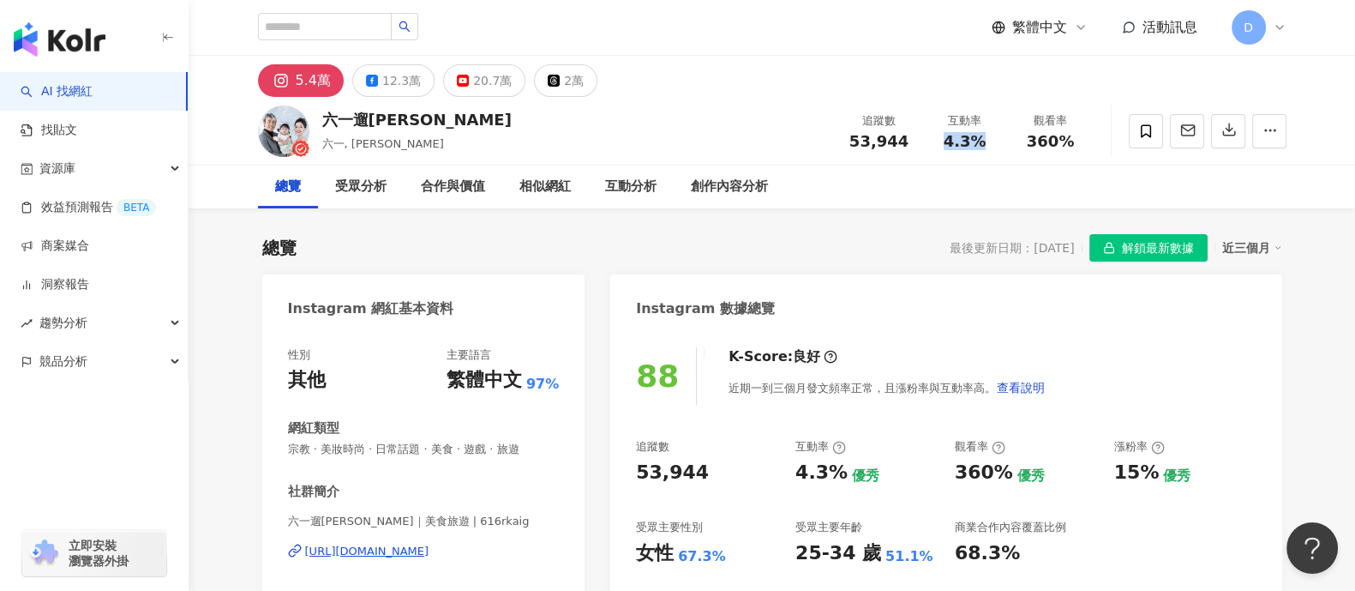
drag, startPoint x: 976, startPoint y: 139, endPoint x: 1006, endPoint y: 137, distance: 30.1
click at [1006, 137] on div "互動率 4.3%" at bounding box center [965, 130] width 86 height 37
drag, startPoint x: 928, startPoint y: 156, endPoint x: 989, endPoint y: 135, distance: 64.5
click at [932, 156] on div "六一遛阿寬 六一, [PERSON_NAME] 追蹤數 53,944 互動率 4.3% 觀看率 360%" at bounding box center [772, 131] width 1097 height 68
drag, startPoint x: 1075, startPoint y: 139, endPoint x: 937, endPoint y: 143, distance: 138.1
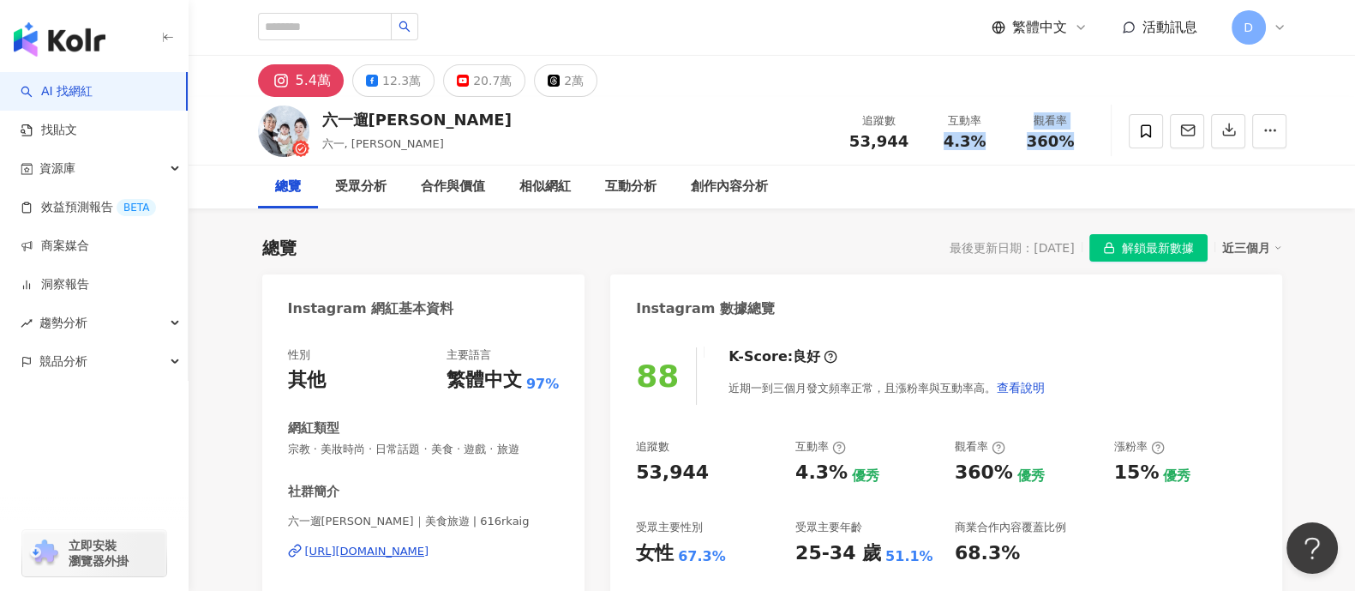
click at [937, 143] on div "追蹤數 53,944 互動率 4.3% 觀看率 360%" at bounding box center [965, 130] width 257 height 51
copy div "4.3% 觀看率 360%"
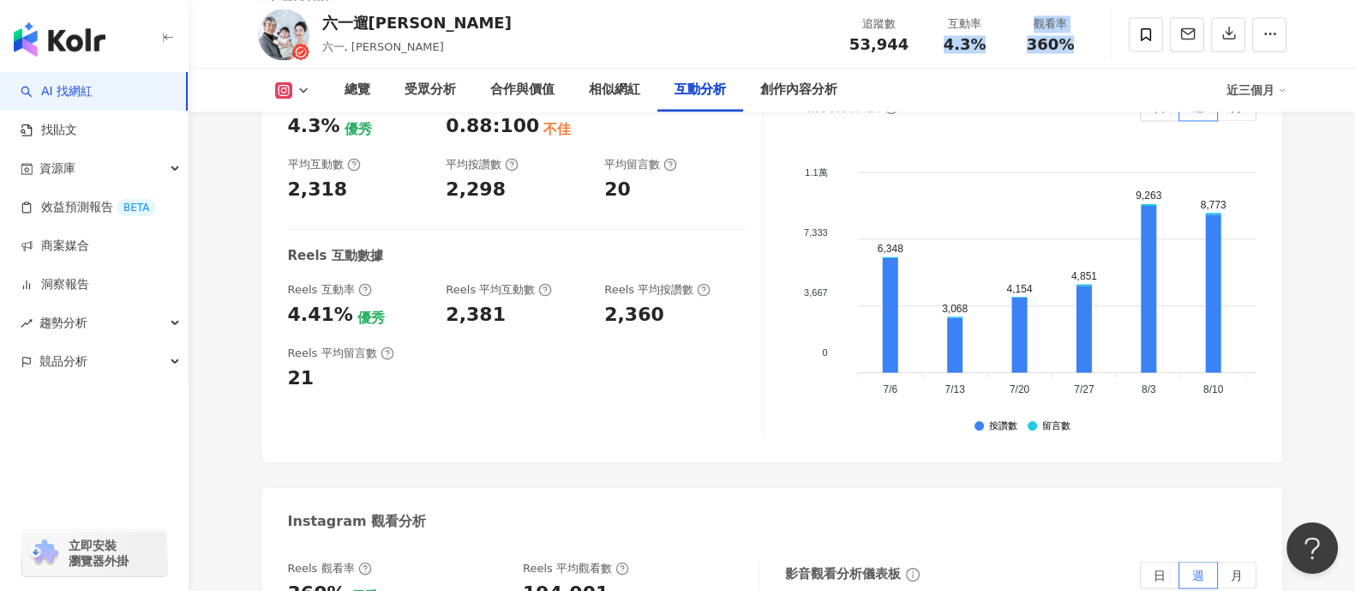
scroll to position [3751, 0]
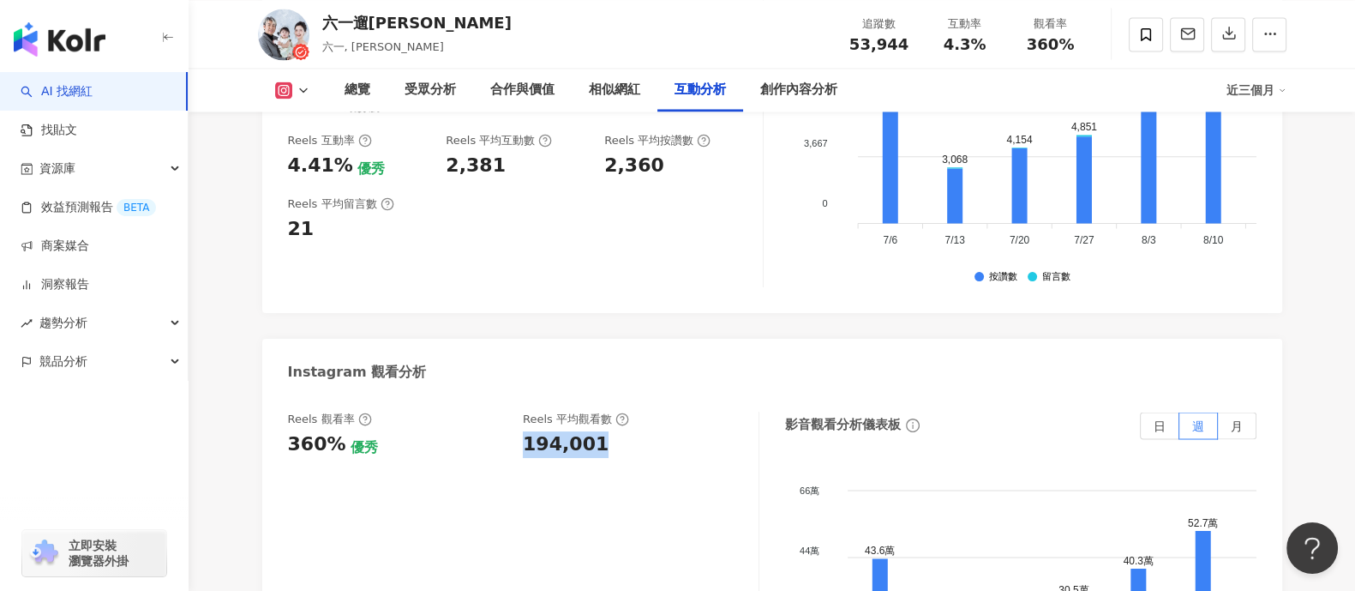
drag, startPoint x: 517, startPoint y: 391, endPoint x: 601, endPoint y: 394, distance: 84.1
click at [601, 411] on div "Reels 觀看率 360% 優秀 Reels 平均觀看數 194,001" at bounding box center [514, 434] width 453 height 46
copy div "194,001"
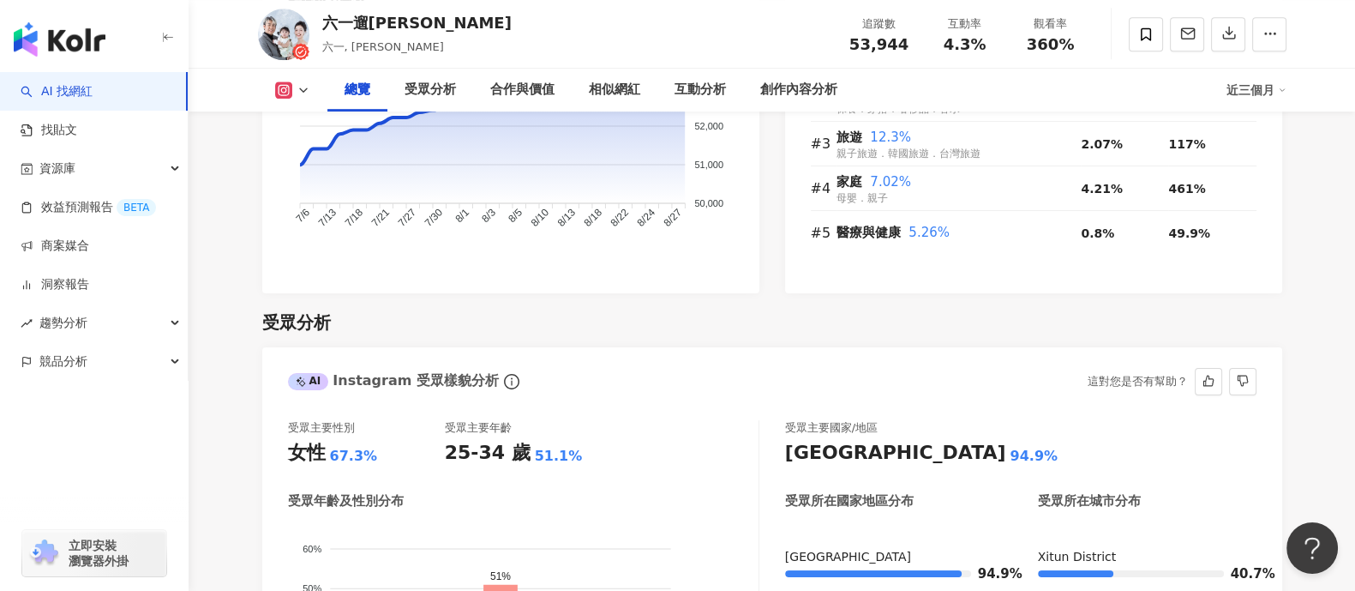
scroll to position [1499, 0]
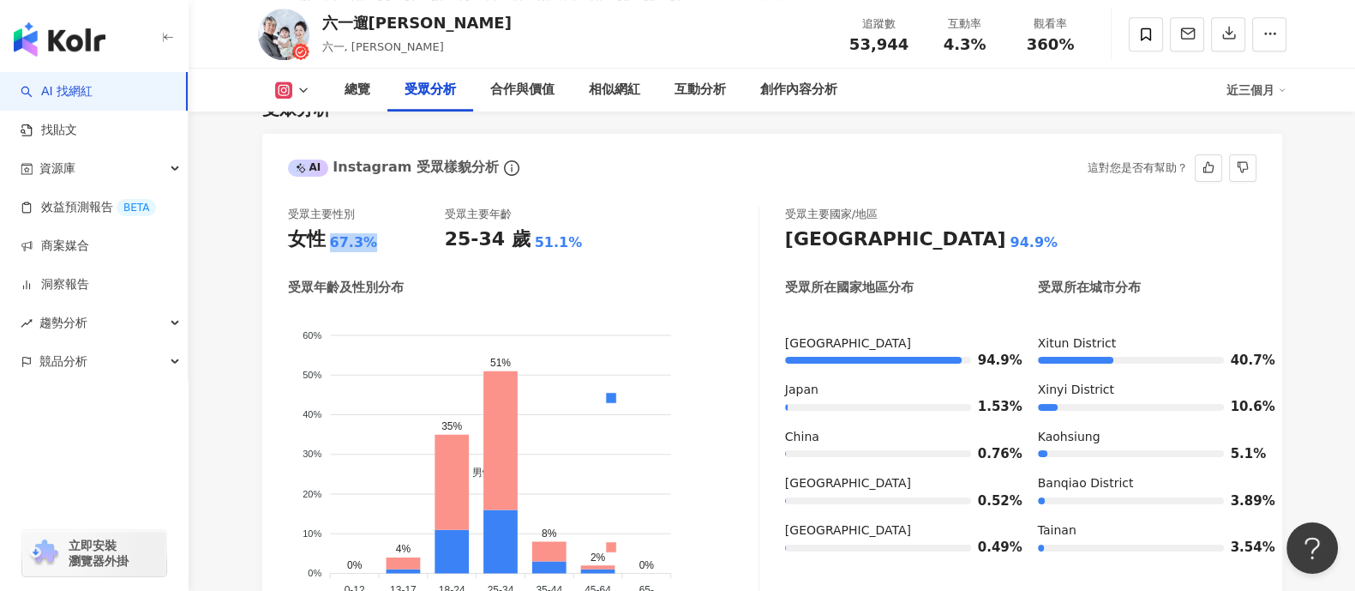
drag, startPoint x: 328, startPoint y: 237, endPoint x: 387, endPoint y: 242, distance: 59.4
click at [384, 242] on div "女性 67.3%" at bounding box center [366, 239] width 157 height 27
copy div "67.3%"
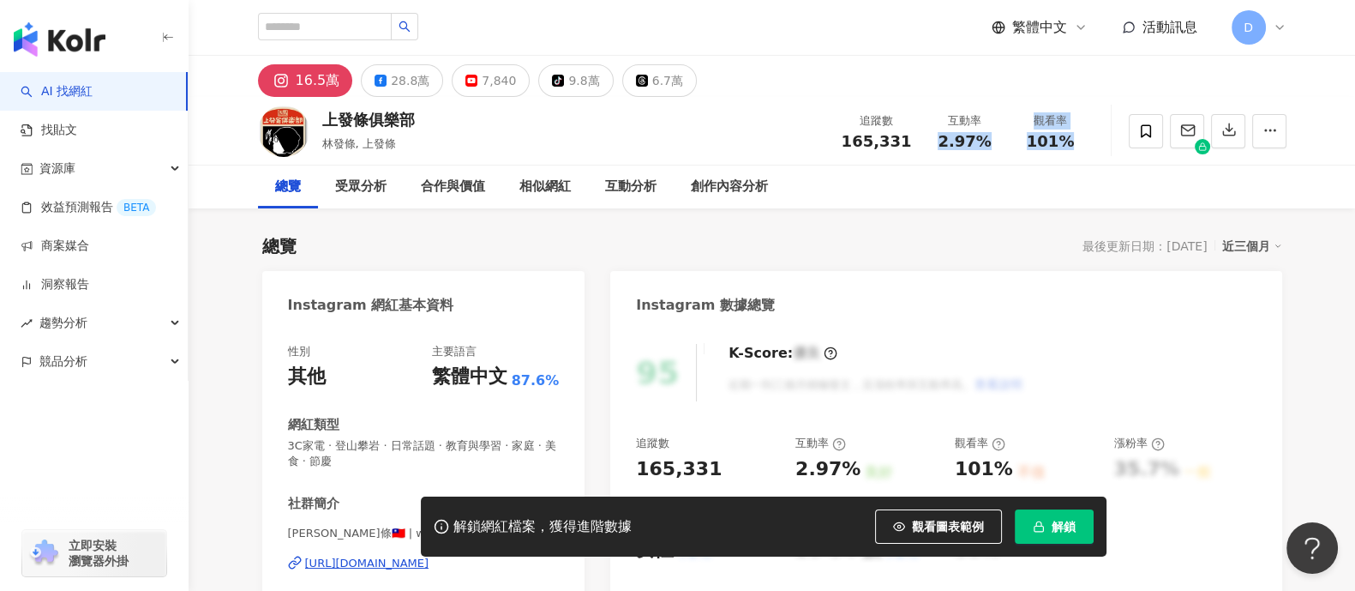
drag, startPoint x: 940, startPoint y: 134, endPoint x: 1106, endPoint y: 143, distance: 166.6
click at [1106, 143] on div "上發條俱樂部 林發條, 上發條 追蹤數 165,331 互動率 2.97% 觀看率 101%" at bounding box center [772, 131] width 1097 height 68
click at [1065, 529] on span "解鎖" at bounding box center [1064, 527] width 24 height 14
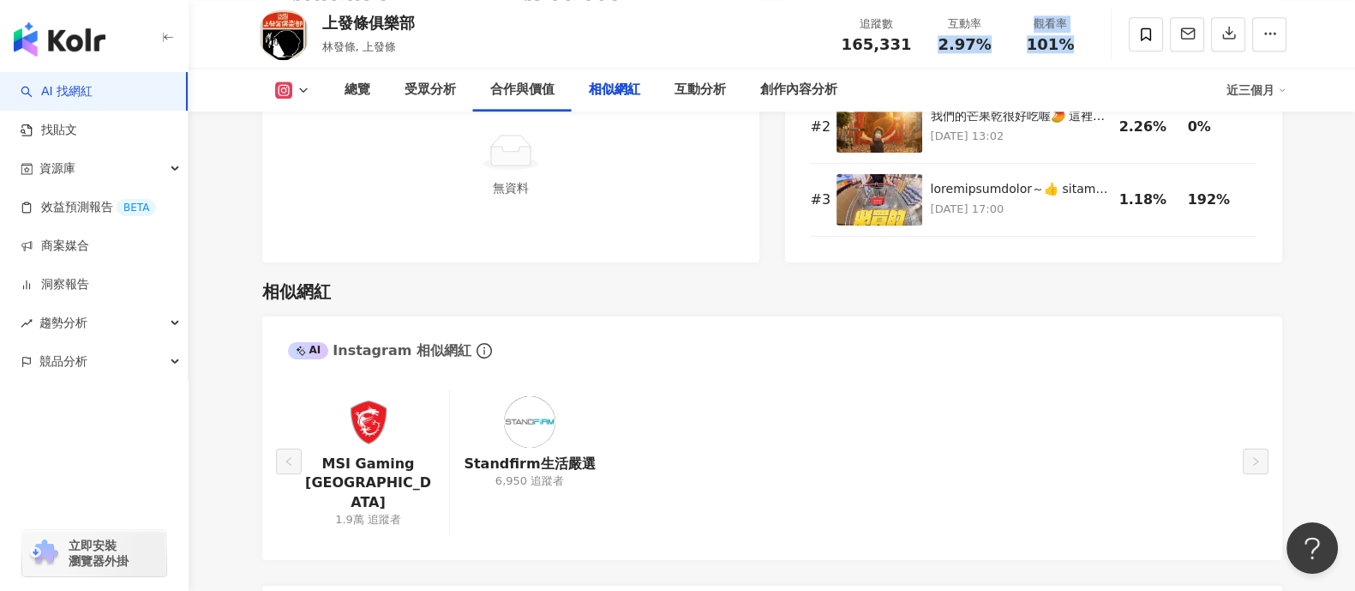
scroll to position [3316, 0]
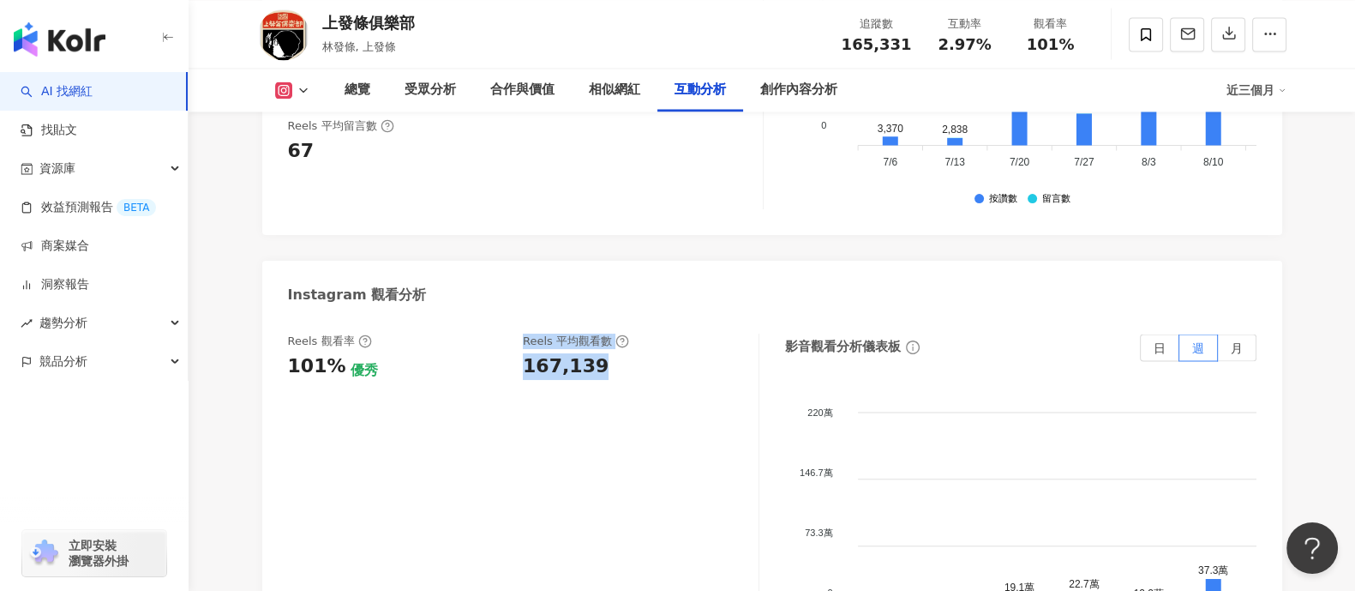
drag, startPoint x: 606, startPoint y: 326, endPoint x: 464, endPoint y: 328, distance: 142.3
click at [464, 333] on div "Reels 觀看率 101% 優秀 Reels 平均觀看數 167,139" at bounding box center [514, 356] width 453 height 46
click at [547, 353] on div "167,139" at bounding box center [566, 366] width 86 height 27
click at [512, 333] on div "Reels 觀看率 101% 優秀 Reels 平均觀看數 167,139" at bounding box center [514, 356] width 453 height 46
click at [527, 353] on div "167,139" at bounding box center [566, 366] width 86 height 27
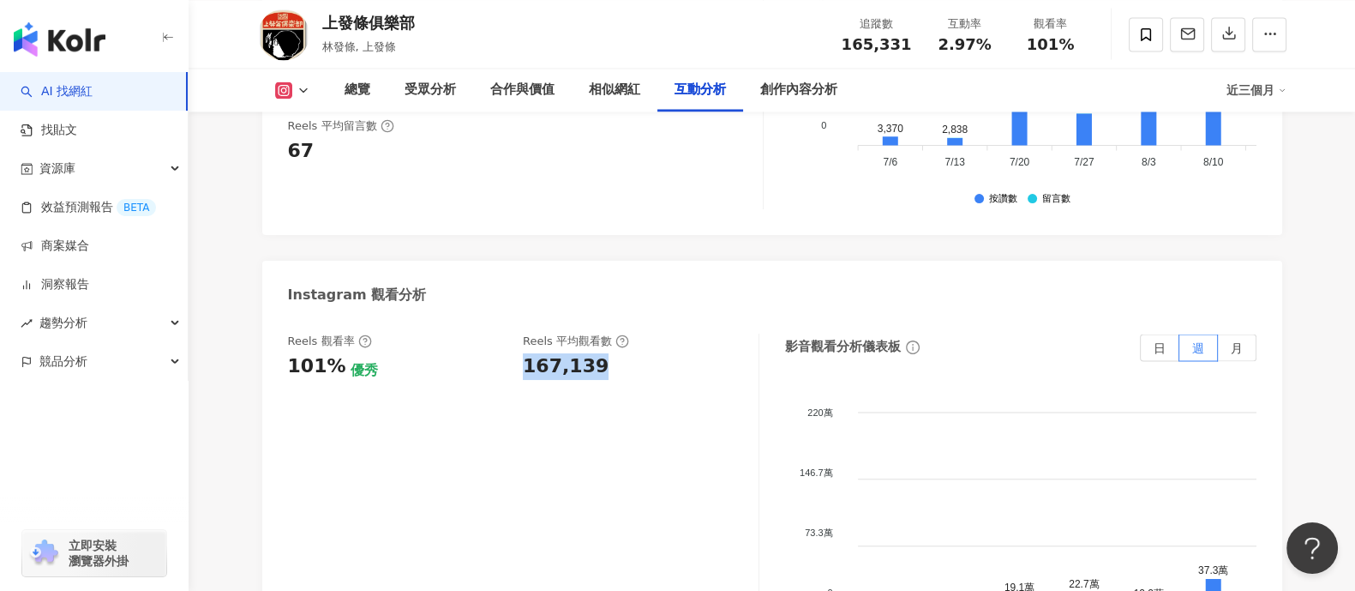
drag, startPoint x: 519, startPoint y: 334, endPoint x: 616, endPoint y: 335, distance: 97.7
click at [616, 335] on div "Reels 觀看率 101% 優秀 Reels 平均觀看數 167,139" at bounding box center [514, 356] width 453 height 46
copy div "167,139"
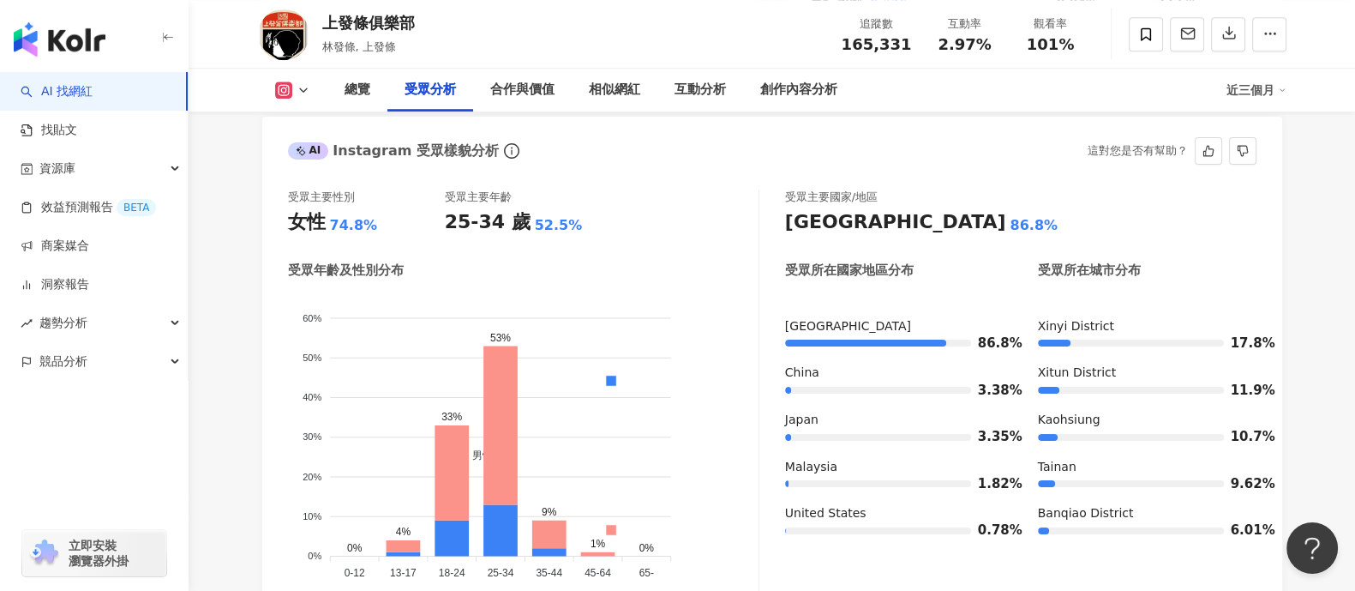
scroll to position [1494, 0]
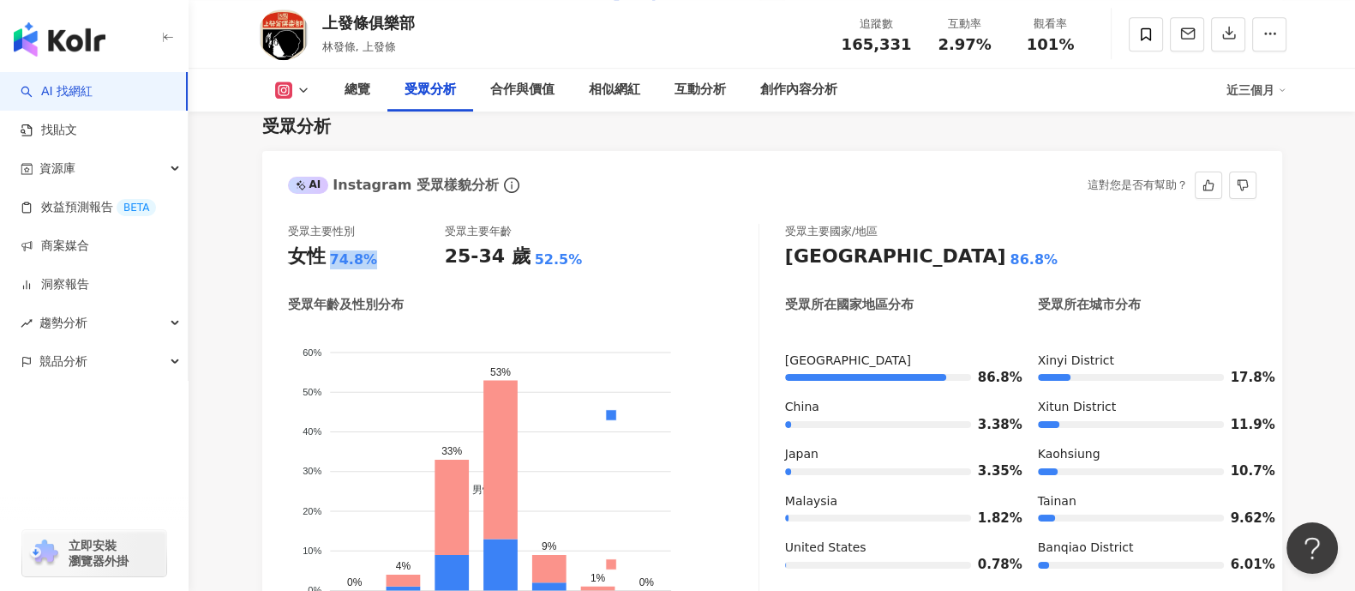
drag, startPoint x: 322, startPoint y: 260, endPoint x: 424, endPoint y: 273, distance: 102.8
click at [424, 273] on div "受眾主要性別 女性 74.8% 受眾主要年齡 25-34 歲 52.5% 受眾年齡及性別分布 男性 女性 60% 60% 50% 50% 40% 40% 30…" at bounding box center [523, 428] width 471 height 408
copy div "女性 74.8%"
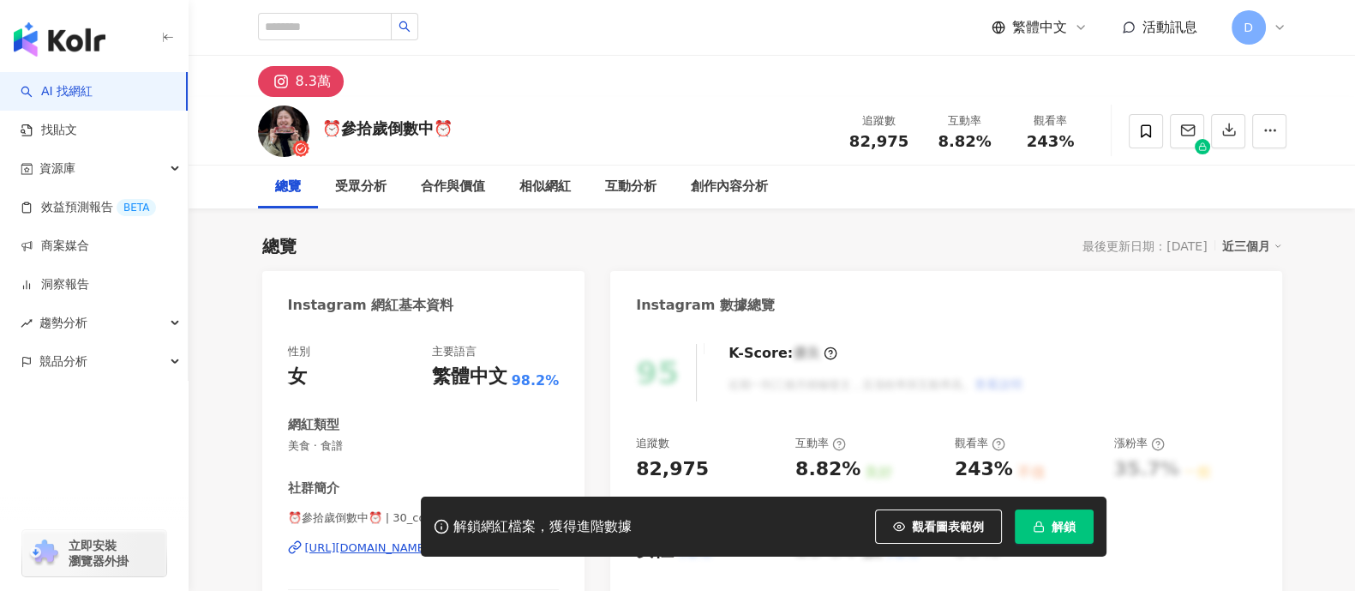
click at [1083, 531] on button "解鎖" at bounding box center [1054, 526] width 79 height 34
drag, startPoint x: 943, startPoint y: 140, endPoint x: 1103, endPoint y: 141, distance: 160.3
click at [1103, 141] on div "⏰參拾歲倒數中⏰ 追蹤數 82,975 互動率 8.82% 觀看率 243%" at bounding box center [772, 131] width 1097 height 68
copy div "8.82% 觀看率 243%"
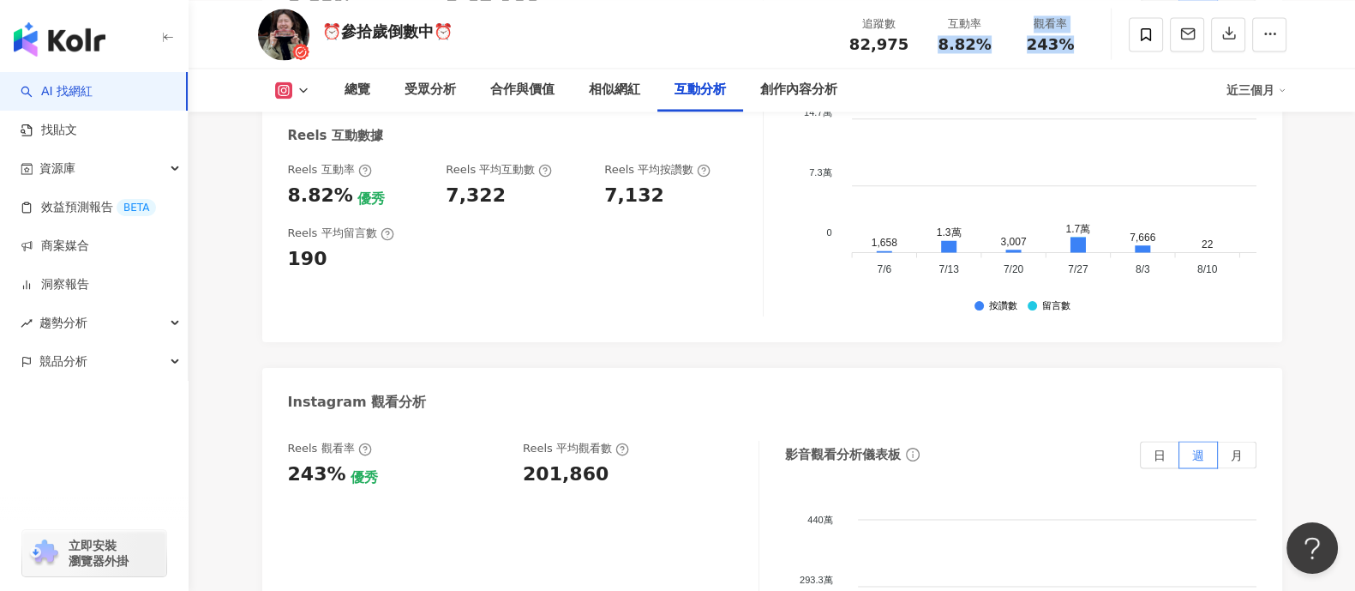
scroll to position [3751, 0]
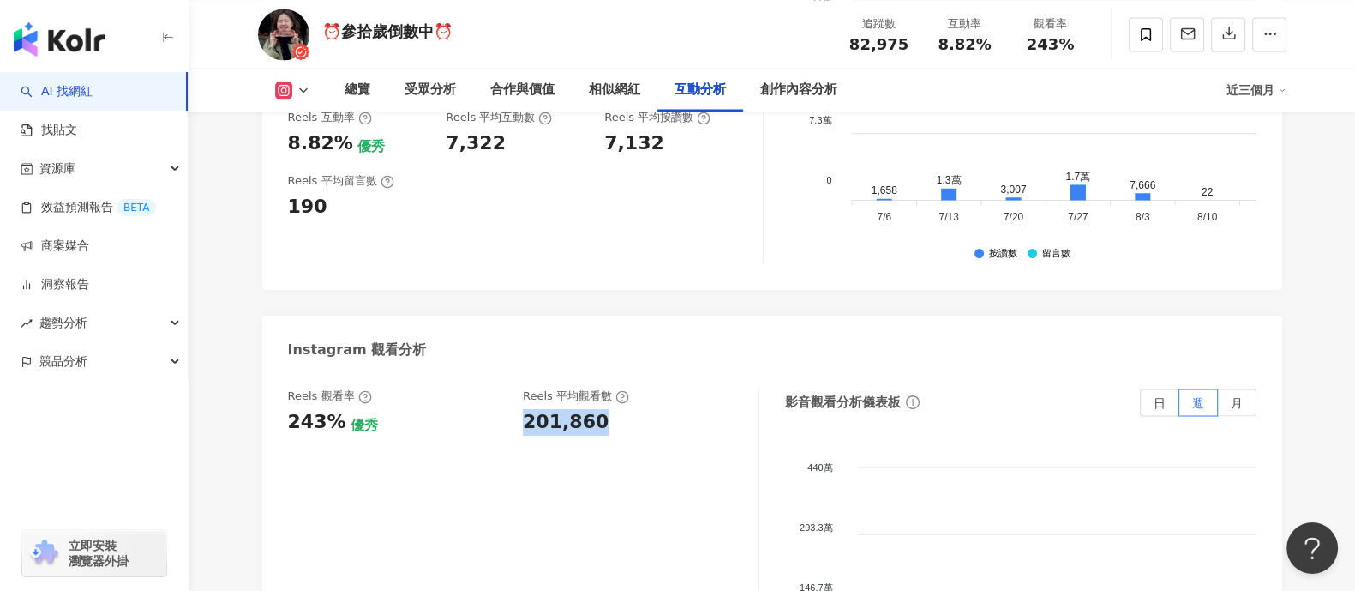
drag, startPoint x: 526, startPoint y: 325, endPoint x: 651, endPoint y: 332, distance: 125.3
click at [651, 409] on div "201,860" at bounding box center [632, 422] width 219 height 27
copy div "201,860"
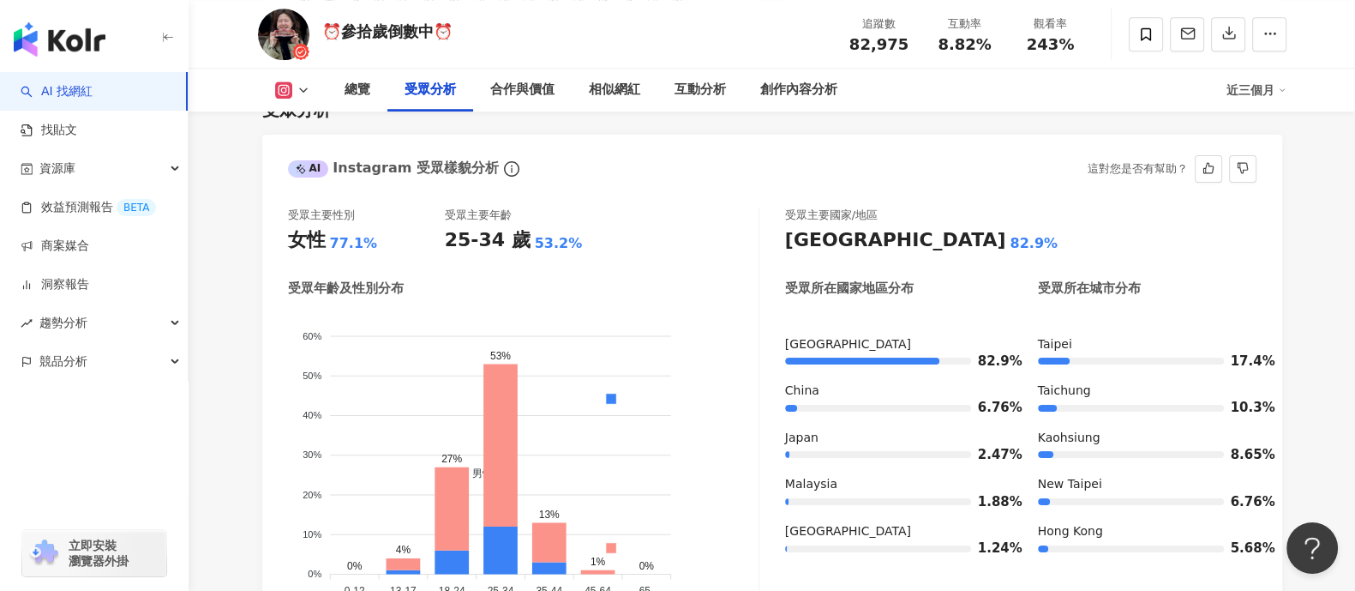
scroll to position [1392, 0]
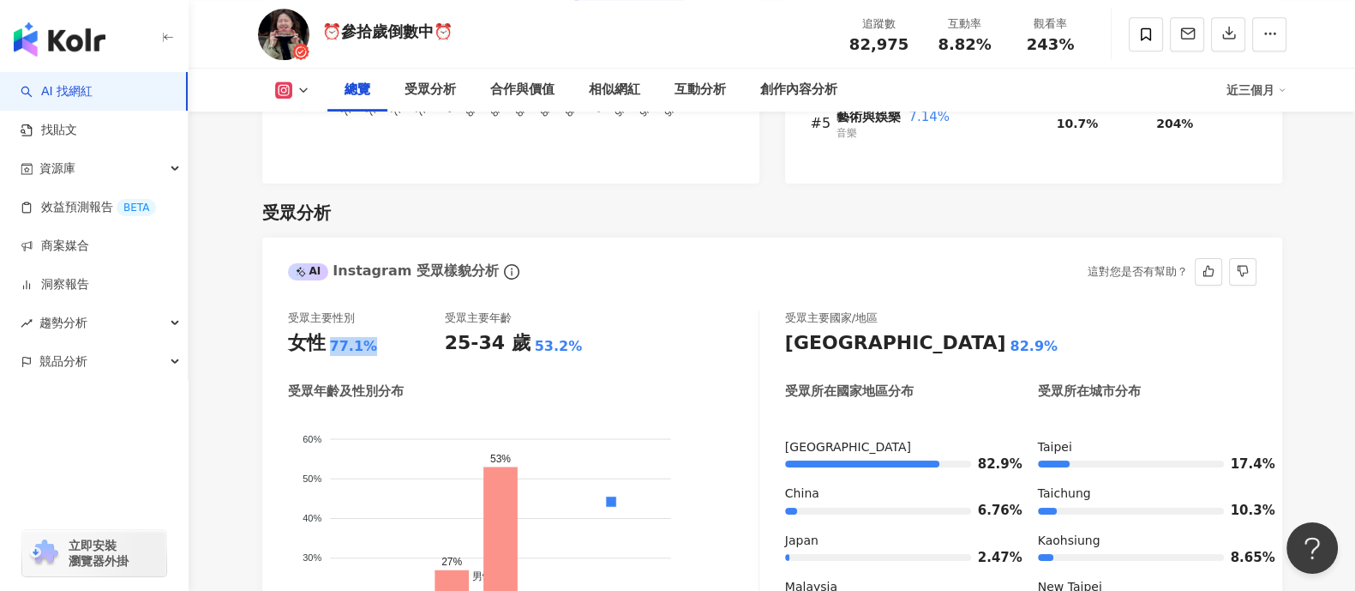
drag, startPoint x: 327, startPoint y: 340, endPoint x: 394, endPoint y: 359, distance: 70.3
click at [394, 359] on div "受眾主要性別 女性 77.1% 受眾主要年齡 25-34 歲 53.2% 受眾年齡及性別分布 男性 女性 60% 60% 50% 50% 40% 40% 30…" at bounding box center [523, 514] width 471 height 408
copy div "77.1%"
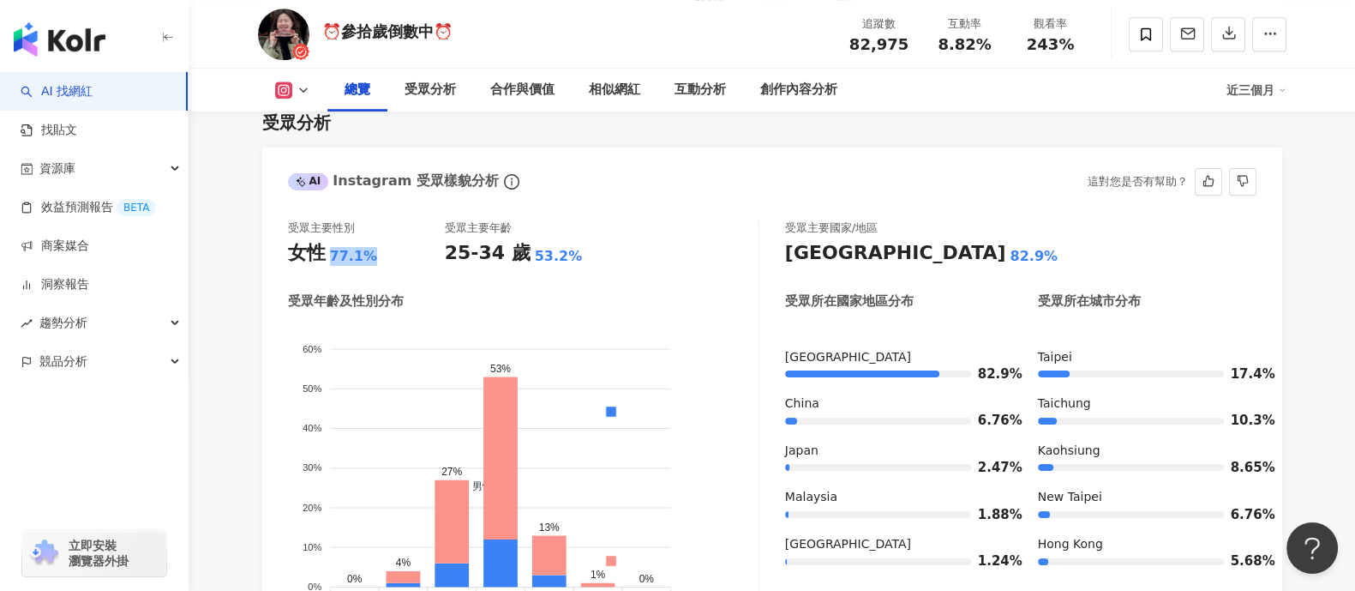
scroll to position [1499, 0]
